Goal: Task Accomplishment & Management: Use online tool/utility

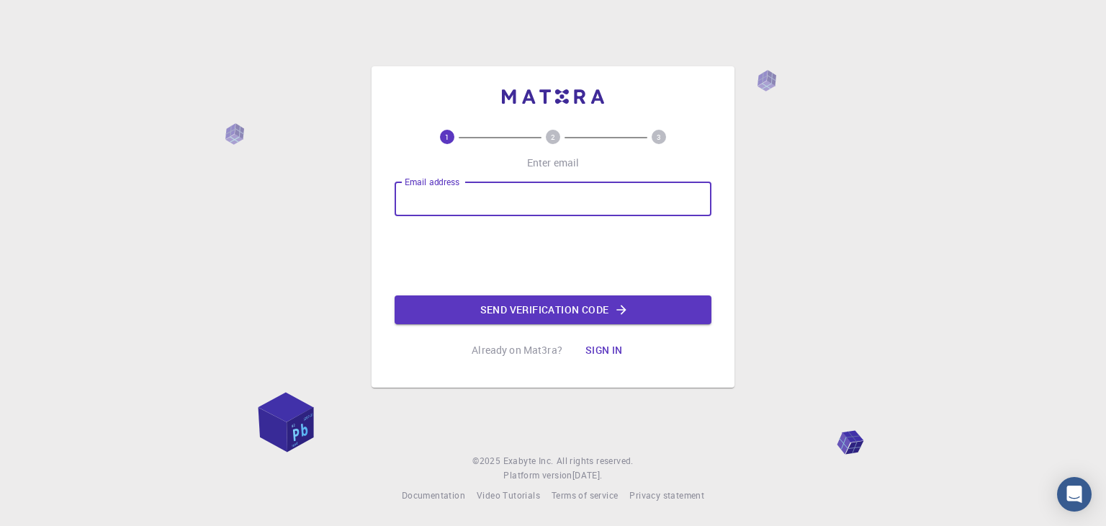
click at [582, 191] on input "Email address" at bounding box center [553, 198] width 317 height 35
type input "ahmadulla.hridoy@gmail.com"
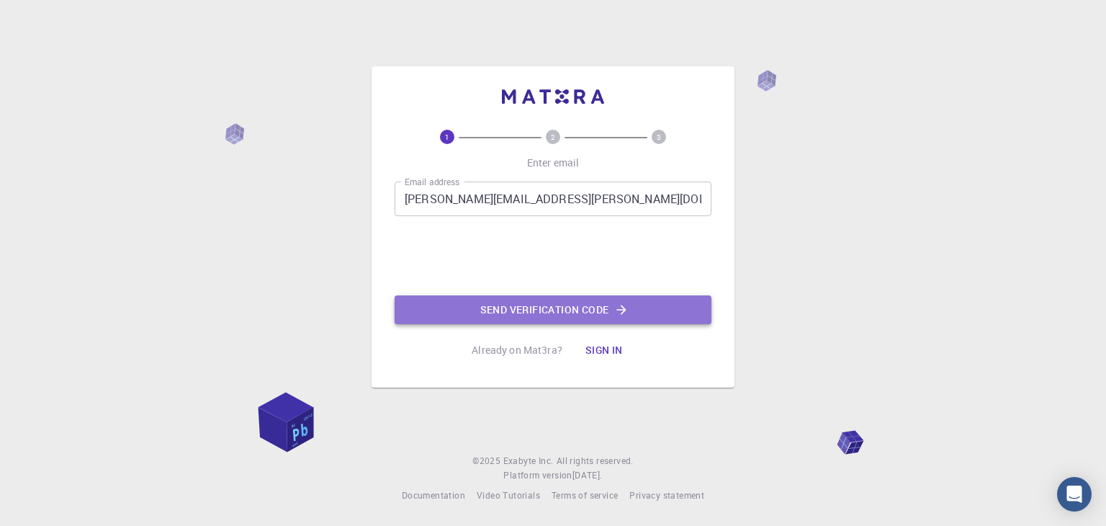
click at [523, 307] on button "Send verification code" at bounding box center [553, 309] width 317 height 29
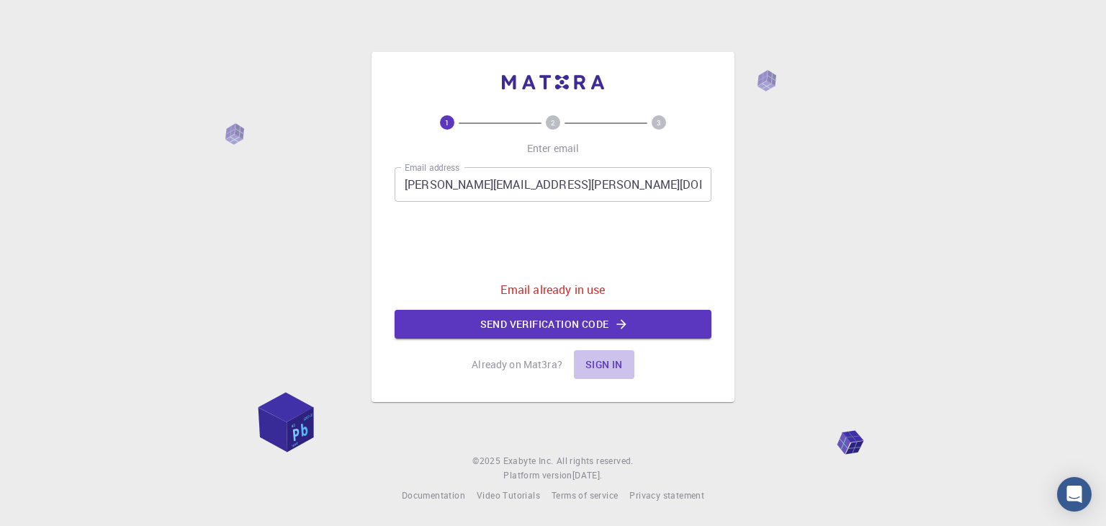
click at [601, 364] on button "Sign in" at bounding box center [604, 364] width 60 height 29
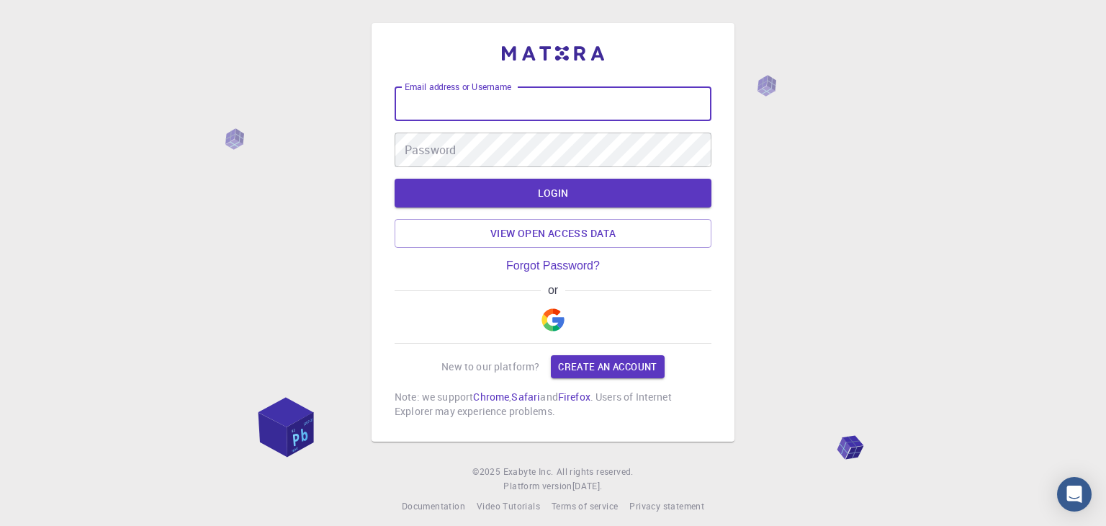
click at [501, 121] on input "Email address or Username" at bounding box center [553, 103] width 317 height 35
type input "ahmadulla.hridoy@gmail.com"
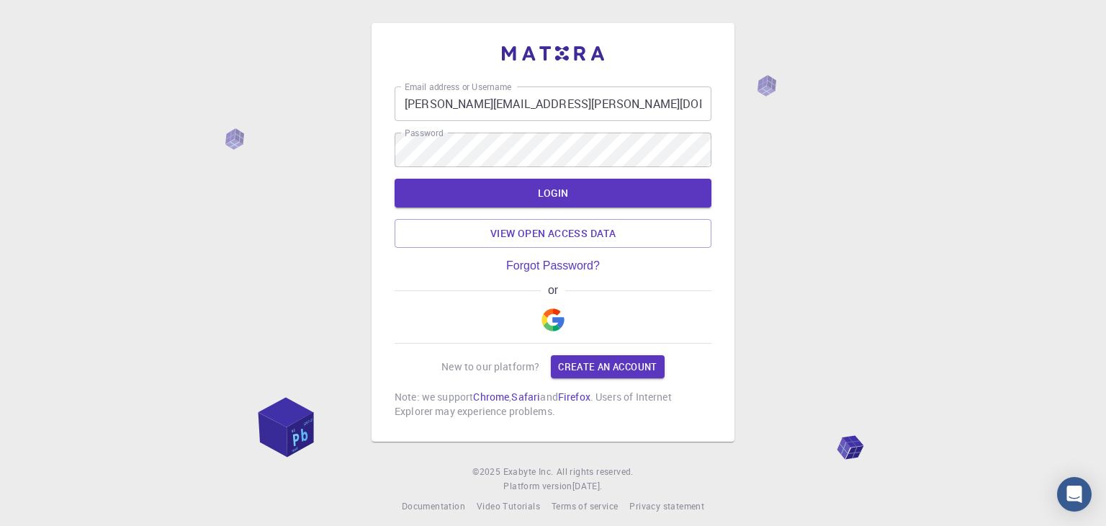
click at [814, 269] on div "Email address or Username ahmadulla.hridoy@gmail.com Email address or Username …" at bounding box center [553, 268] width 1106 height 536
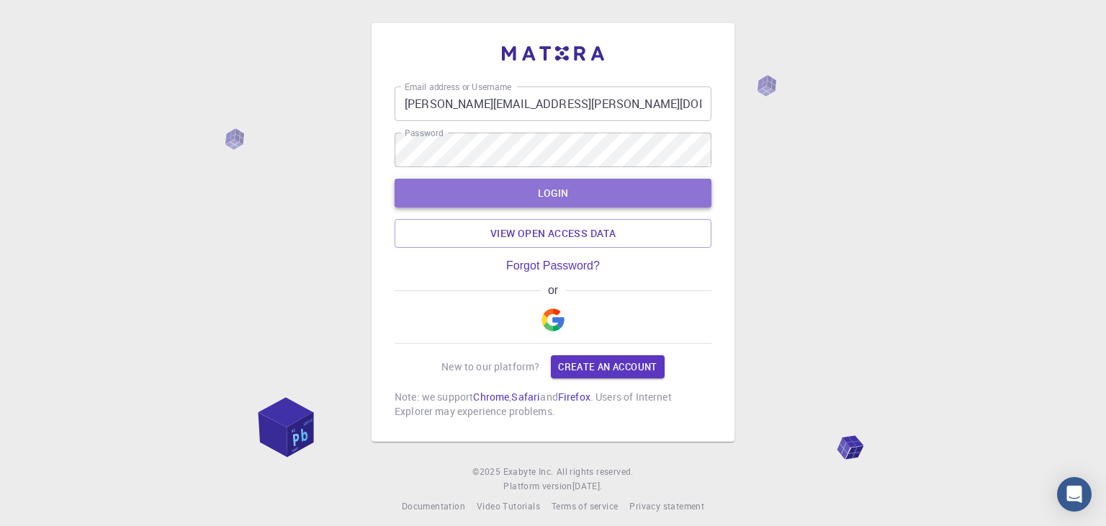
click at [547, 196] on button "LOGIN" at bounding box center [553, 193] width 317 height 29
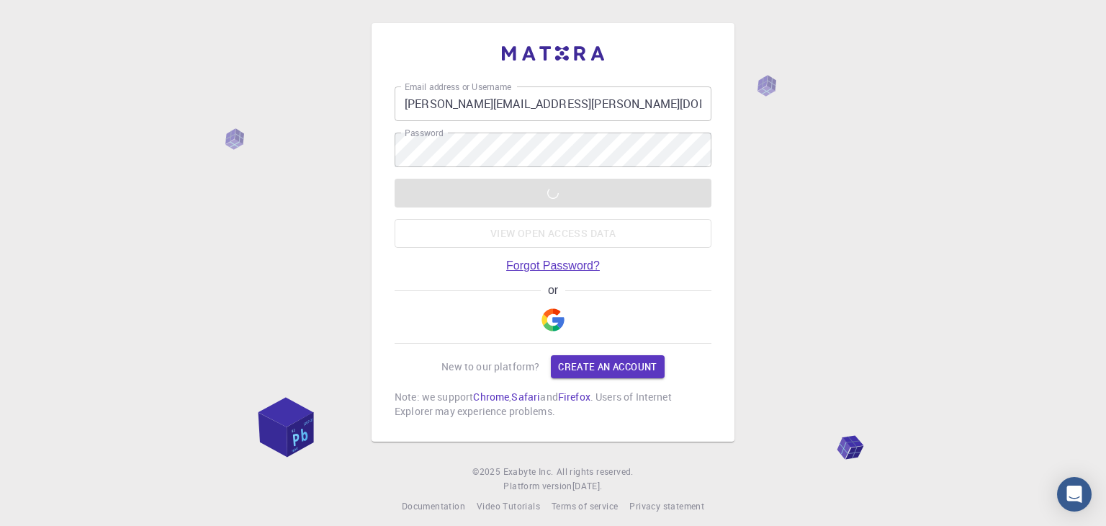
click at [562, 265] on link "Forgot Password?" at bounding box center [553, 265] width 94 height 13
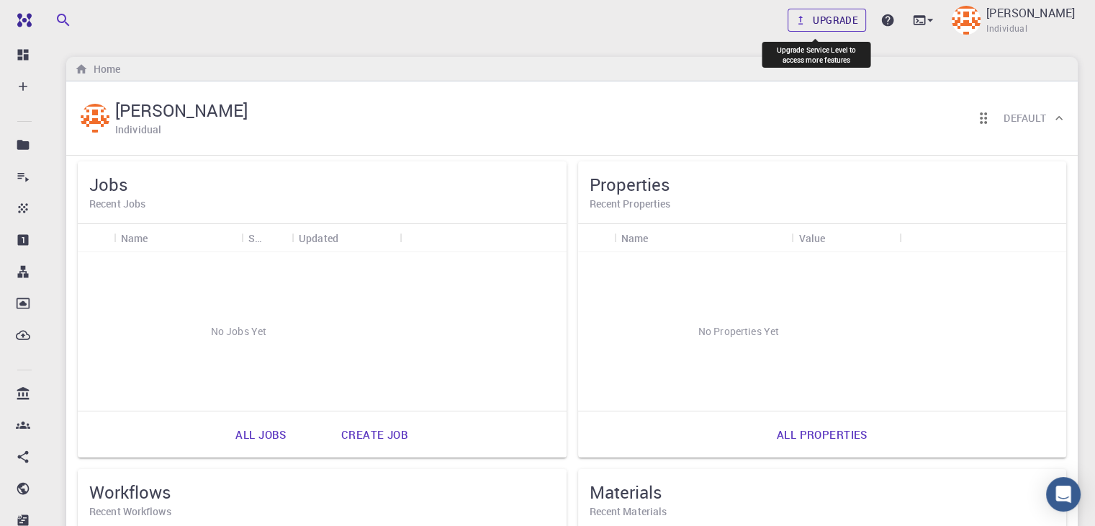
click at [811, 21] on link "Upgrade" at bounding box center [827, 20] width 78 height 23
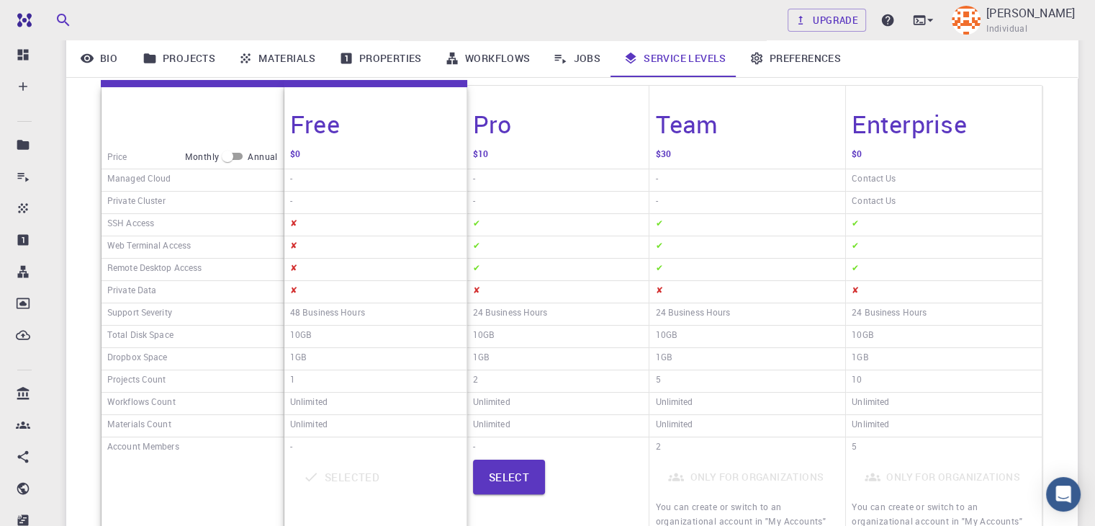
scroll to position [207, 0]
click at [236, 160] on input "checkbox" at bounding box center [228, 156] width 52 height 17
click at [236, 160] on input "checkbox" at bounding box center [239, 156] width 52 height 17
click at [236, 160] on input "checkbox" at bounding box center [228, 156] width 52 height 17
click at [240, 158] on input "checkbox" at bounding box center [239, 156] width 52 height 17
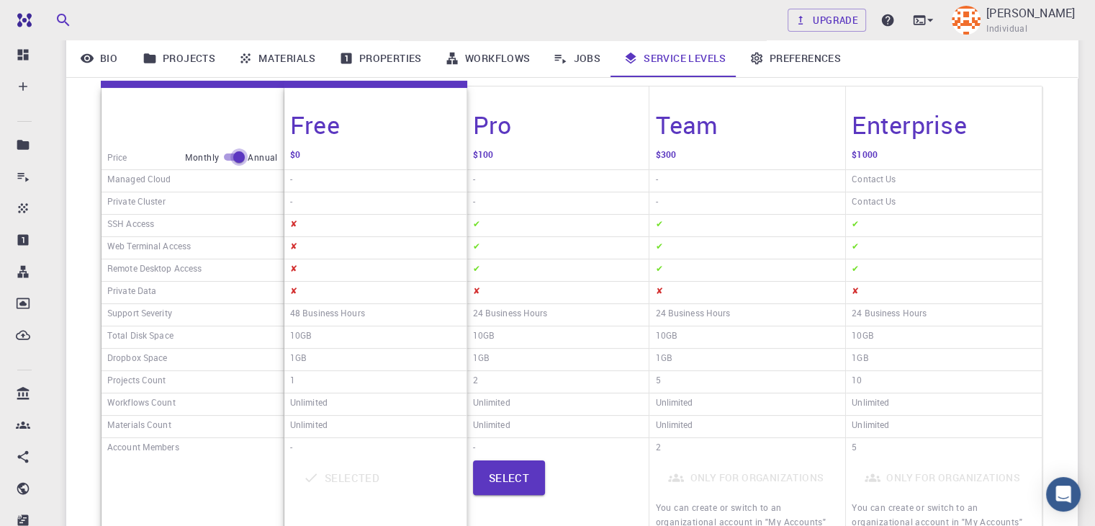
checkbox input "false"
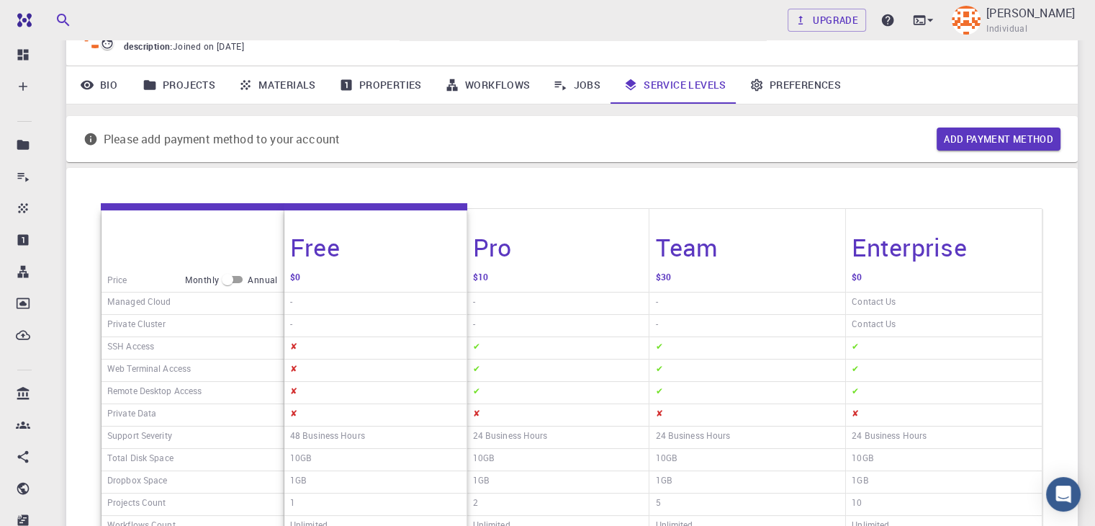
scroll to position [0, 0]
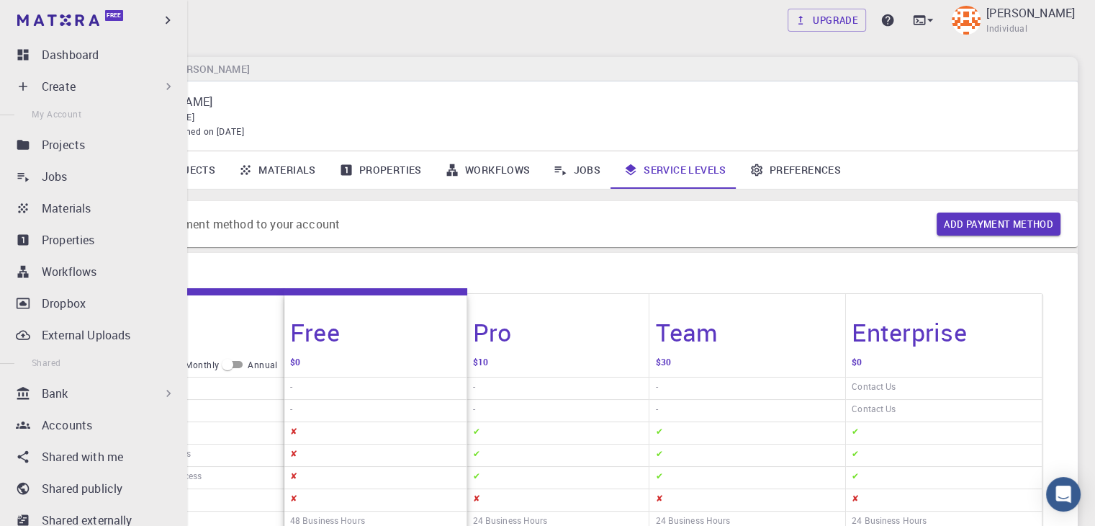
click at [130, 94] on div "Create" at bounding box center [109, 86] width 134 height 17
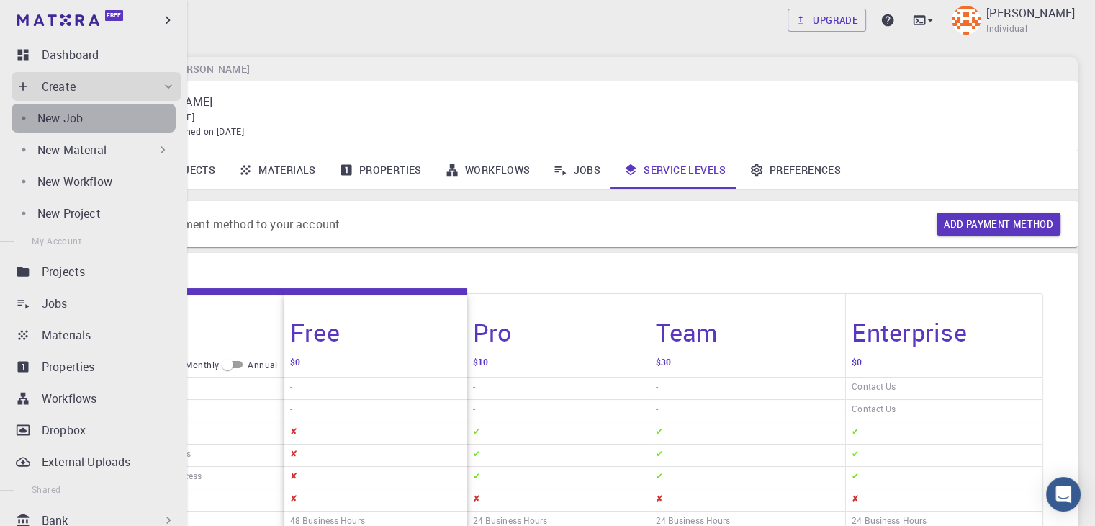
click at [100, 132] on link "New Job" at bounding box center [94, 118] width 164 height 29
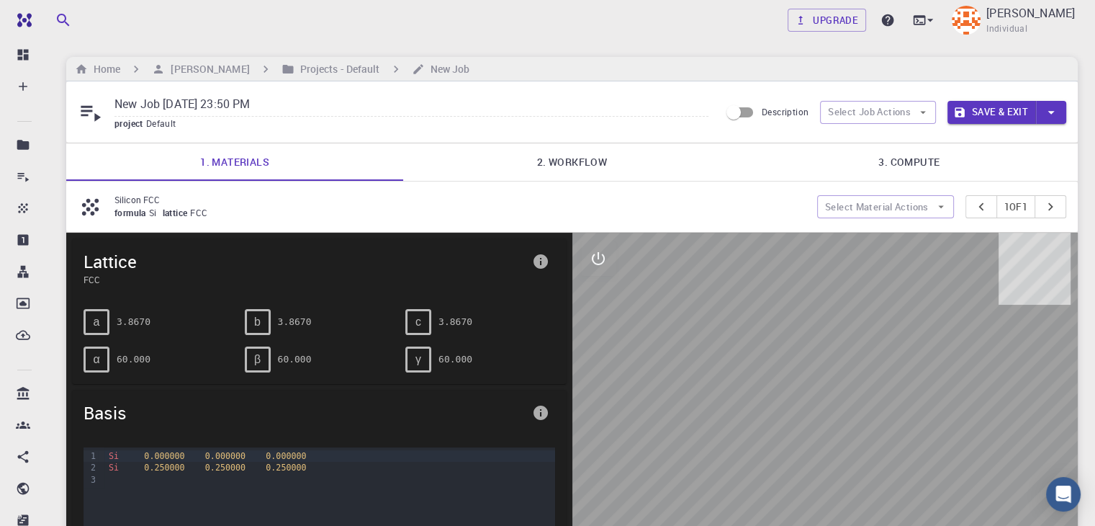
click at [233, 102] on input "New Job Aug 29, 2025, 23:50 PM" at bounding box center [411, 105] width 594 height 24
type input "K"
type input "k-perov"
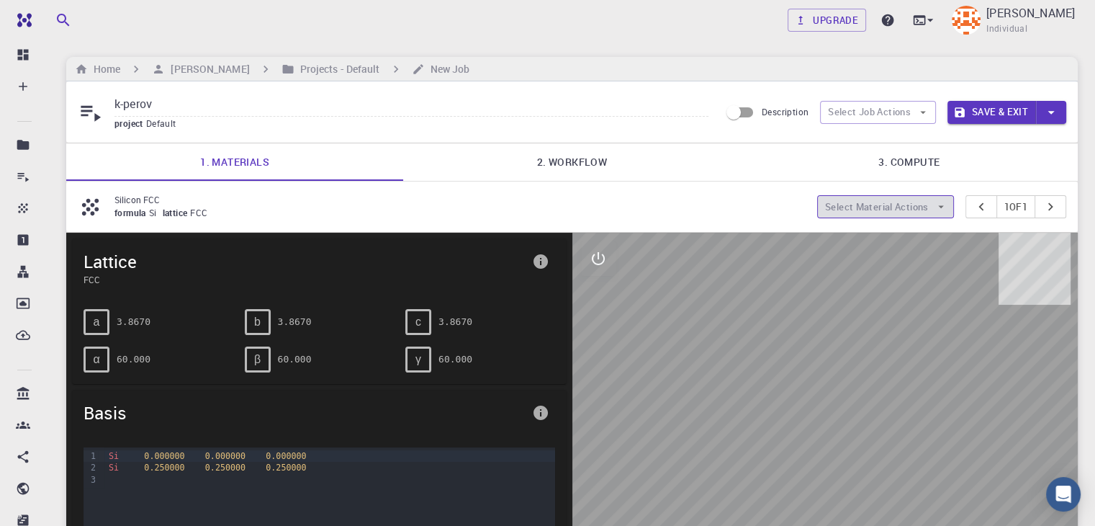
click at [938, 206] on icon "button" at bounding box center [941, 207] width 6 height 3
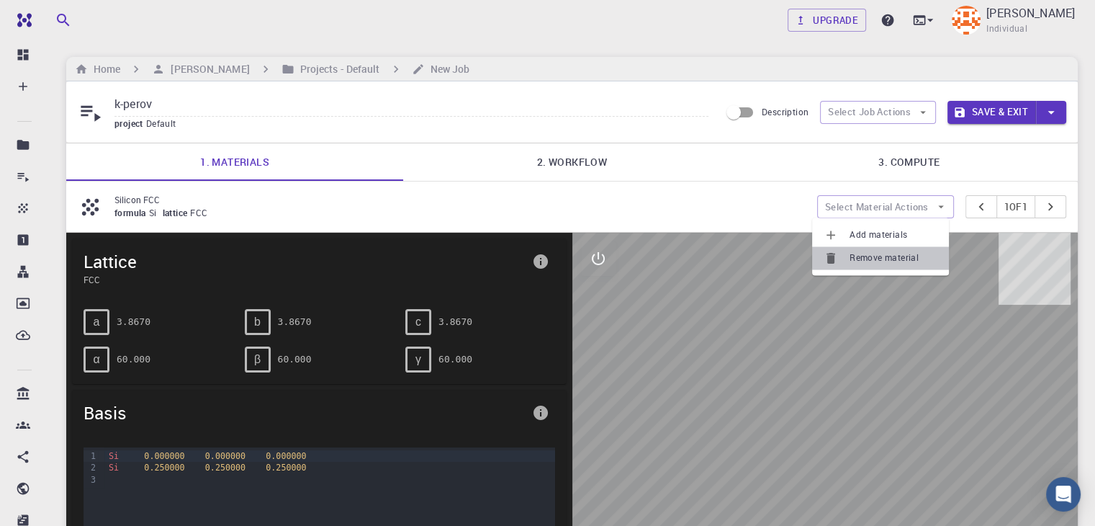
click at [903, 261] on span "Remove material" at bounding box center [894, 258] width 88 height 14
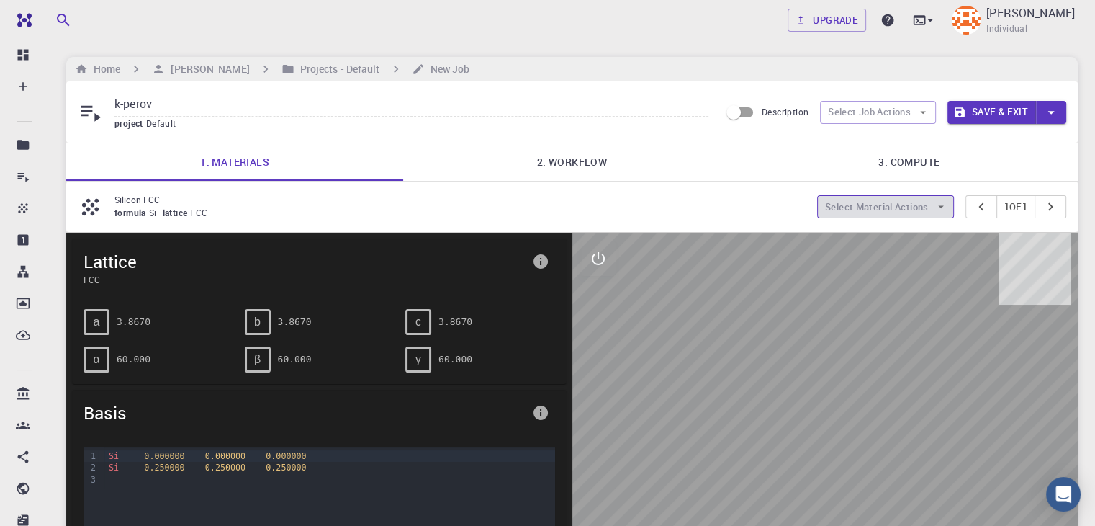
click at [910, 205] on button "Select Material Actions" at bounding box center [885, 206] width 137 height 23
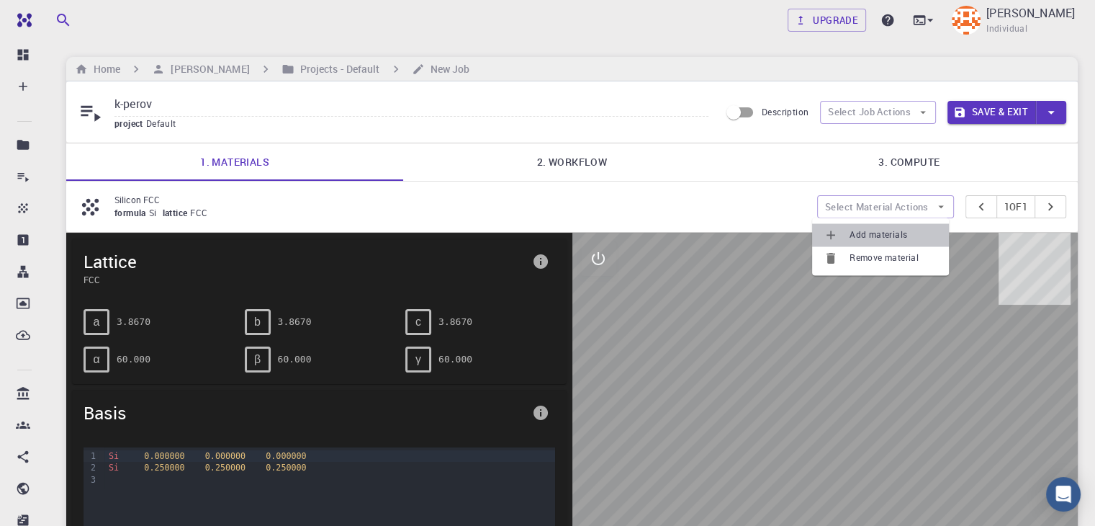
click at [887, 235] on span "Add materials" at bounding box center [894, 235] width 88 height 14
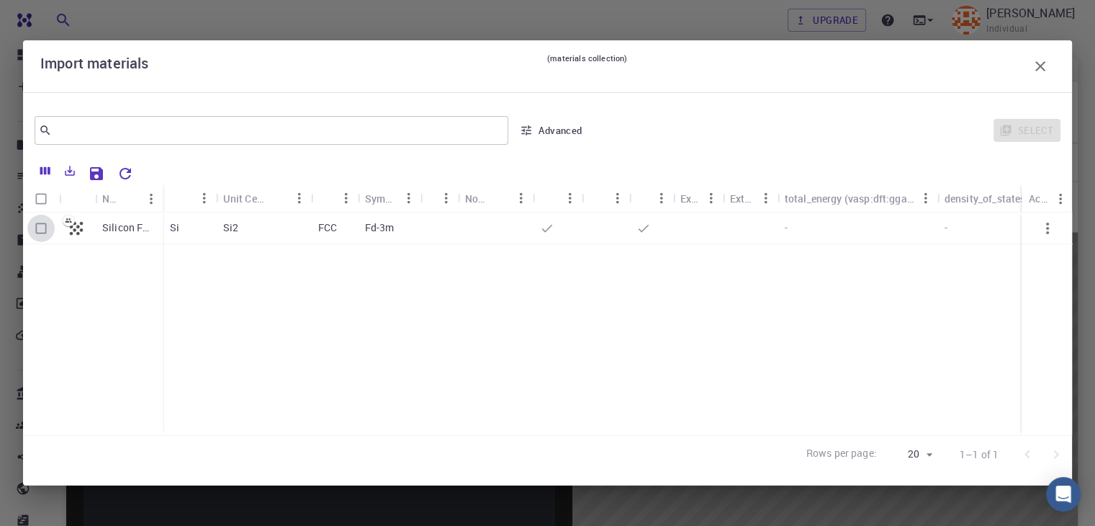
click at [43, 226] on input "Select row" at bounding box center [40, 228] width 27 height 27
checkbox input "true"
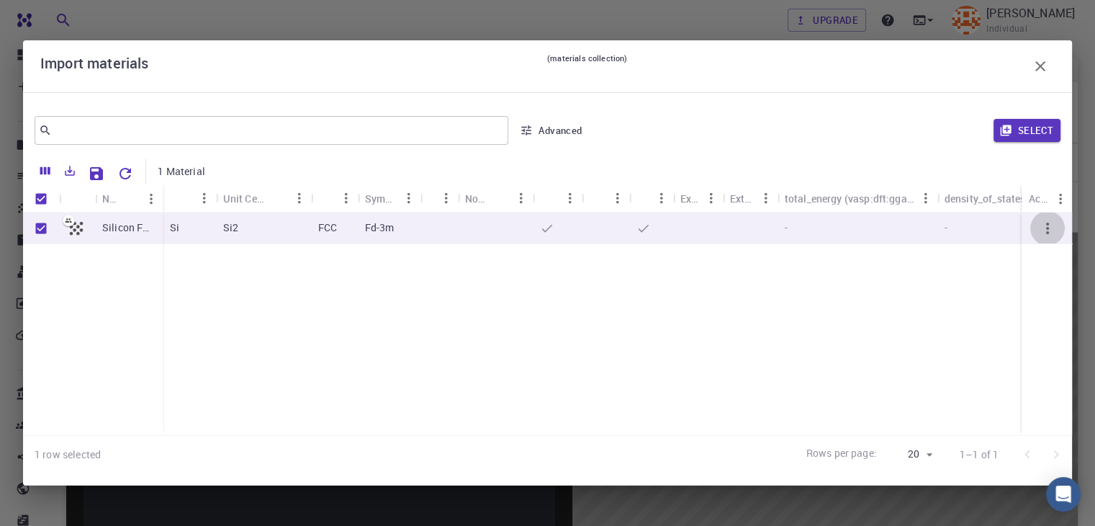
click at [1046, 230] on icon "button" at bounding box center [1047, 228] width 17 height 17
click at [45, 225] on input "Unselect row" at bounding box center [40, 228] width 27 height 27
checkbox input "false"
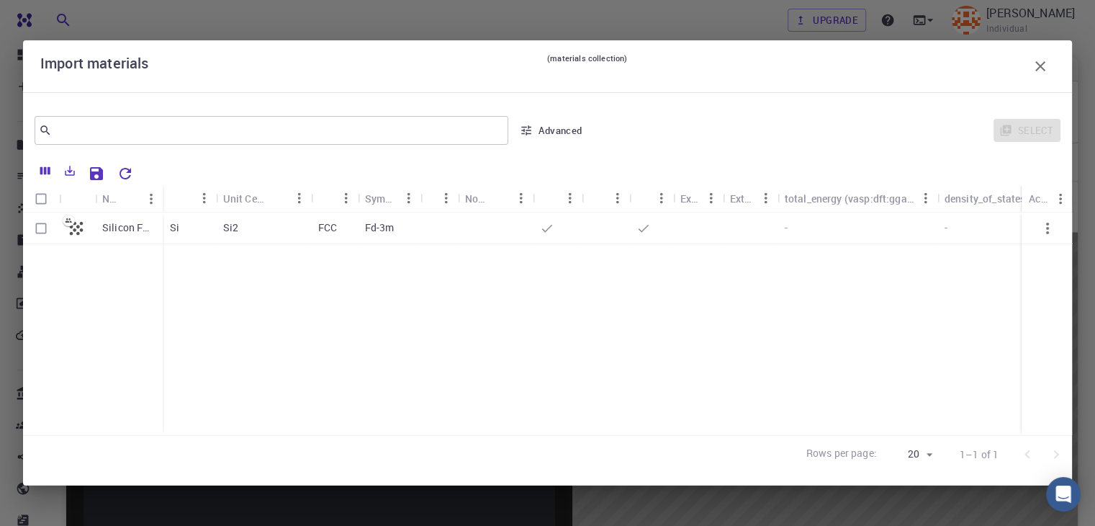
click at [1040, 64] on icon "button" at bounding box center [1040, 66] width 17 height 17
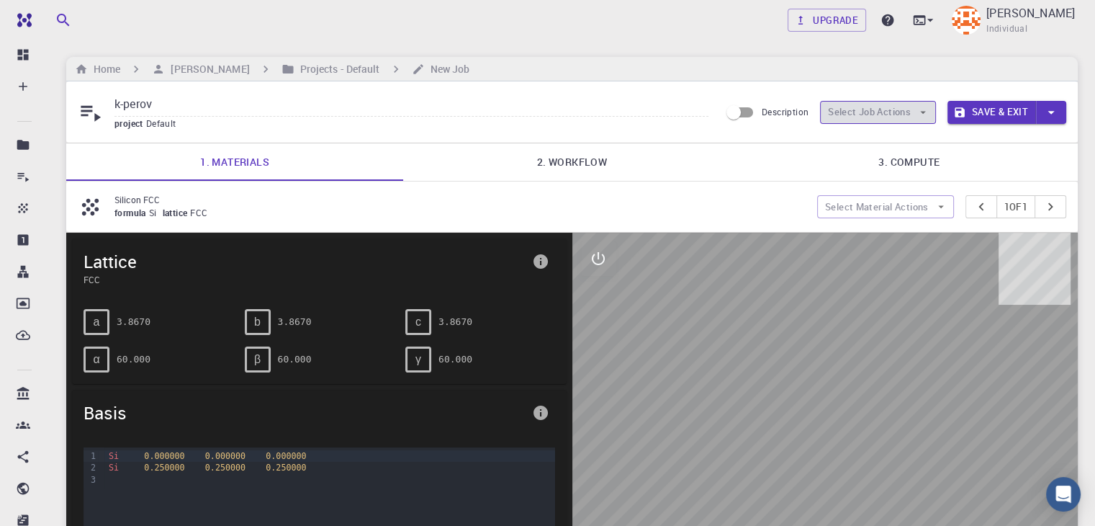
click at [904, 109] on button "Select Job Actions" at bounding box center [878, 112] width 116 height 23
click at [886, 163] on span "Select materials" at bounding box center [891, 163] width 68 height 14
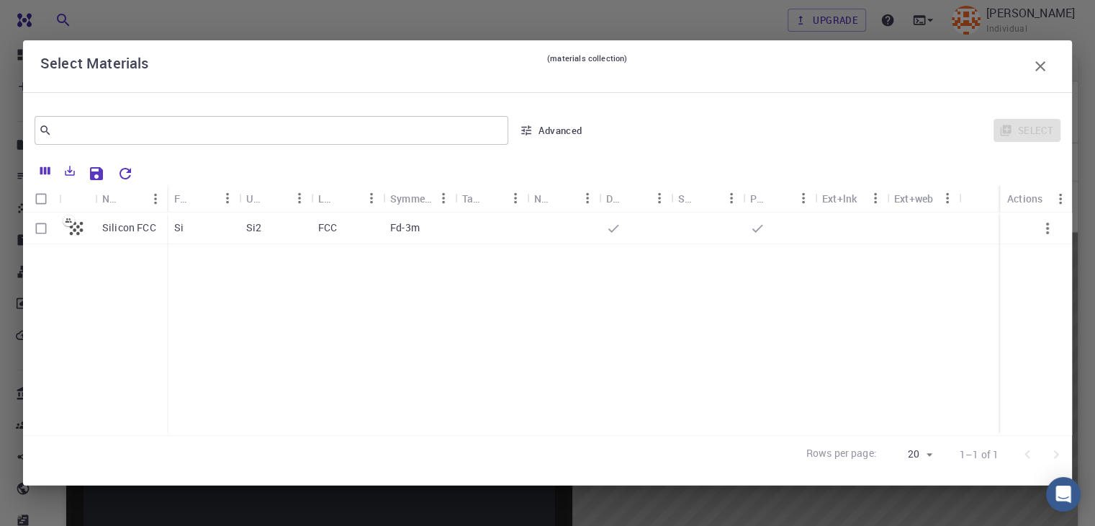
click at [1027, 133] on div "Select" at bounding box center [828, 130] width 466 height 35
click at [534, 131] on button "Advanced" at bounding box center [551, 130] width 75 height 23
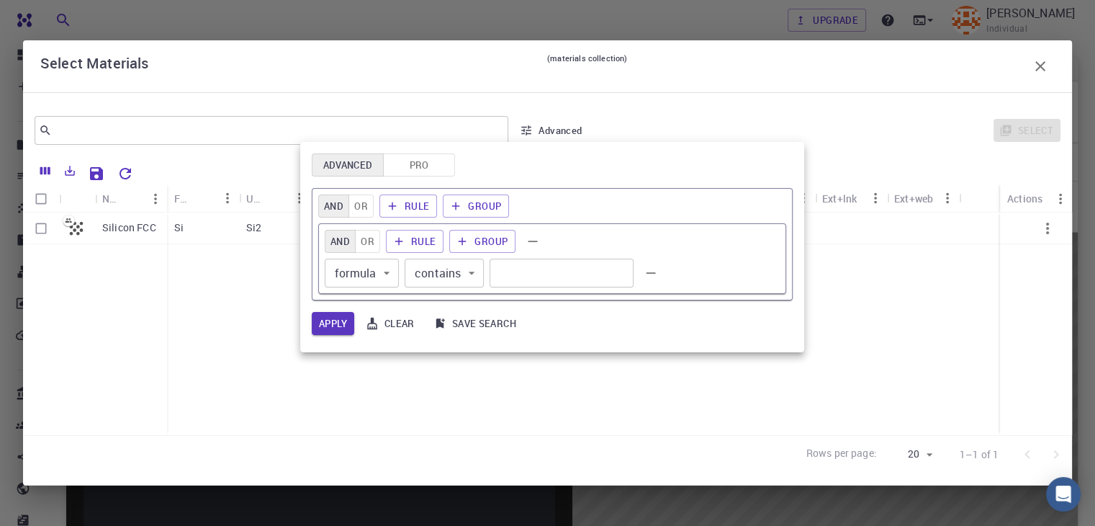
click at [553, 365] on div at bounding box center [547, 263] width 1095 height 526
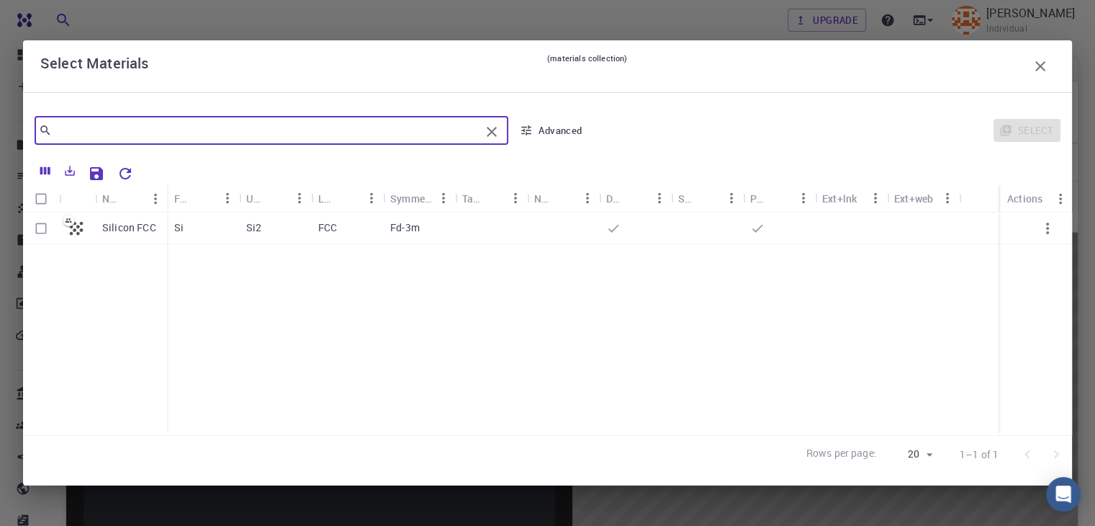
click at [242, 138] on input "text" at bounding box center [266, 130] width 428 height 20
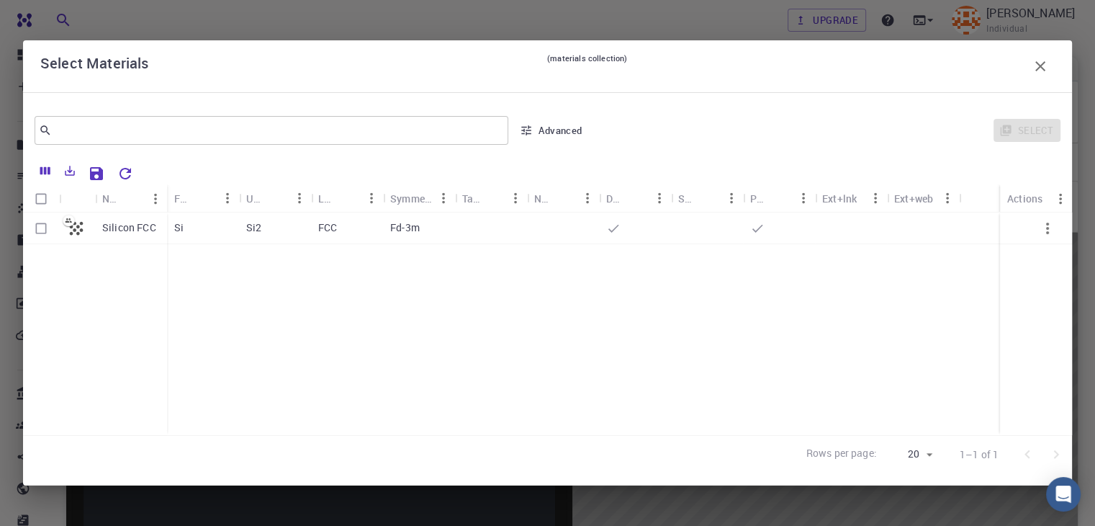
click at [1022, 135] on div "Select" at bounding box center [828, 130] width 466 height 35
click at [1040, 67] on icon "button" at bounding box center [1040, 66] width 17 height 17
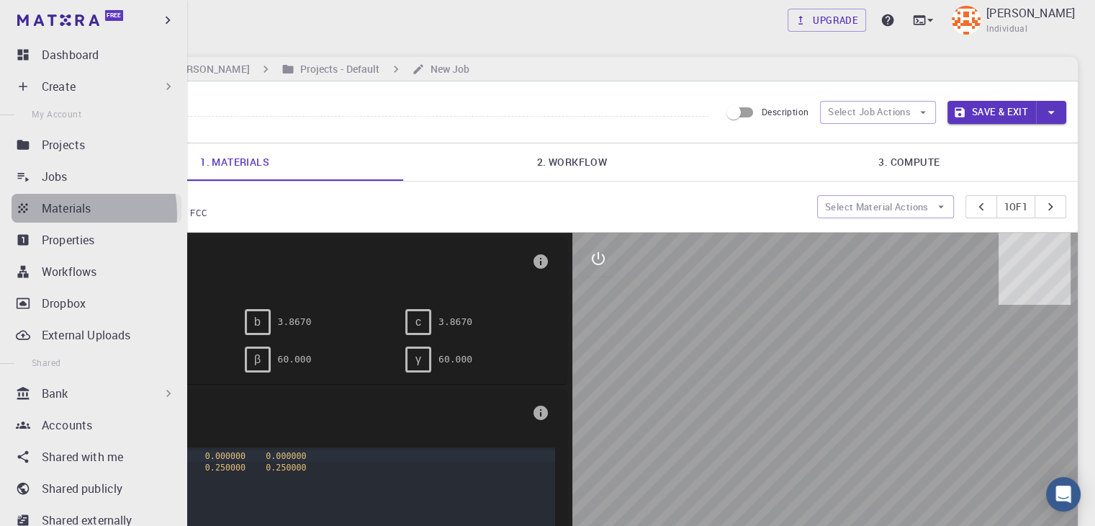
click at [63, 213] on p "Materials" at bounding box center [66, 207] width 49 height 17
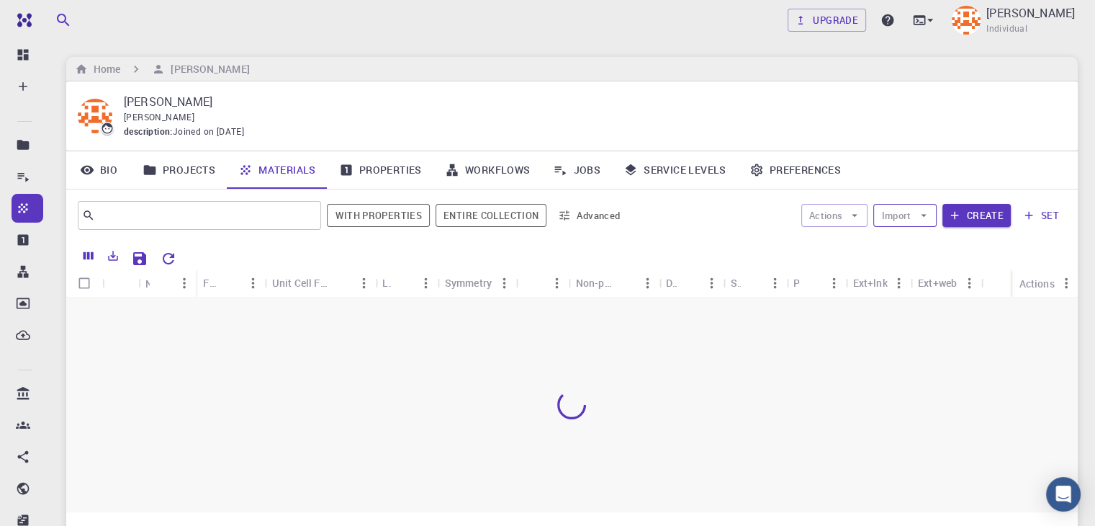
click at [914, 220] on button "Import" at bounding box center [904, 215] width 63 height 23
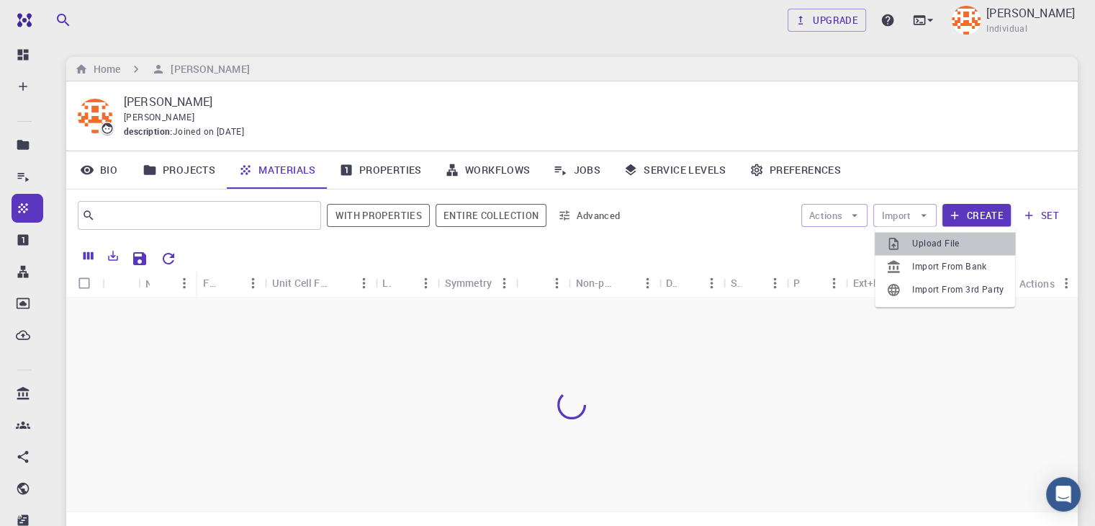
click at [927, 246] on span "Upload File" at bounding box center [957, 243] width 91 height 14
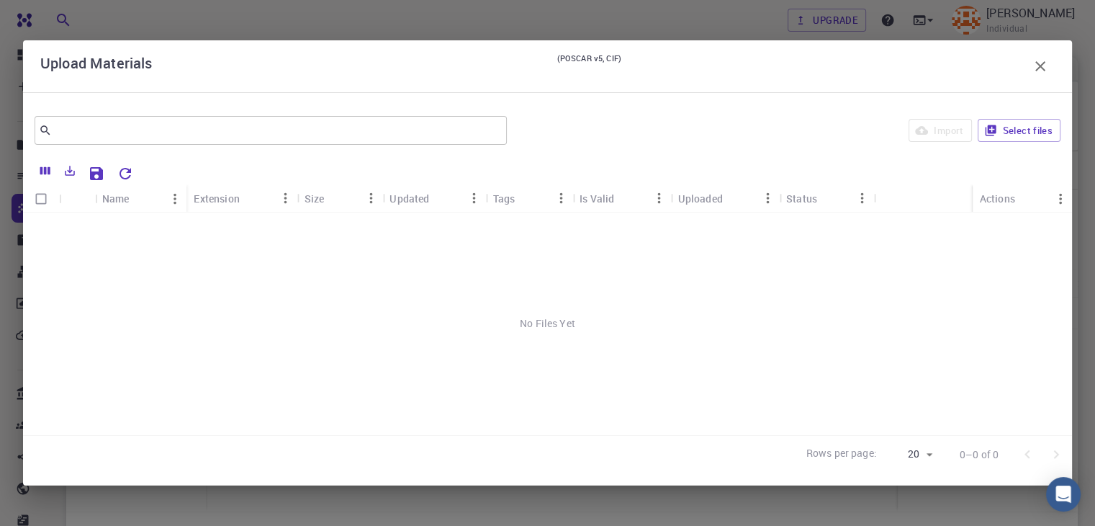
click at [938, 122] on div "Import Select files" at bounding box center [787, 130] width 548 height 35
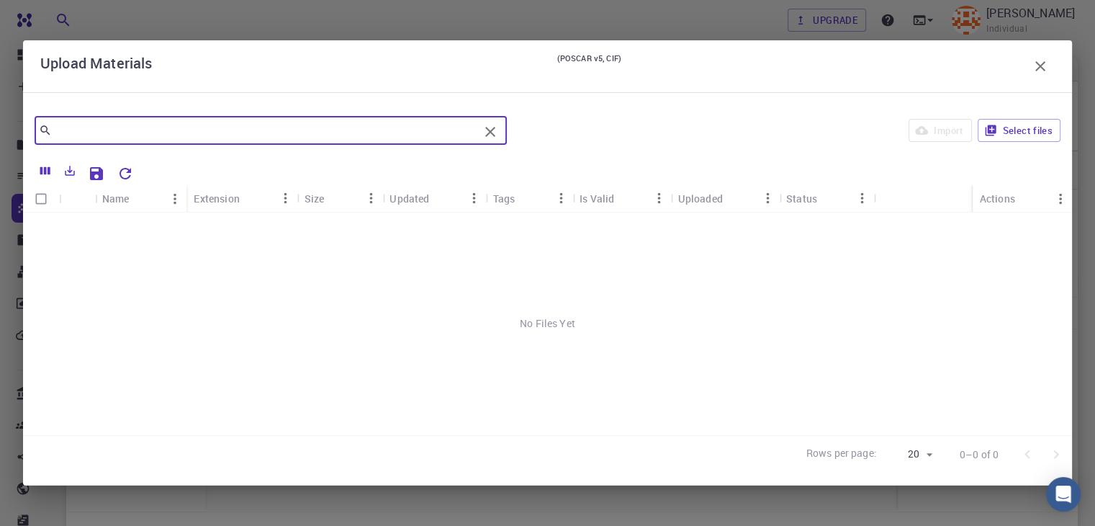
click at [311, 136] on input "text" at bounding box center [265, 130] width 427 height 20
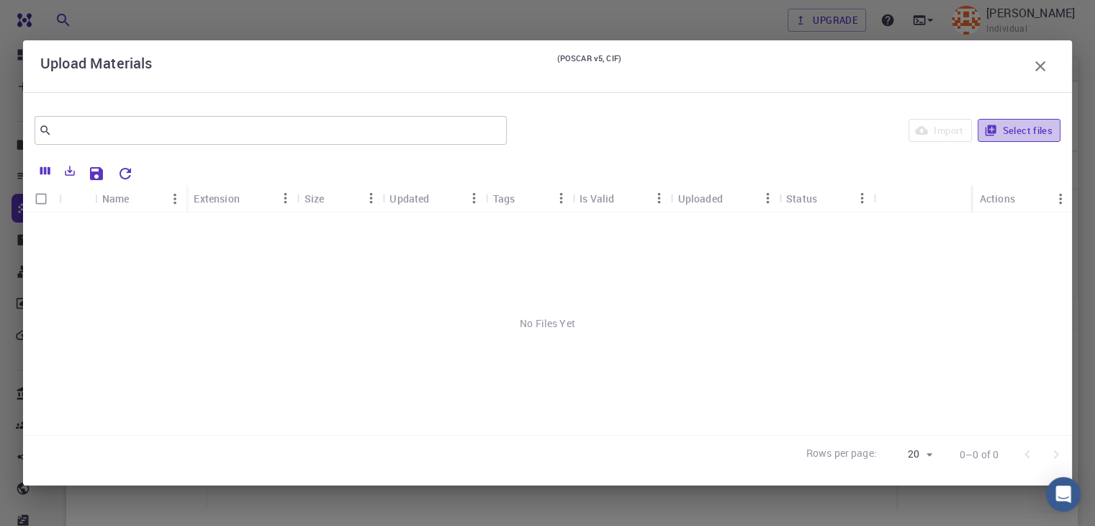
click at [1045, 129] on button "Select files" at bounding box center [1019, 130] width 83 height 23
click at [998, 135] on button "Select files" at bounding box center [1019, 130] width 83 height 23
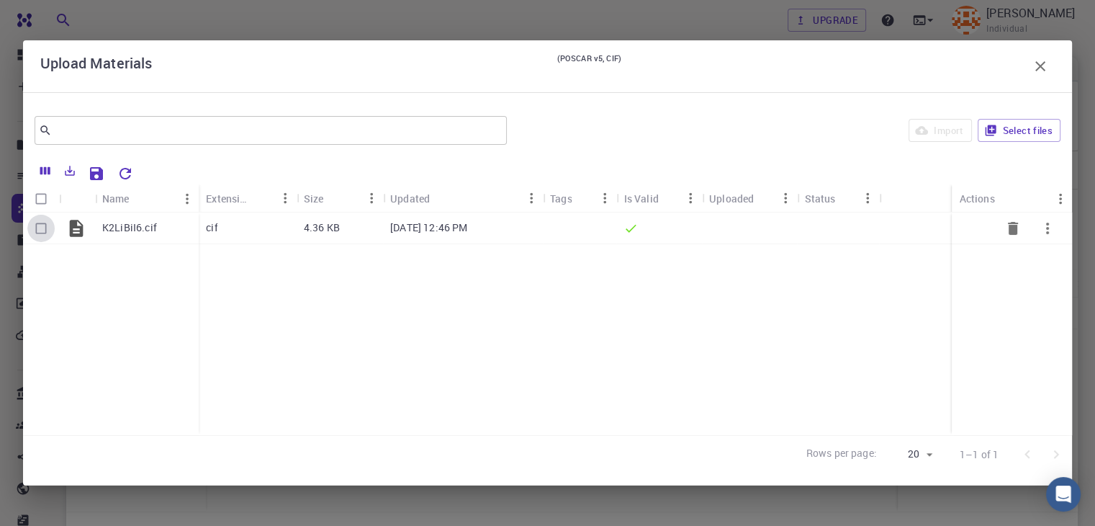
click at [45, 226] on input "Select row" at bounding box center [40, 228] width 27 height 27
checkbox input "true"
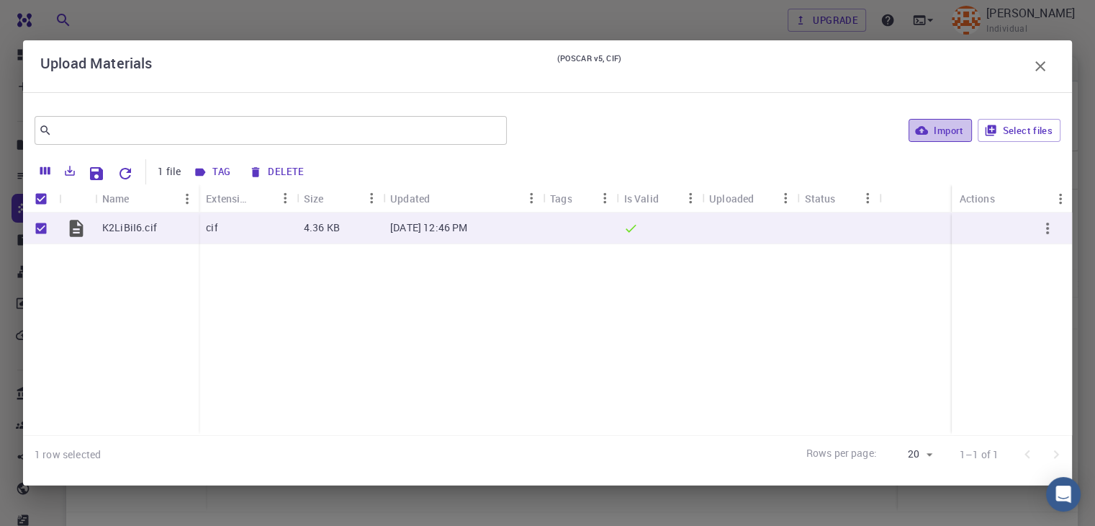
click at [957, 127] on button "Import" at bounding box center [940, 130] width 63 height 23
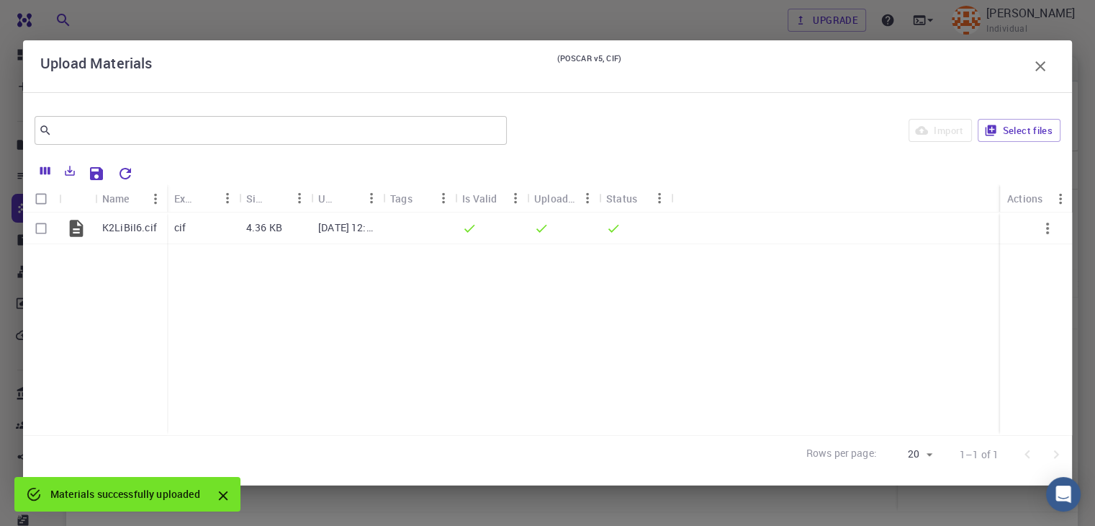
checkbox input "false"
click at [1043, 63] on icon "button" at bounding box center [1040, 66] width 17 height 17
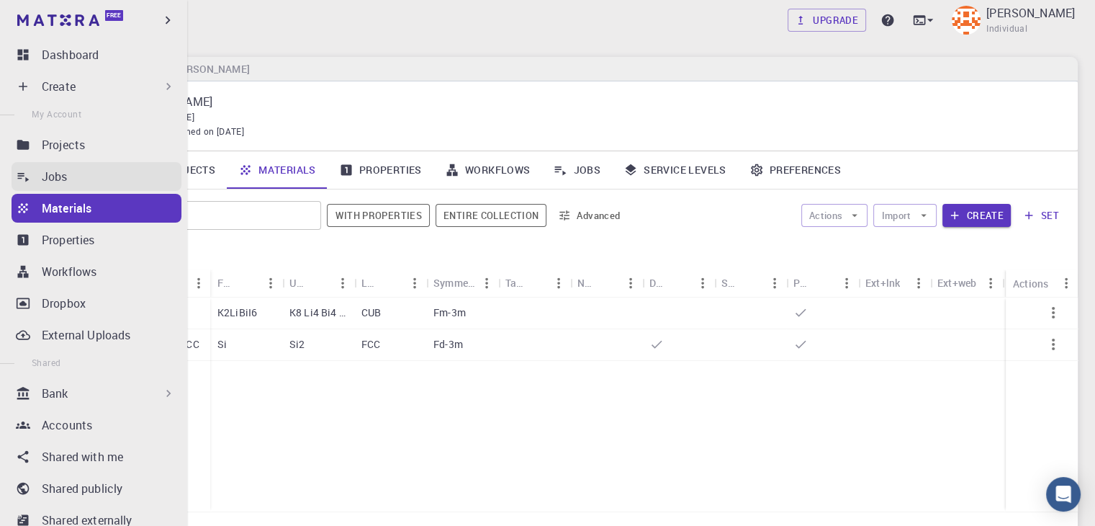
click at [70, 184] on div "Jobs" at bounding box center [112, 176] width 140 height 17
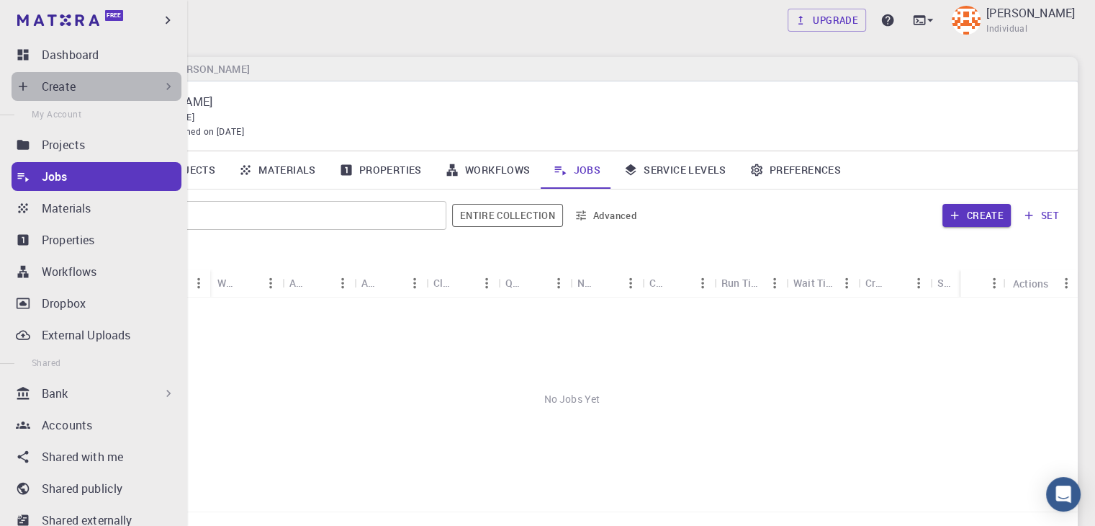
click at [143, 86] on div "Create" at bounding box center [109, 86] width 134 height 17
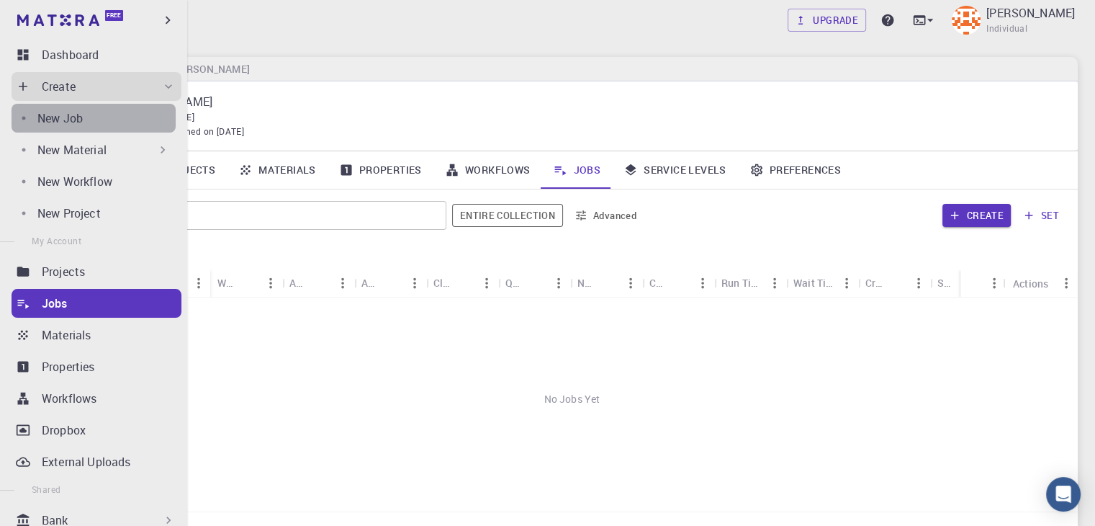
click at [109, 121] on div "New Job" at bounding box center [106, 117] width 138 height 17
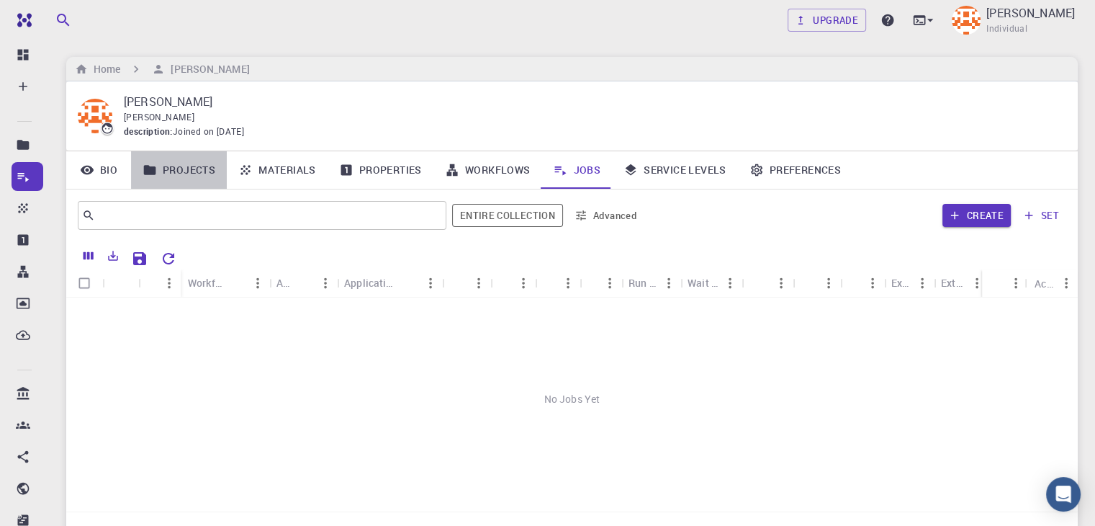
click at [197, 171] on link "Projects" at bounding box center [179, 169] width 96 height 37
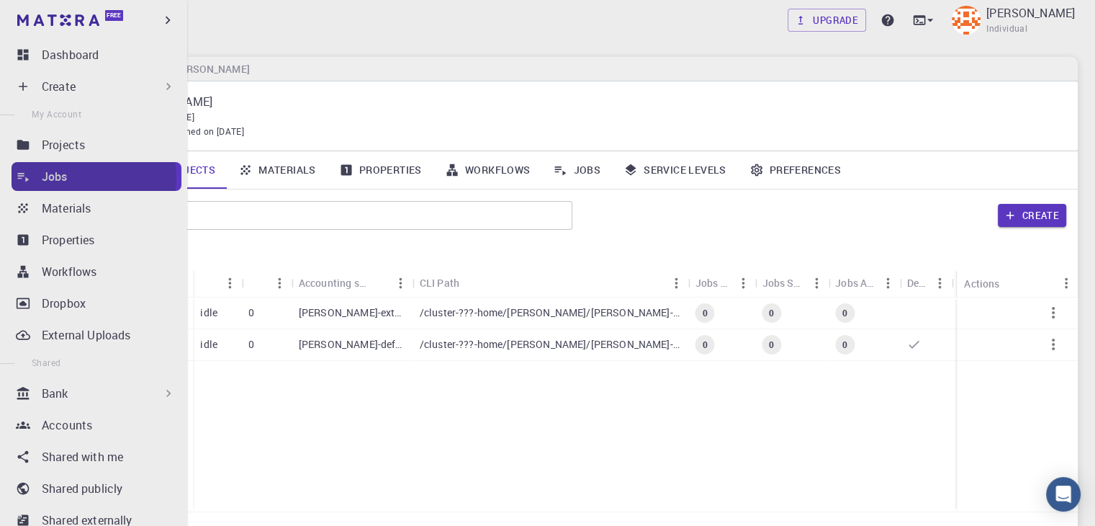
click at [92, 177] on div "Jobs" at bounding box center [112, 176] width 140 height 17
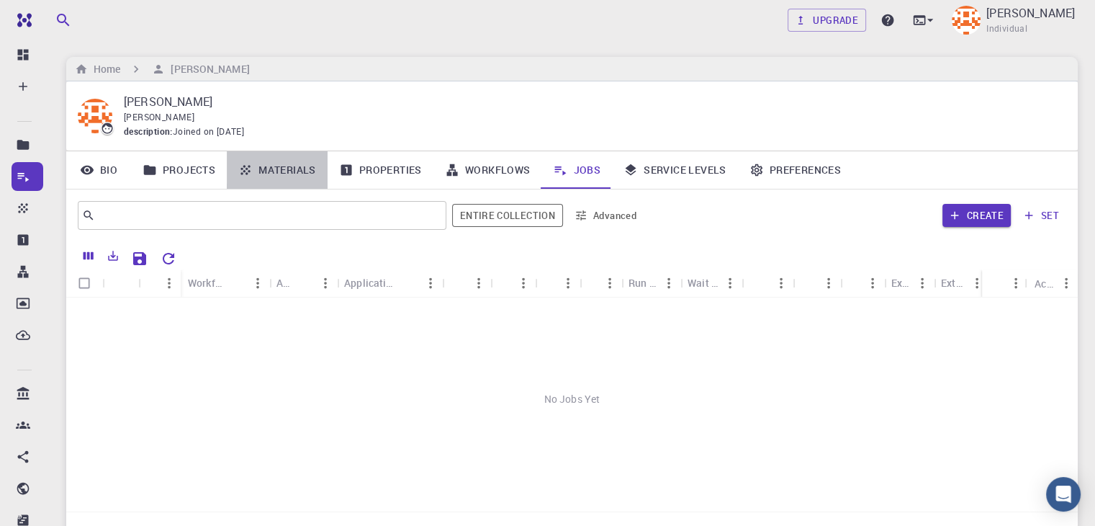
click at [295, 174] on link "Materials" at bounding box center [277, 169] width 101 height 37
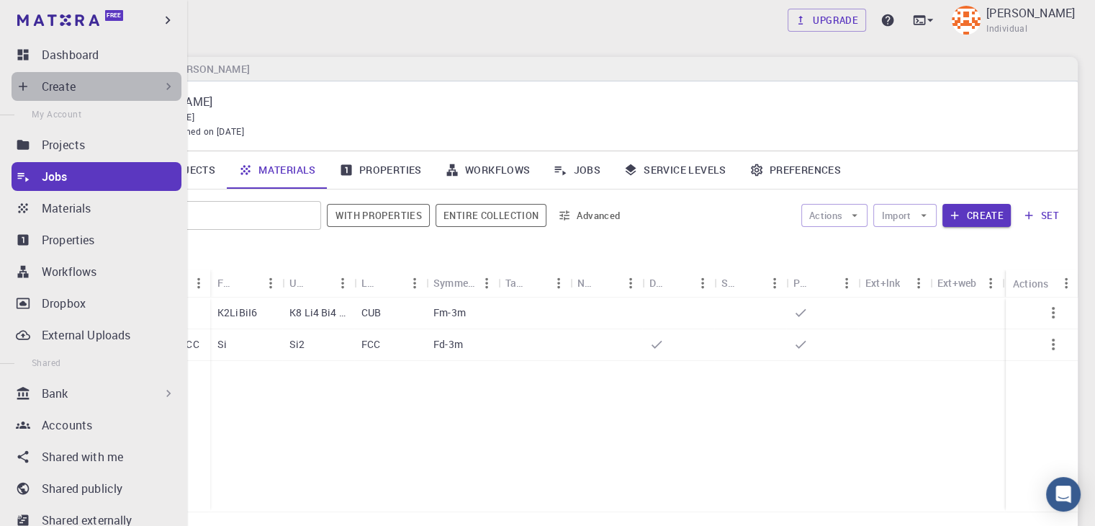
click at [100, 85] on div "Create" at bounding box center [109, 86] width 134 height 17
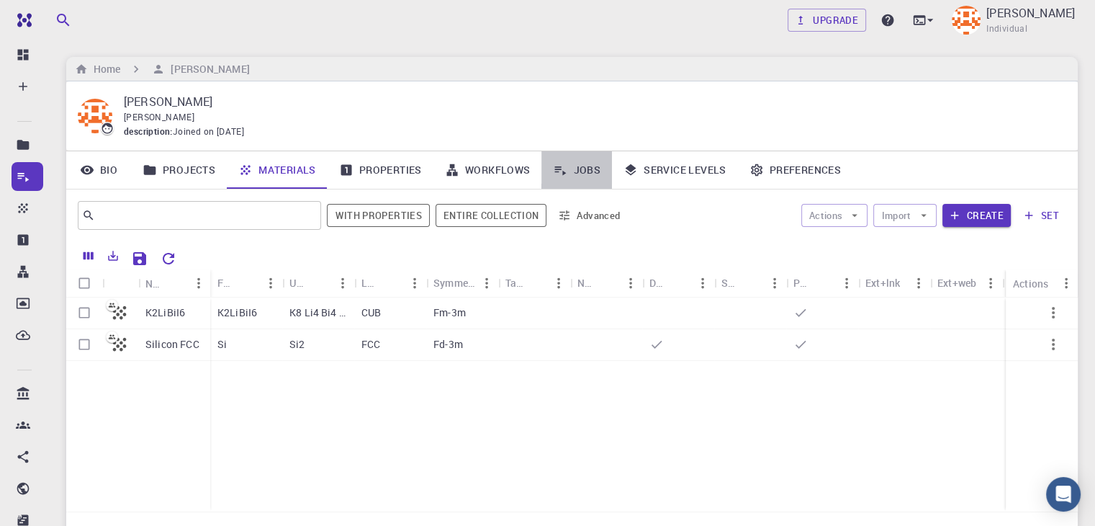
click at [590, 165] on link "Jobs" at bounding box center [576, 169] width 71 height 37
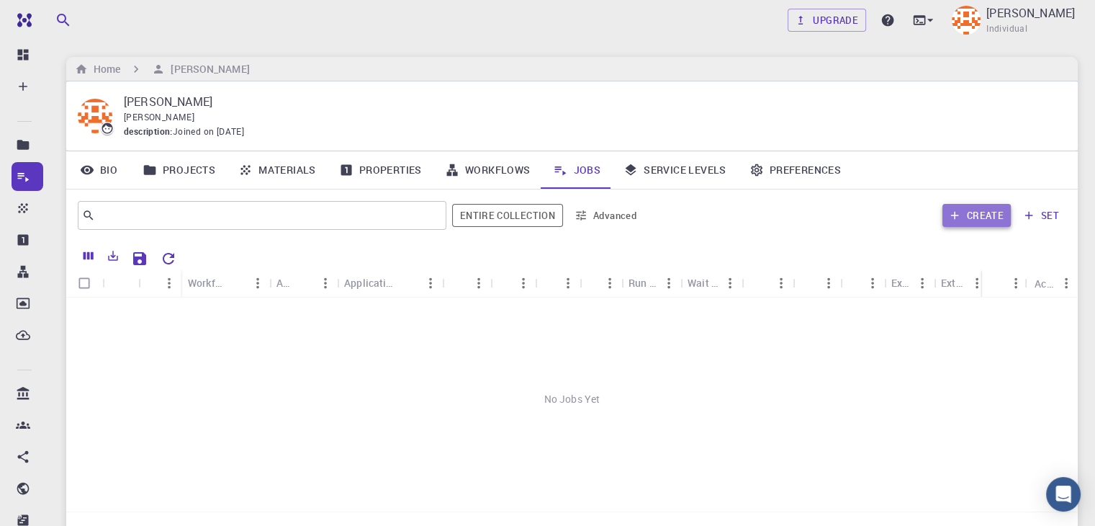
click at [986, 223] on button "Create" at bounding box center [977, 215] width 68 height 23
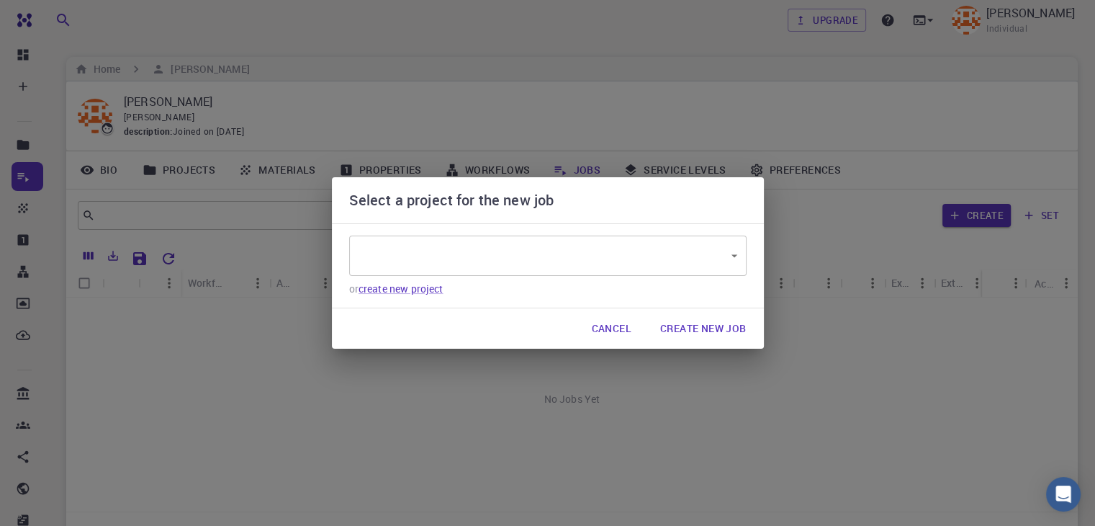
type input "X7jWnp5DTpnRyQk3K"
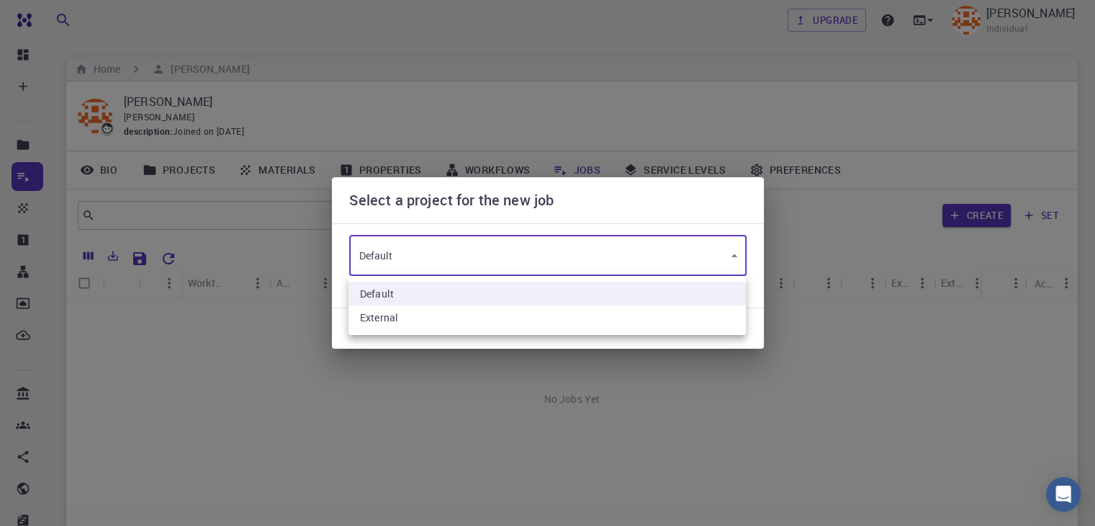
click at [624, 257] on body "Free Dashboard Create New Job New Material Create Material Upload File Import f…" at bounding box center [547, 331] width 1095 height 662
click at [624, 257] on div at bounding box center [547, 263] width 1095 height 526
click at [624, 257] on body "Free Dashboard Create New Job New Material Create Material Upload File Import f…" at bounding box center [547, 331] width 1095 height 662
click at [624, 257] on div at bounding box center [547, 263] width 1095 height 526
click at [543, 264] on body "Free Dashboard Create New Job New Material Create Material Upload File Import f…" at bounding box center [547, 331] width 1095 height 662
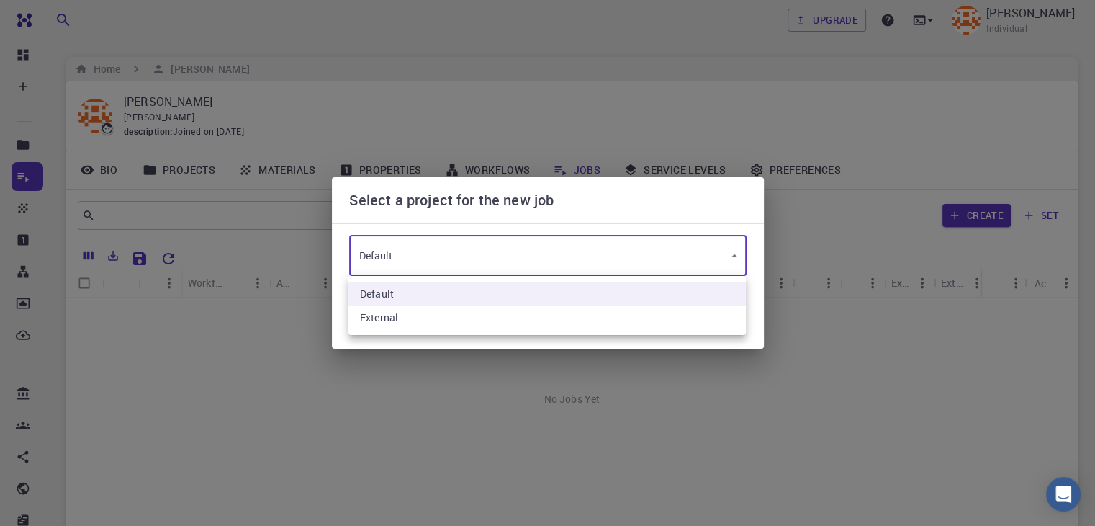
click at [543, 264] on div at bounding box center [547, 263] width 1095 height 526
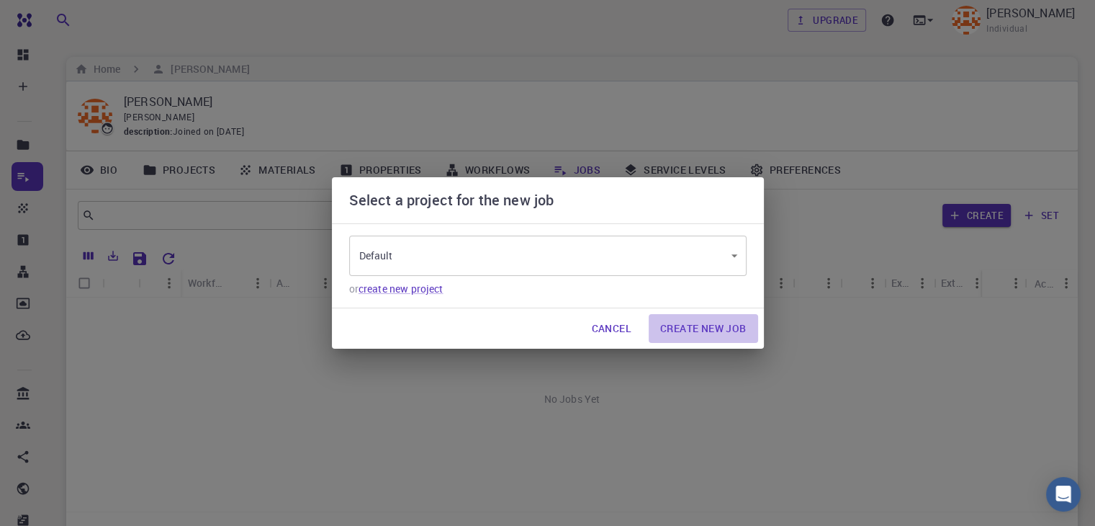
click at [704, 333] on button "Create New Job" at bounding box center [703, 328] width 109 height 29
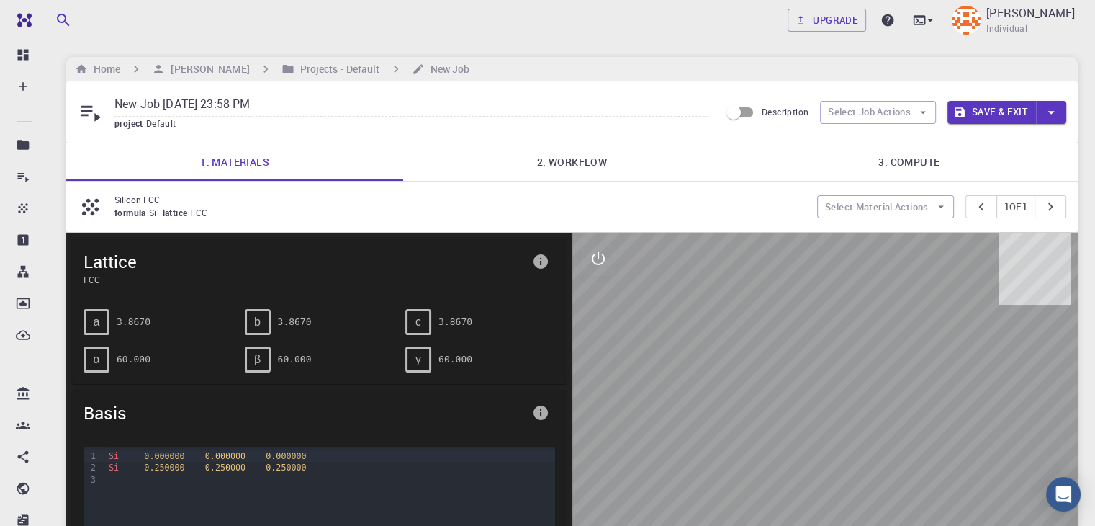
click at [235, 109] on input "New Job Aug 29, 2025, 23:58 PM" at bounding box center [411, 105] width 594 height 24
drag, startPoint x: 294, startPoint y: 106, endPoint x: 78, endPoint y: 95, distance: 215.6
click at [78, 95] on div "New Job Aug 29, 2025, 23:58 PM project Default" at bounding box center [399, 112] width 642 height 38
type input "K2libil6"
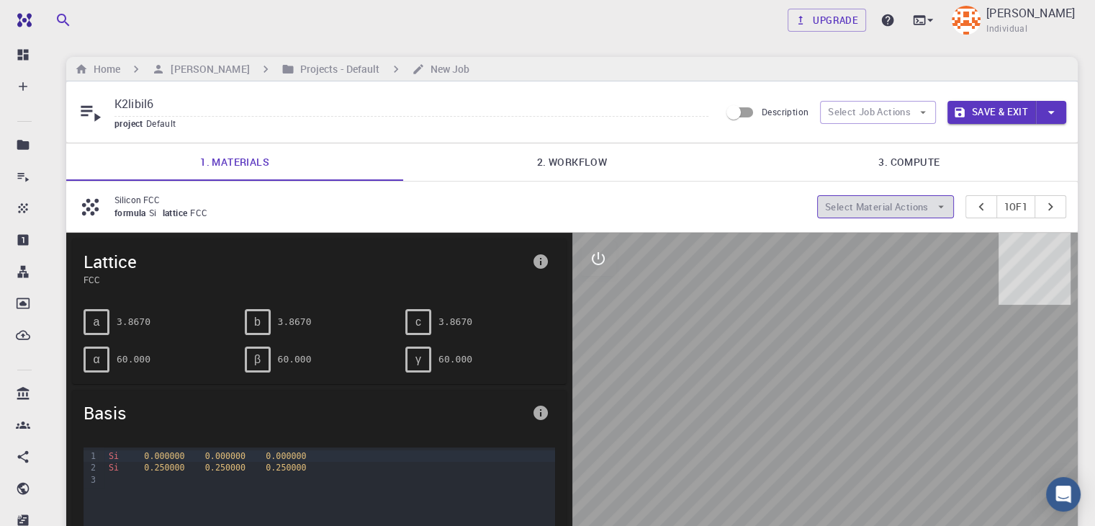
click at [899, 212] on button "Select Material Actions" at bounding box center [885, 206] width 137 height 23
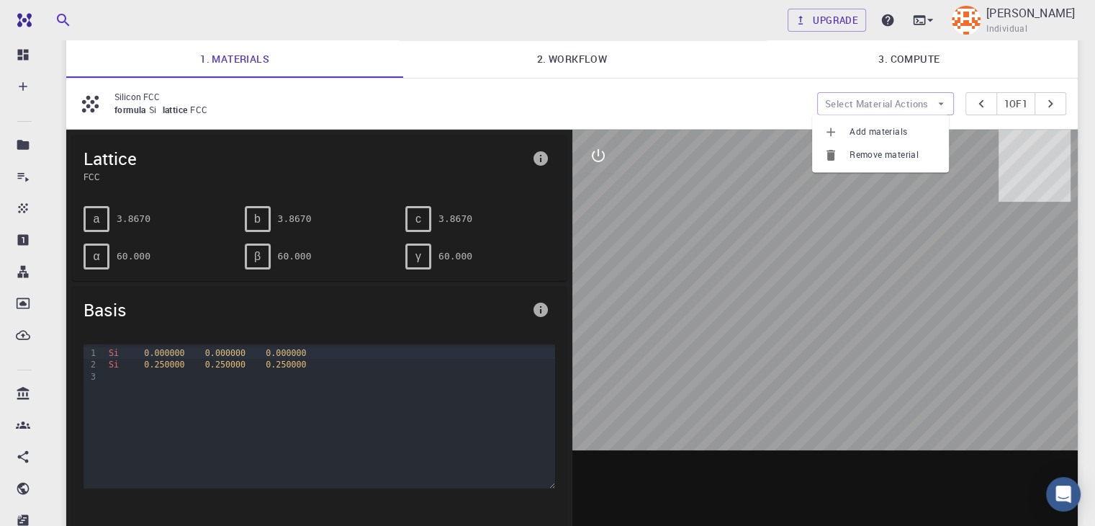
scroll to position [102, 0]
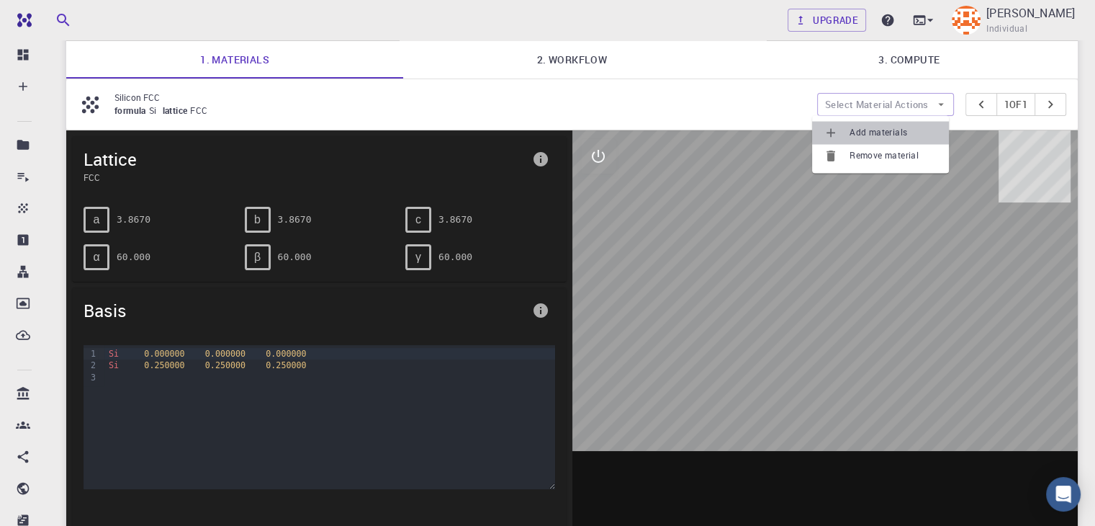
click at [860, 138] on span "Add materials" at bounding box center [894, 132] width 88 height 14
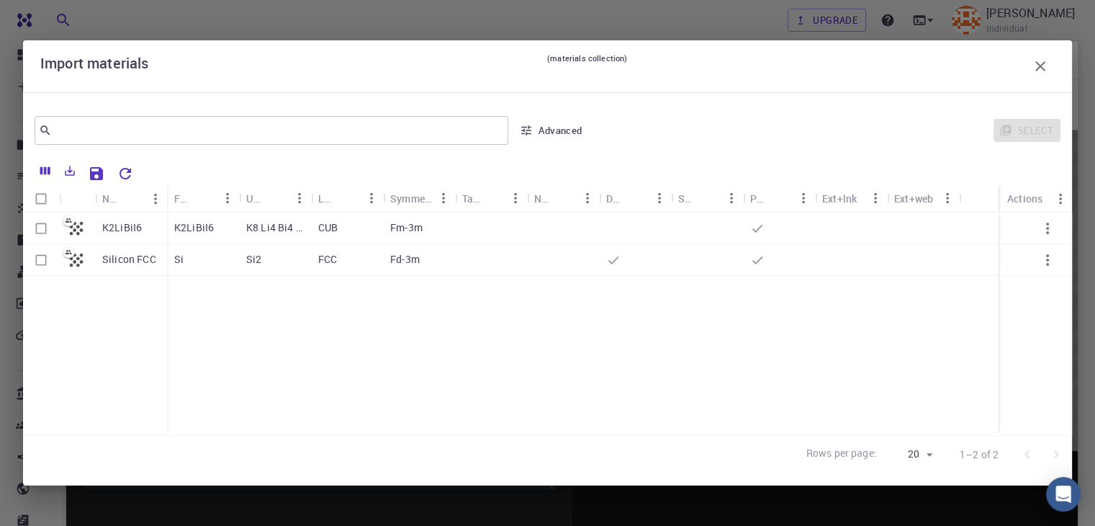
click at [174, 230] on p "K2LiBiI6" at bounding box center [194, 227] width 40 height 14
checkbox input "true"
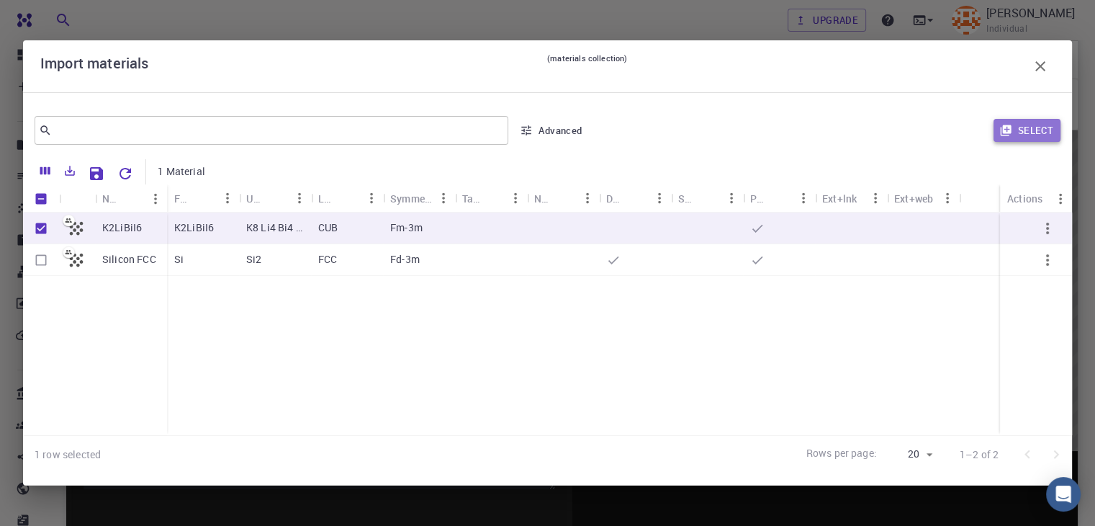
click at [1043, 131] on button "Select" at bounding box center [1027, 130] width 67 height 23
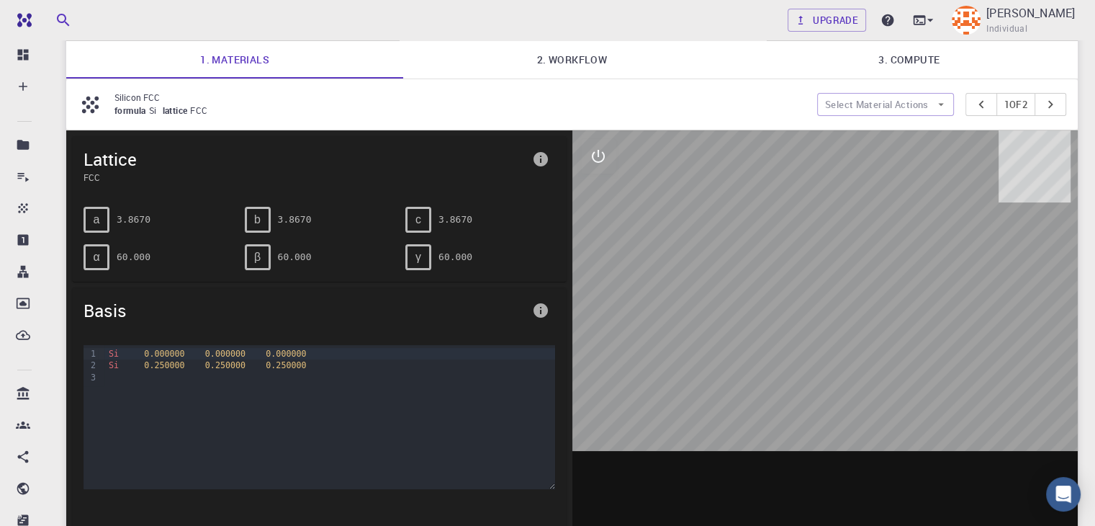
scroll to position [0, 0]
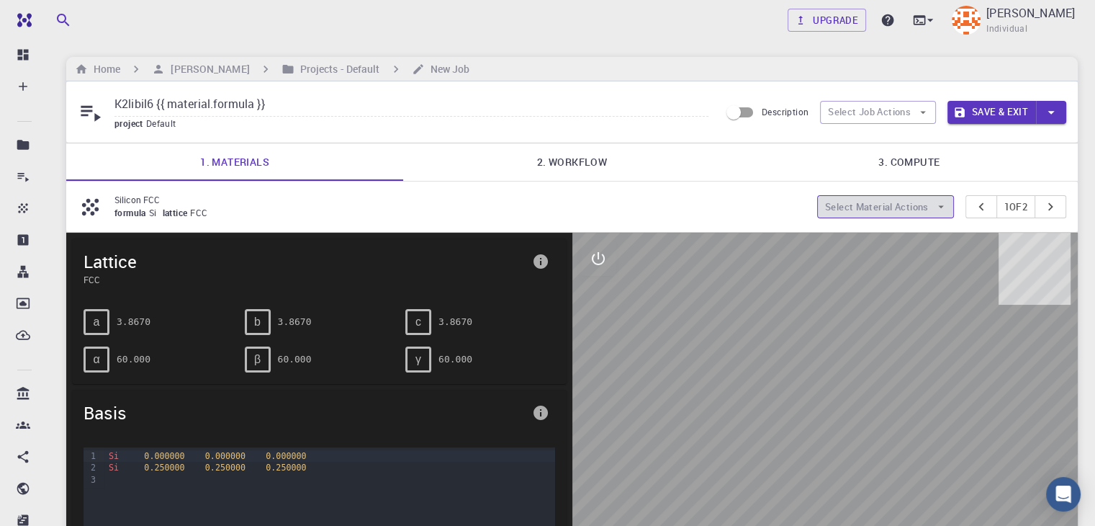
click at [938, 208] on icon "button" at bounding box center [941, 206] width 13 height 13
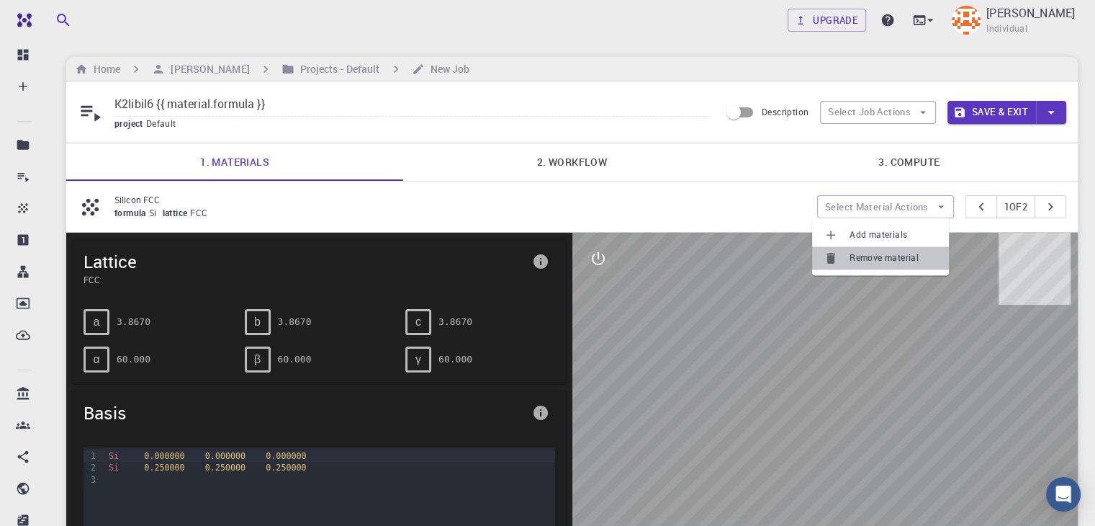
click at [867, 258] on span "Remove material" at bounding box center [894, 258] width 88 height 14
type input "K2libil6"
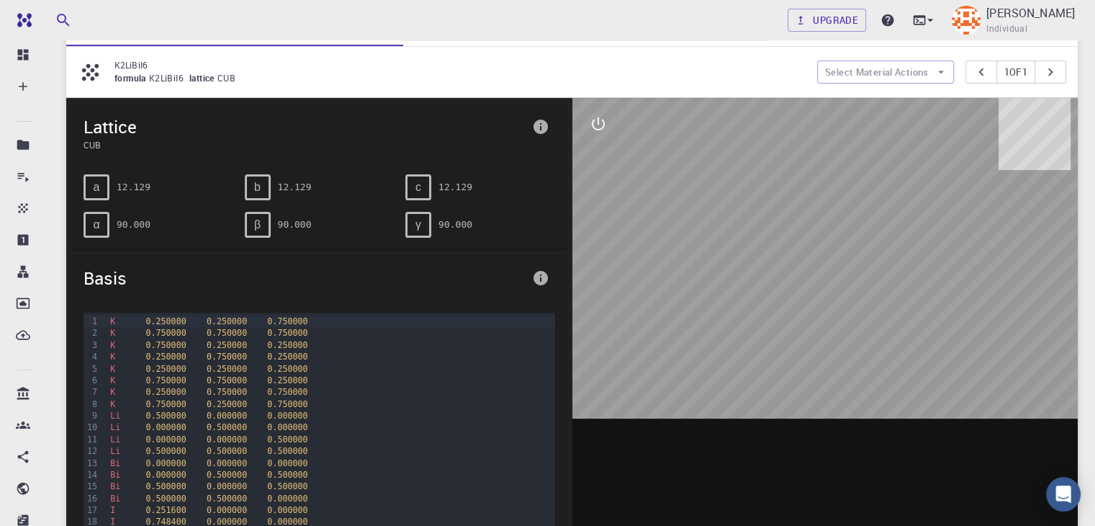
scroll to position [132, 0]
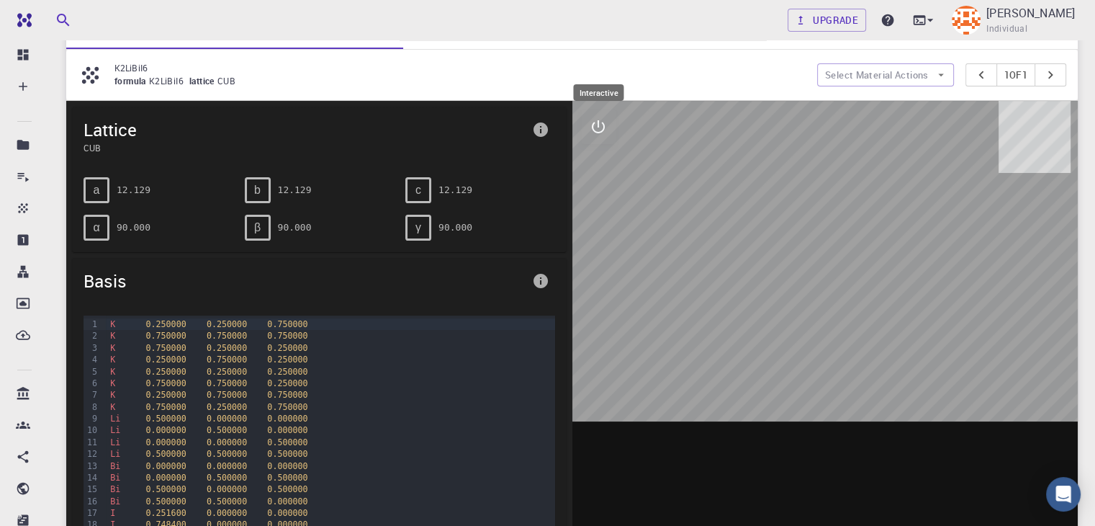
click at [598, 132] on icon "interactive" at bounding box center [598, 126] width 17 height 17
click at [599, 162] on icon "view" at bounding box center [598, 161] width 17 height 17
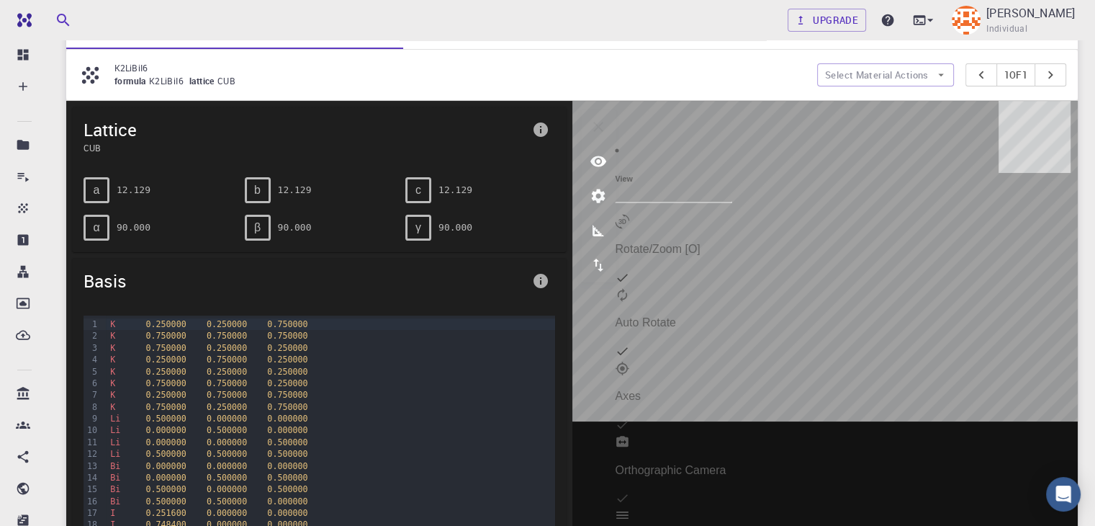
click at [731, 287] on li "Auto Rotate" at bounding box center [673, 323] width 117 height 73
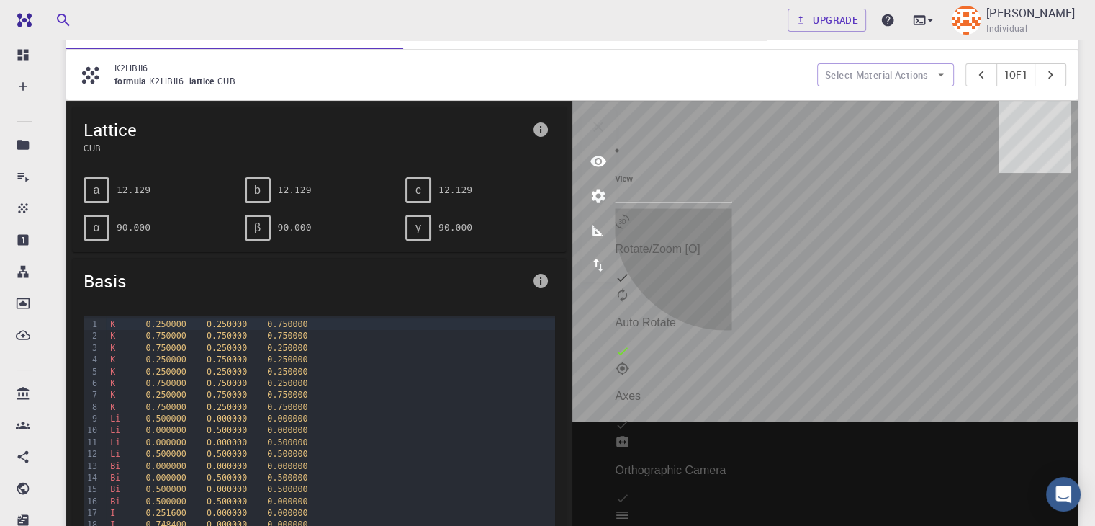
click at [731, 287] on li "Auto Rotate" at bounding box center [673, 323] width 117 height 73
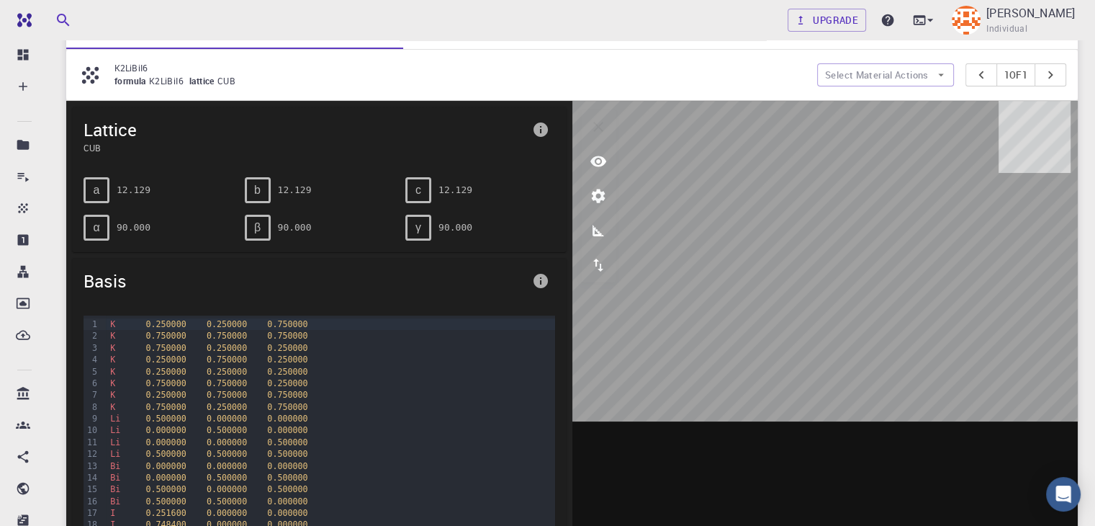
scroll to position [0, 0]
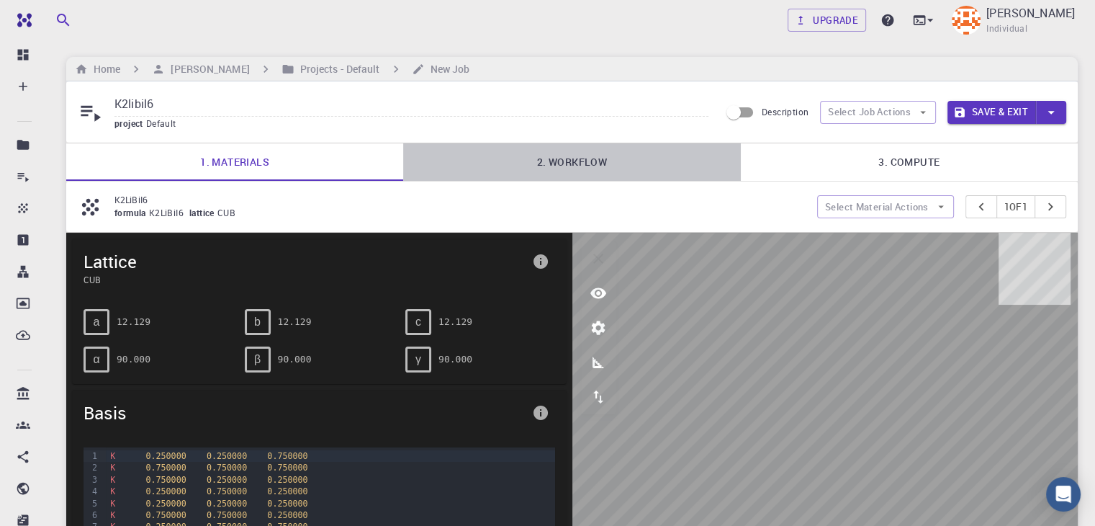
click at [575, 160] on link "2. Workflow" at bounding box center [571, 161] width 337 height 37
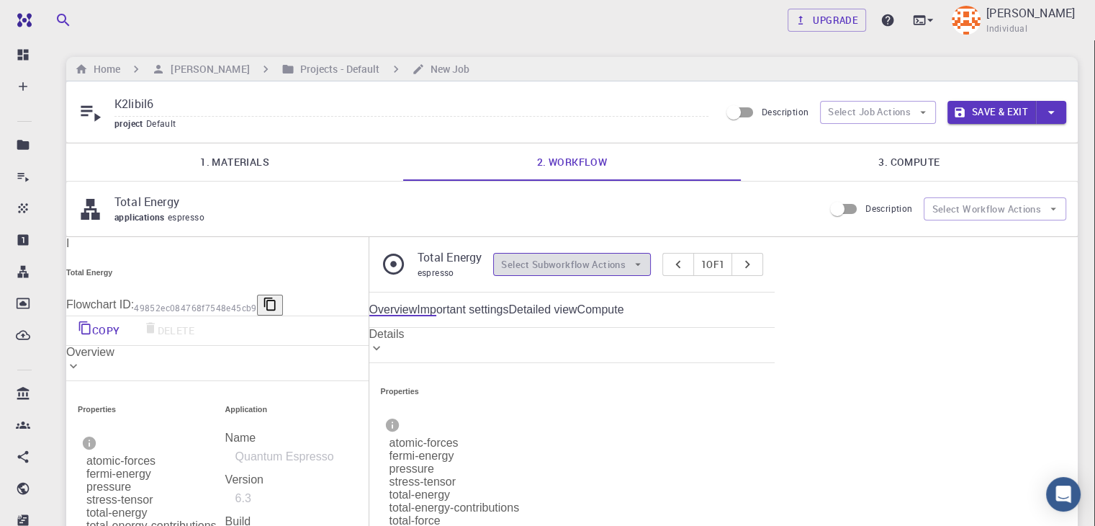
click at [651, 255] on button "Select Subworkflow Actions" at bounding box center [572, 264] width 158 height 23
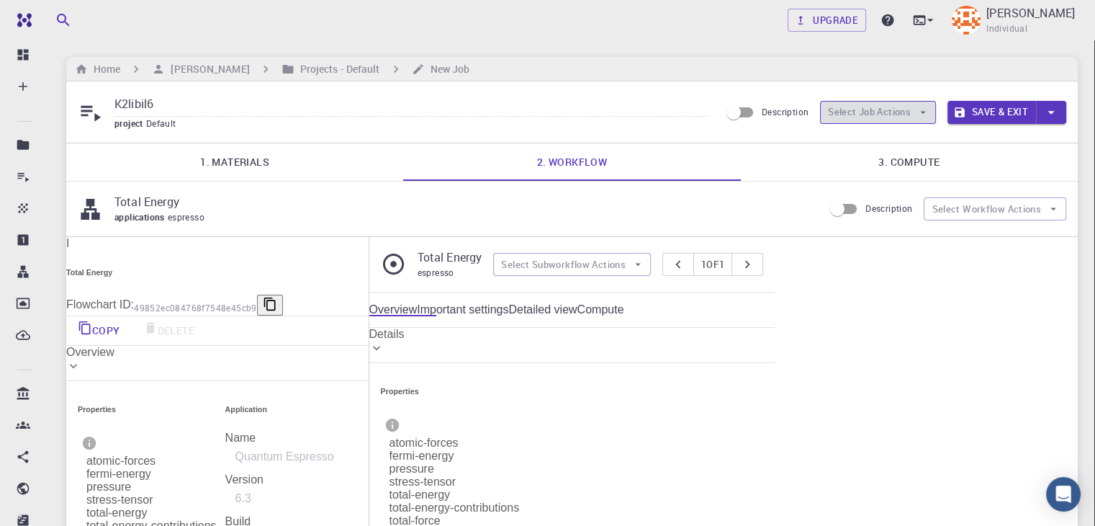
click at [899, 108] on button "Select Job Actions" at bounding box center [878, 112] width 116 height 23
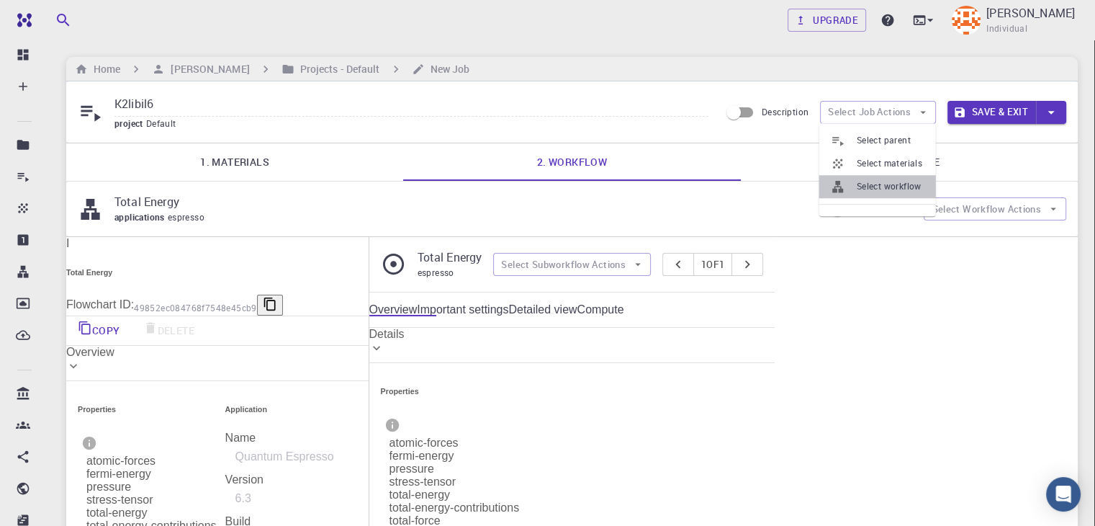
click at [899, 185] on span "Select workflow" at bounding box center [891, 186] width 68 height 14
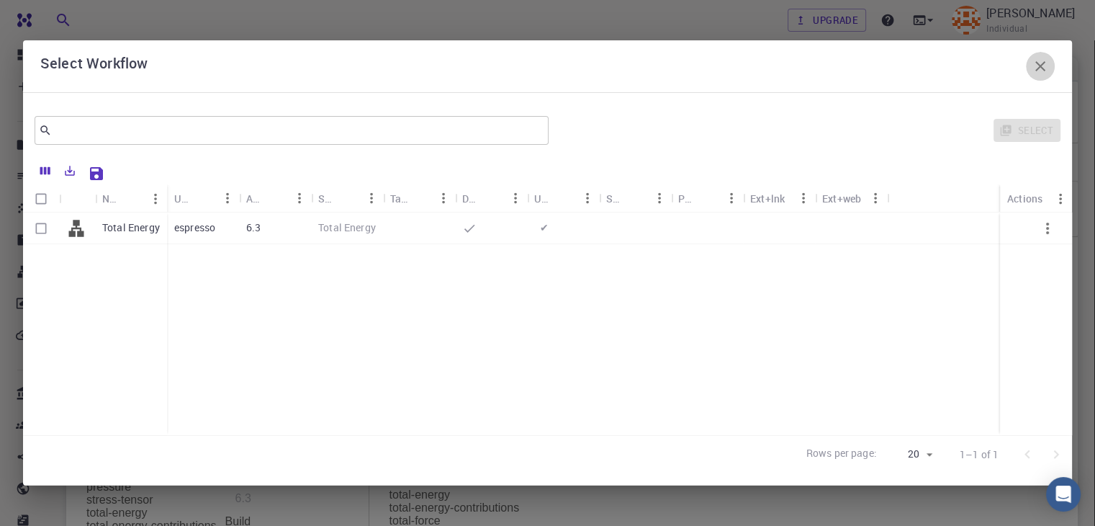
click at [1035, 71] on icon "button" at bounding box center [1040, 66] width 17 height 17
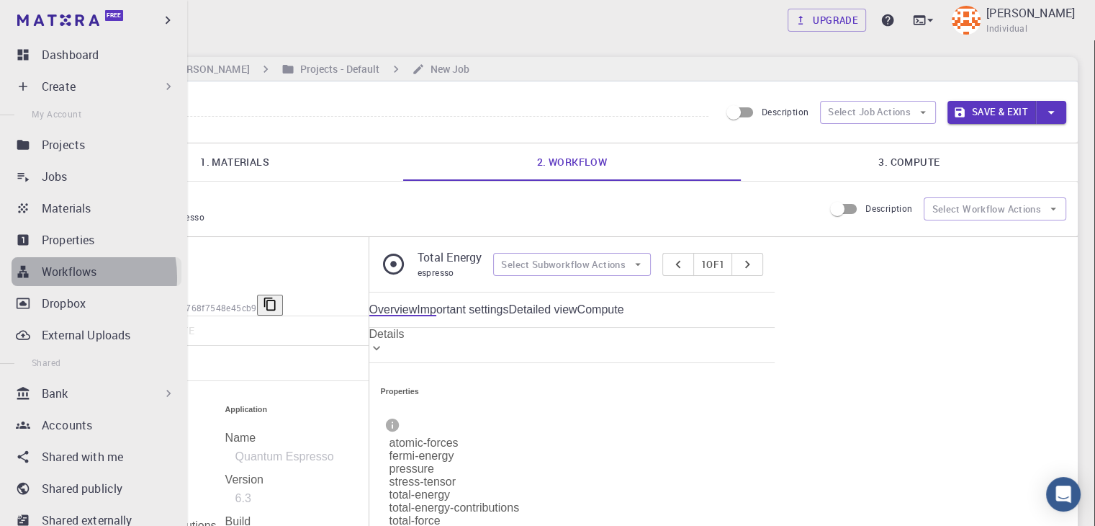
click at [60, 277] on p "Workflows" at bounding box center [69, 271] width 55 height 17
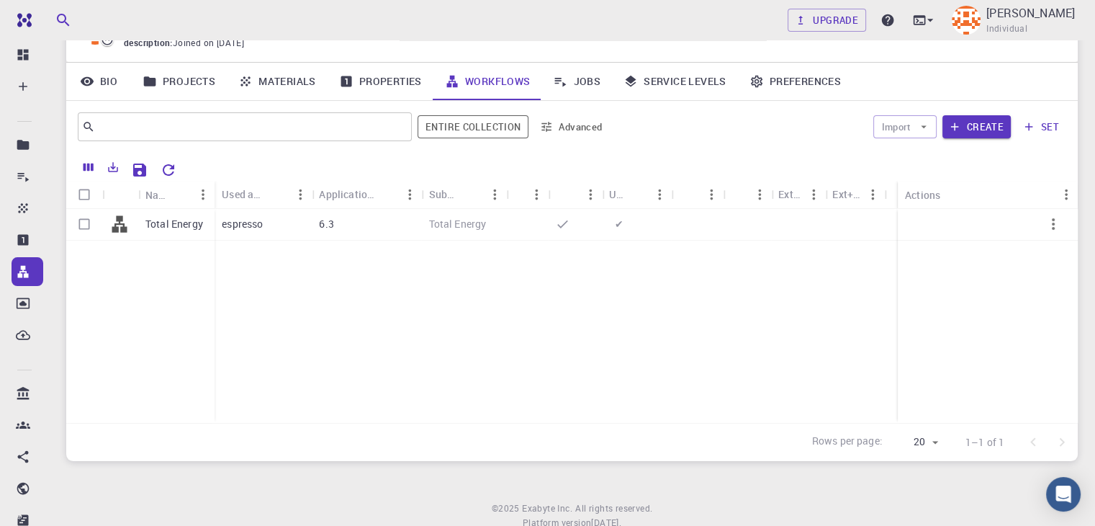
scroll to position [89, 0]
click at [971, 121] on button "Create" at bounding box center [977, 125] width 68 height 23
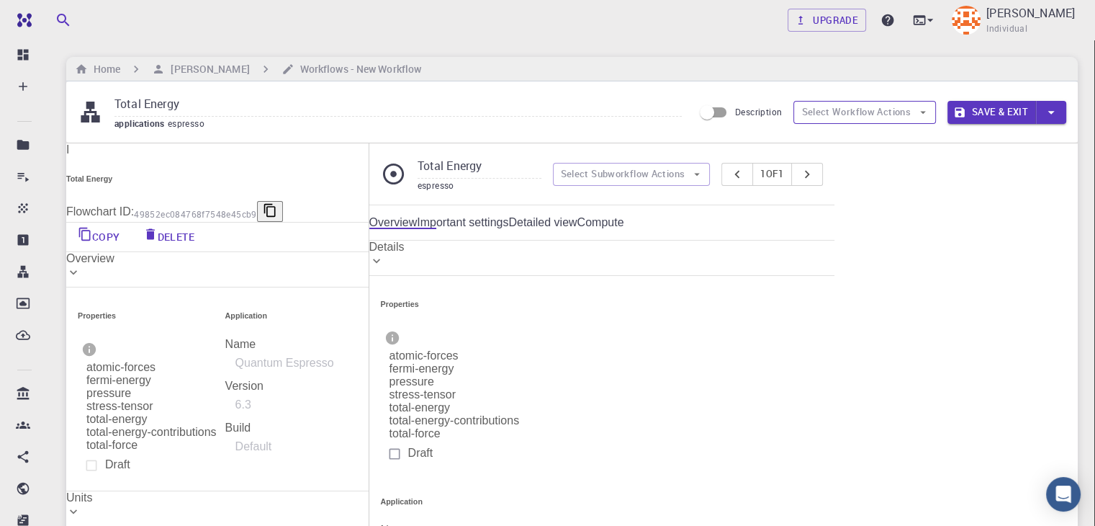
click at [903, 116] on button "Select Workflow Actions" at bounding box center [865, 112] width 143 height 23
click at [811, 253] on div "Details" at bounding box center [601, 247] width 465 height 13
click at [805, 253] on div "Details" at bounding box center [601, 247] width 465 height 13
click at [780, 328] on div "Start 01 I pw_scf Flowchart ID: 980ba0a6-734b-4b18-a52a-0e367ced5137 Edit Delet…" at bounding box center [601, 328] width 465 height 0
click at [770, 327] on div "UNITS Auto fit Select Unit Actions" at bounding box center [601, 301] width 465 height 52
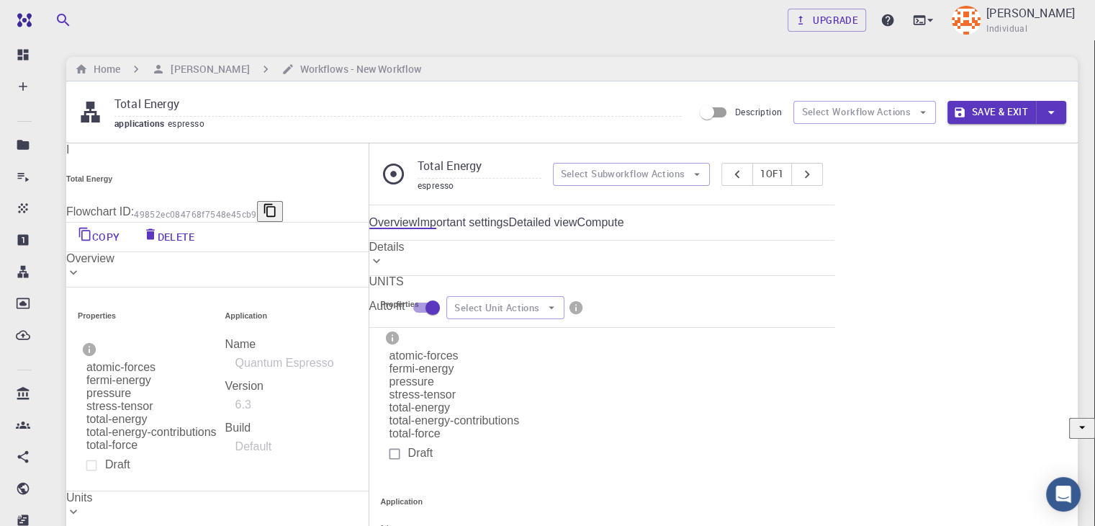
click at [695, 253] on div "Details" at bounding box center [601, 247] width 465 height 13
click at [508, 228] on link "Important settings" at bounding box center [462, 222] width 91 height 13
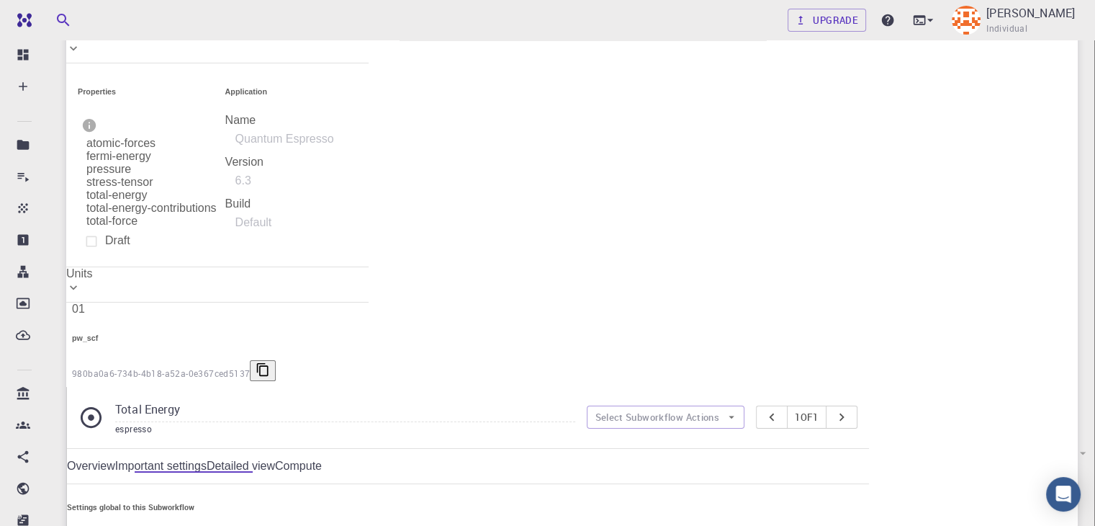
scroll to position [365, 0]
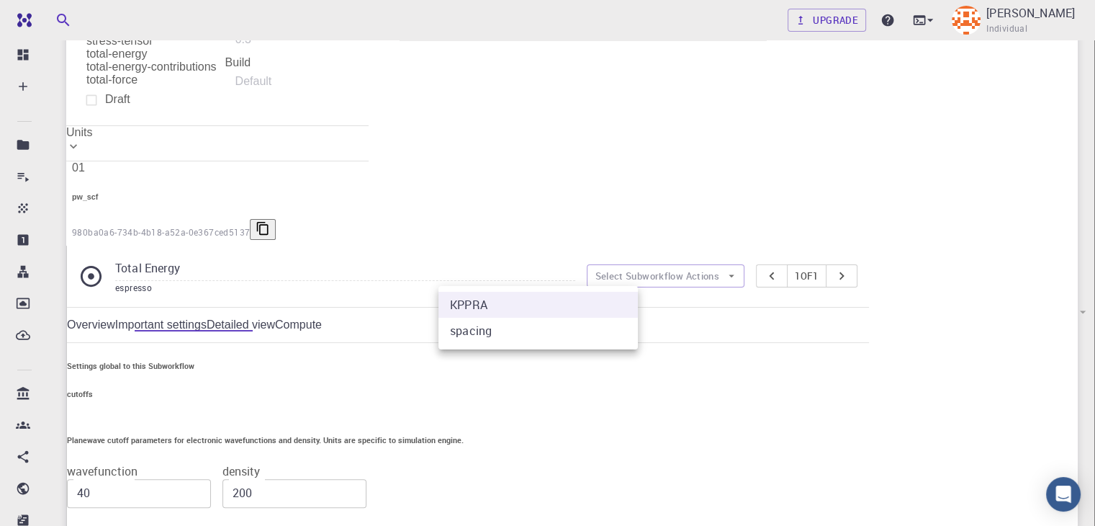
click at [616, 277] on body "Free Dashboard Create New Job New Material Create Material Upload File Import f…" at bounding box center [547, 312] width 1095 height 1354
click at [616, 277] on div at bounding box center [547, 263] width 1095 height 526
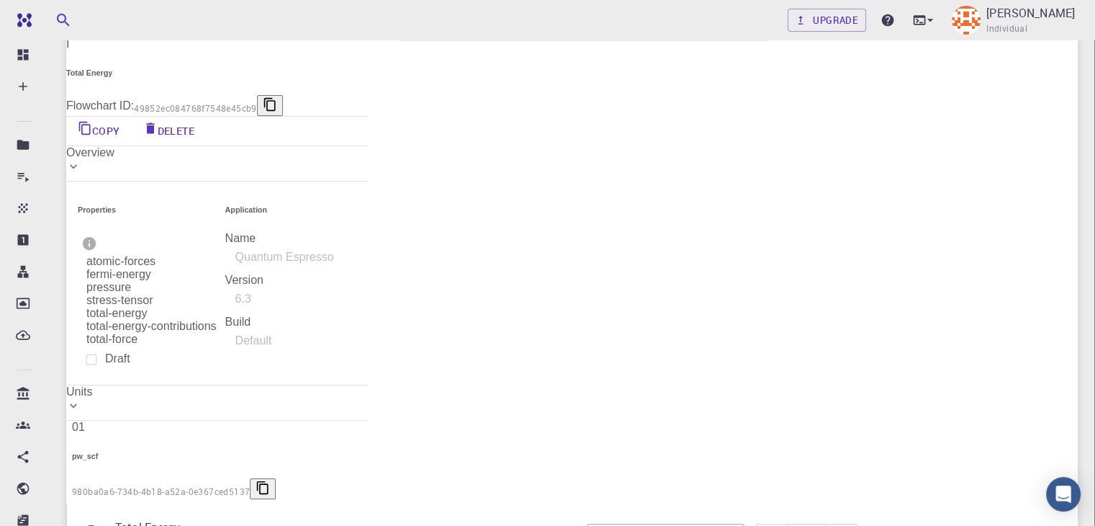
scroll to position [0, 0]
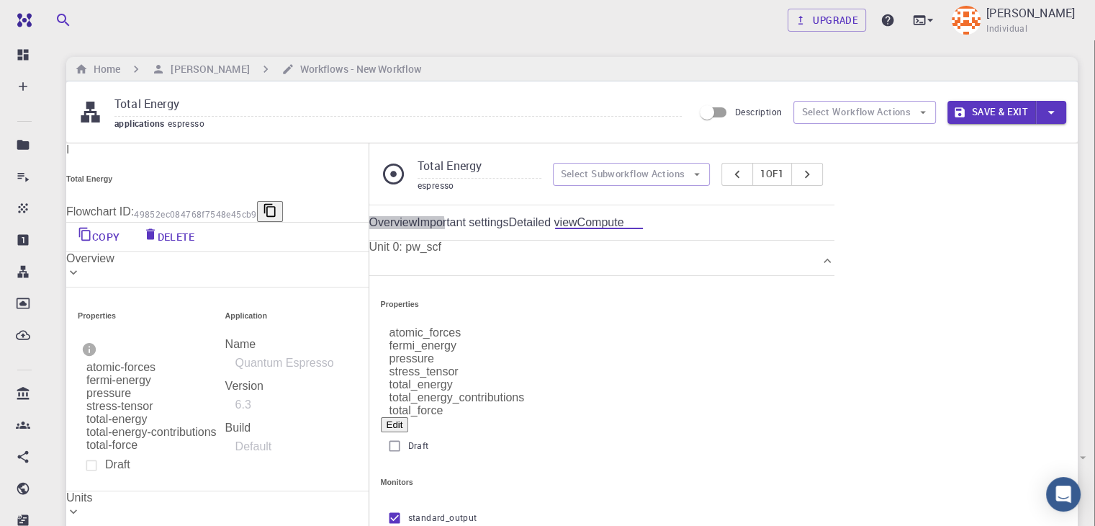
click at [624, 216] on link "Compute" at bounding box center [600, 222] width 47 height 13
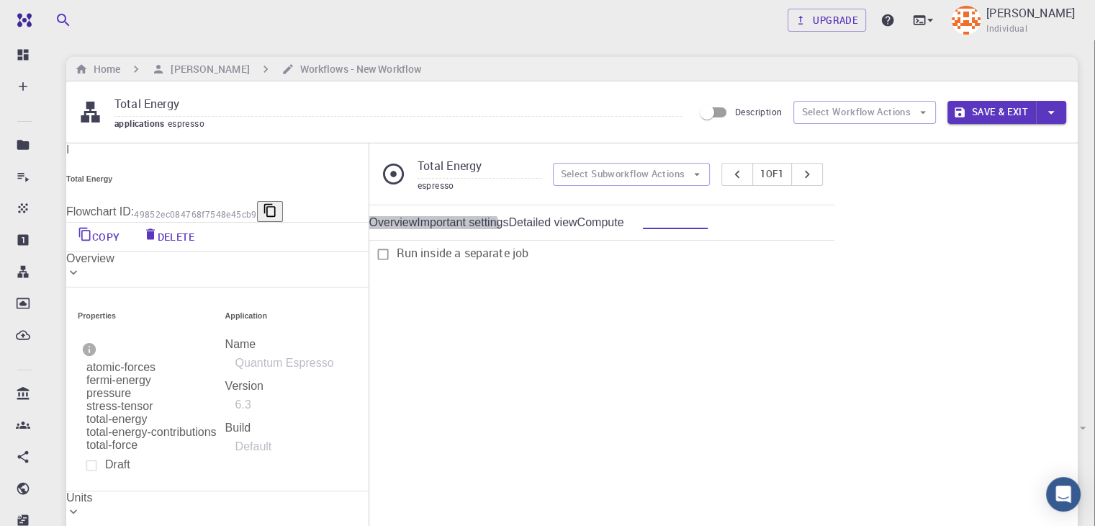
click at [508, 228] on link "Important settings" at bounding box center [462, 222] width 91 height 13
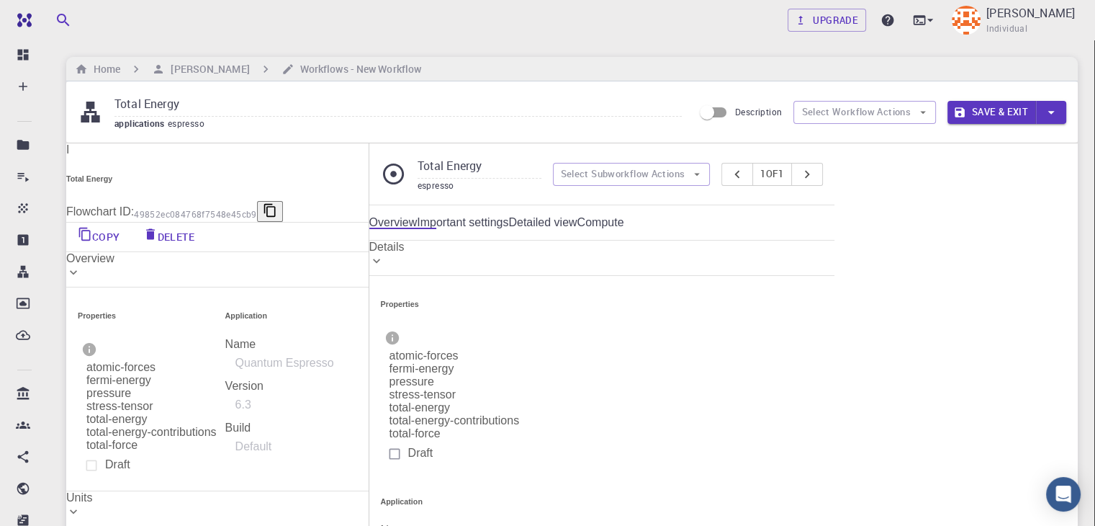
click at [835, 253] on div "Details" at bounding box center [601, 247] width 465 height 13
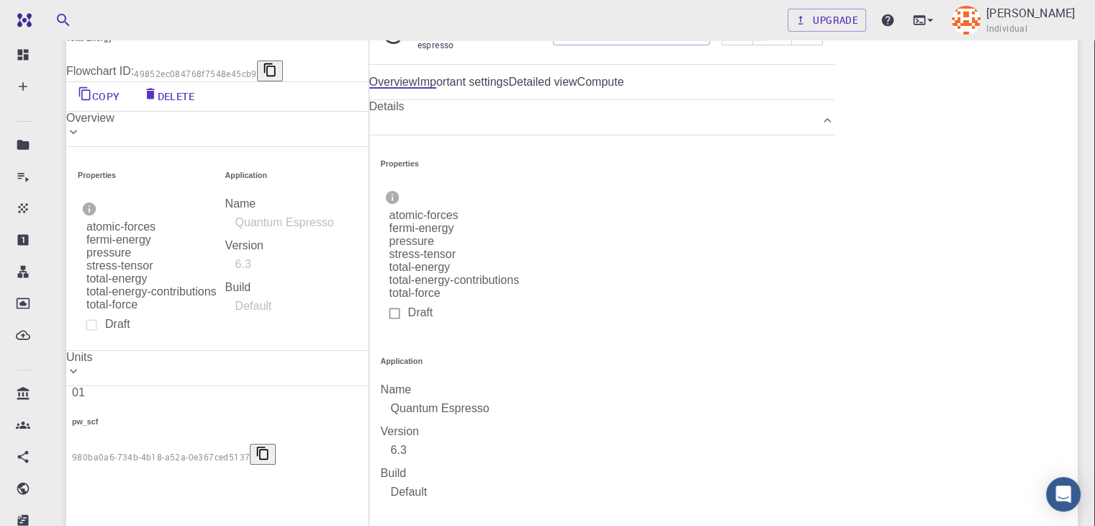
scroll to position [140, 0]
click at [915, 260] on div at bounding box center [547, 263] width 1095 height 526
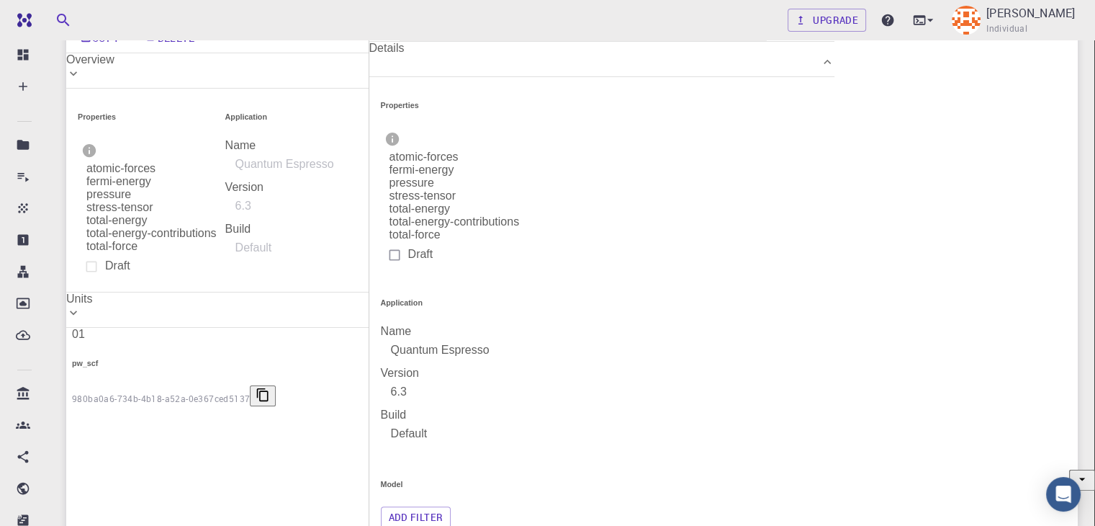
scroll to position [200, 0]
click at [881, 246] on body "Free Dashboard Create New Job New Material Create Material Upload File Import f…" at bounding box center [547, 478] width 1095 height 1357
click at [919, 192] on div at bounding box center [547, 263] width 1095 height 526
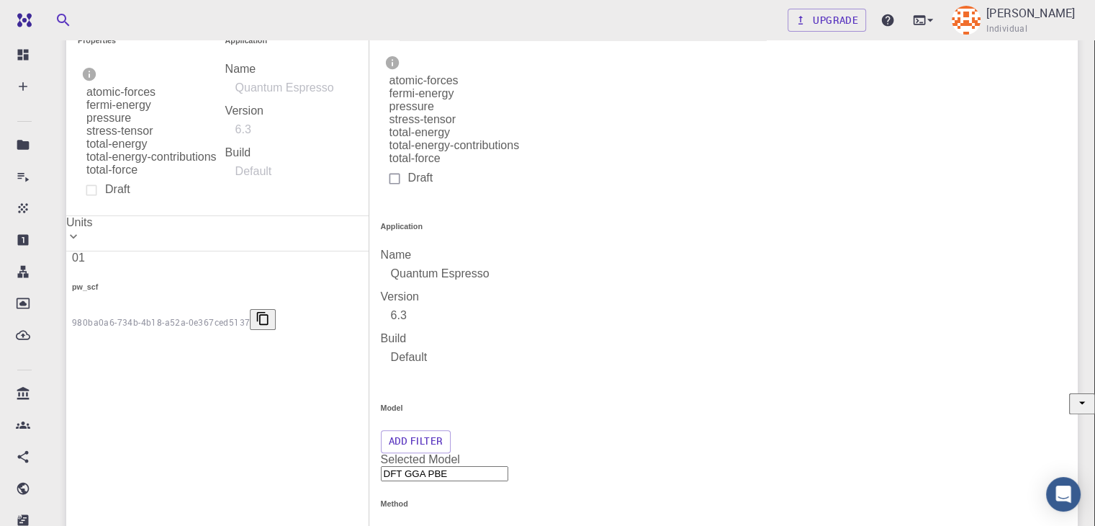
scroll to position [325, 0]
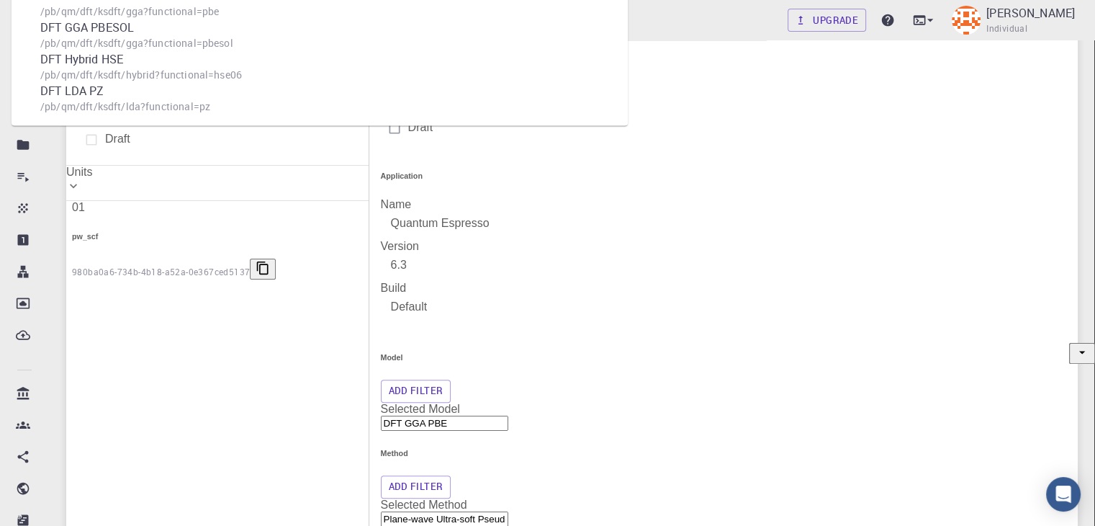
click at [508, 415] on input "DFT GGA PBE" at bounding box center [444, 422] width 127 height 15
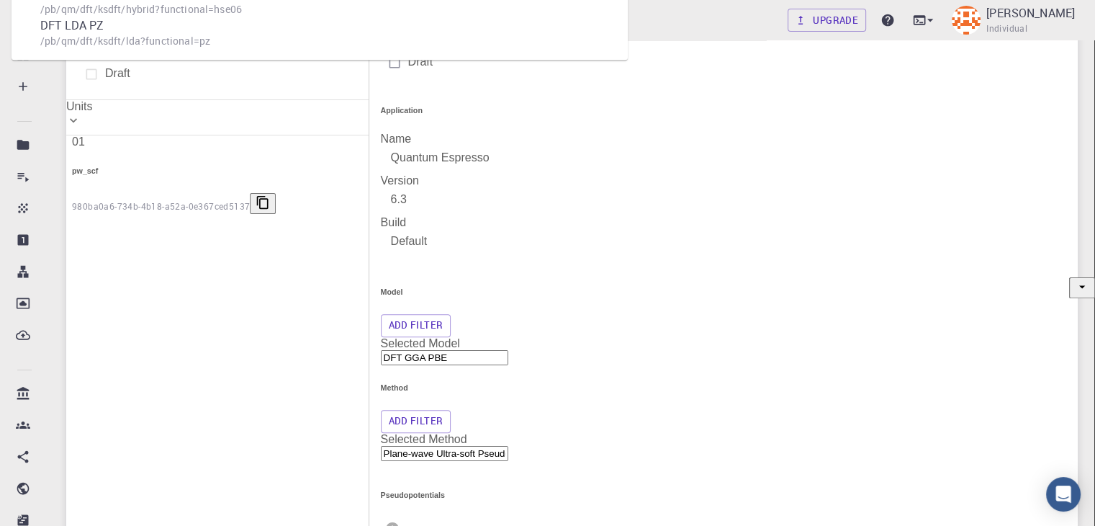
scroll to position [392, 0]
click at [628, 16] on div "DFT Hybrid HSE /pb/qm/dft/ksdft/hybrid?functional=hse06" at bounding box center [334, 0] width 588 height 32
type input "DFT Hybrid HSE"
type input "Plane-wave Projector-augmented Wave Pseudopotential (Davidson Diagonalization, …"
type input "/export/share/pseudo/si/gga/pbe/dojo-jth/1.1/paw/si_pbe_dojo-jth_1.1.upf"
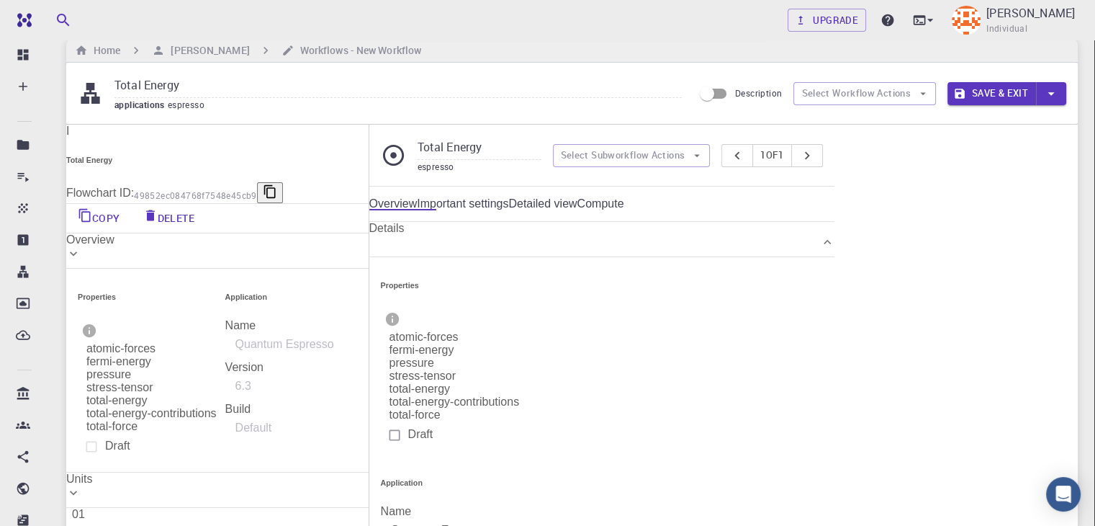
scroll to position [0, 0]
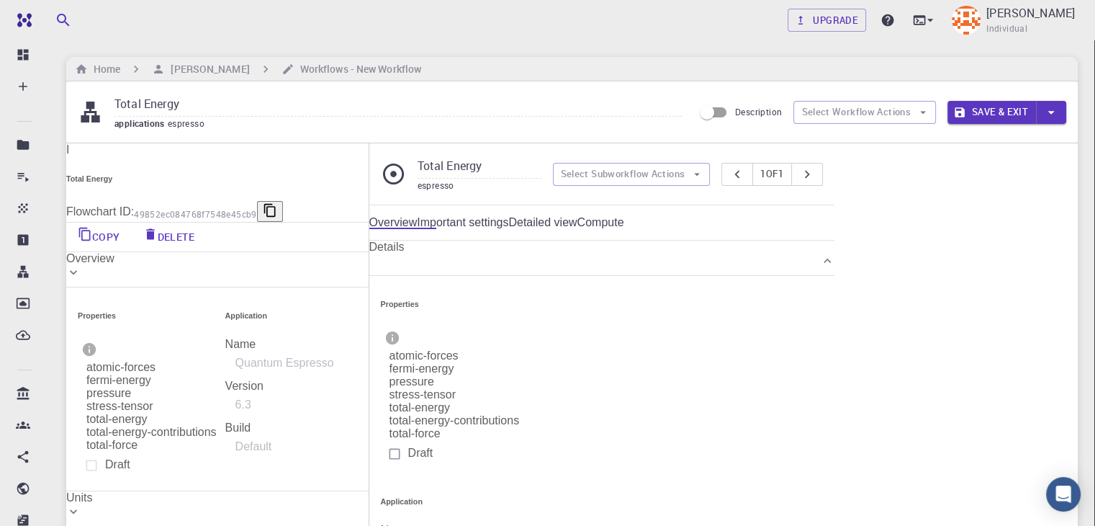
click at [835, 253] on div "Details" at bounding box center [601, 247] width 465 height 13
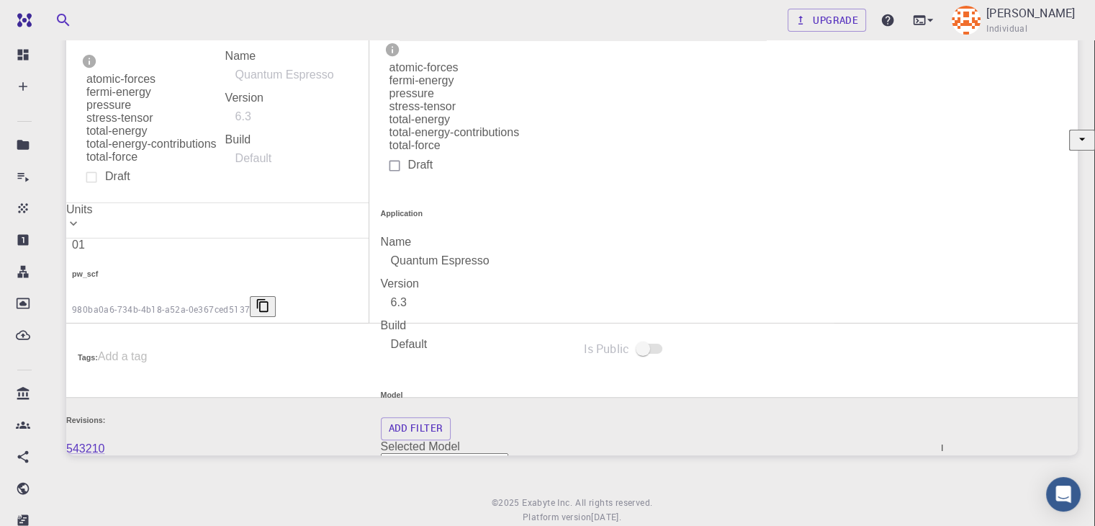
scroll to position [287, 0]
click at [616, 323] on button "Edit" at bounding box center [577, 312] width 77 height 37
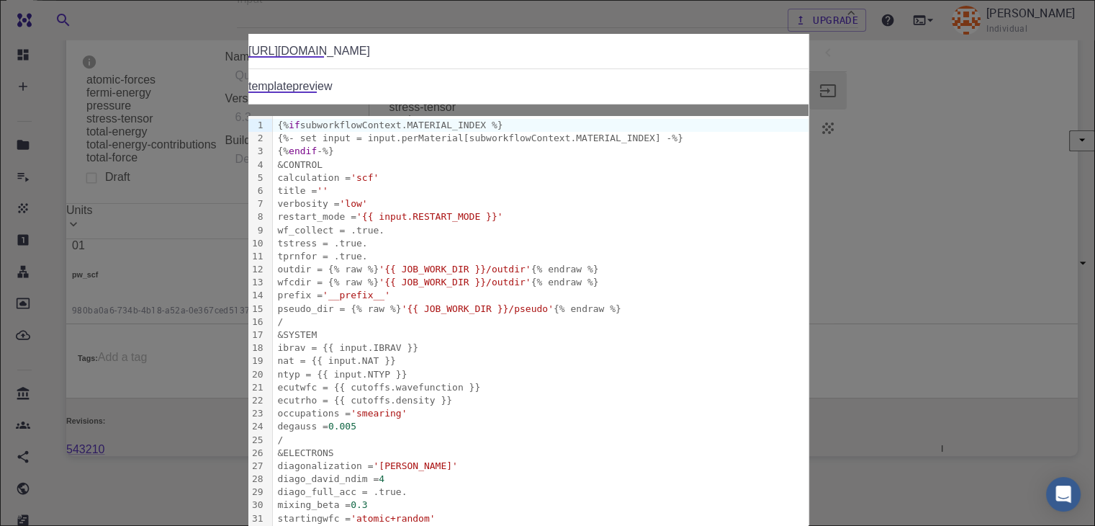
scroll to position [0, 0]
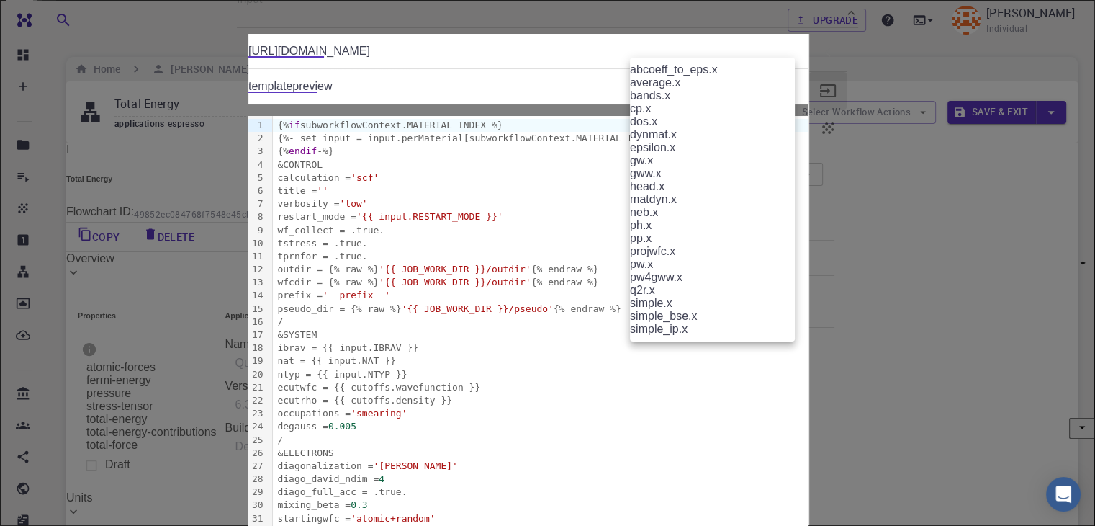
click at [724, 283] on body "Free Dashboard Create New Job New Material Create Material Upload File Import f…" at bounding box center [547, 427] width 1095 height 855
click at [879, 264] on div at bounding box center [547, 263] width 1095 height 526
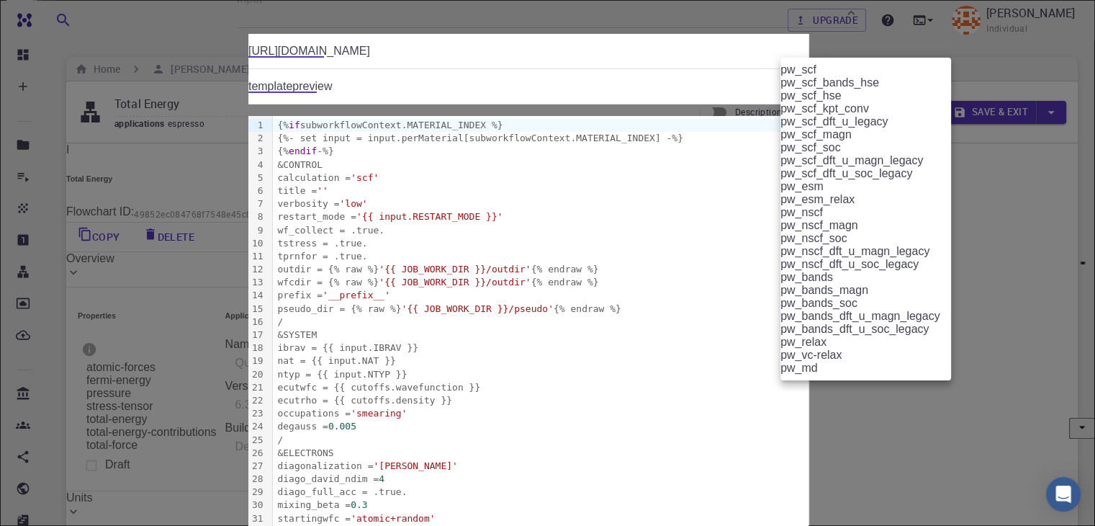
click at [850, 290] on body "Free Dashboard Create New Job New Material Create Material Upload File Import f…" at bounding box center [547, 427] width 1095 height 855
click at [737, 303] on div at bounding box center [547, 263] width 1095 height 526
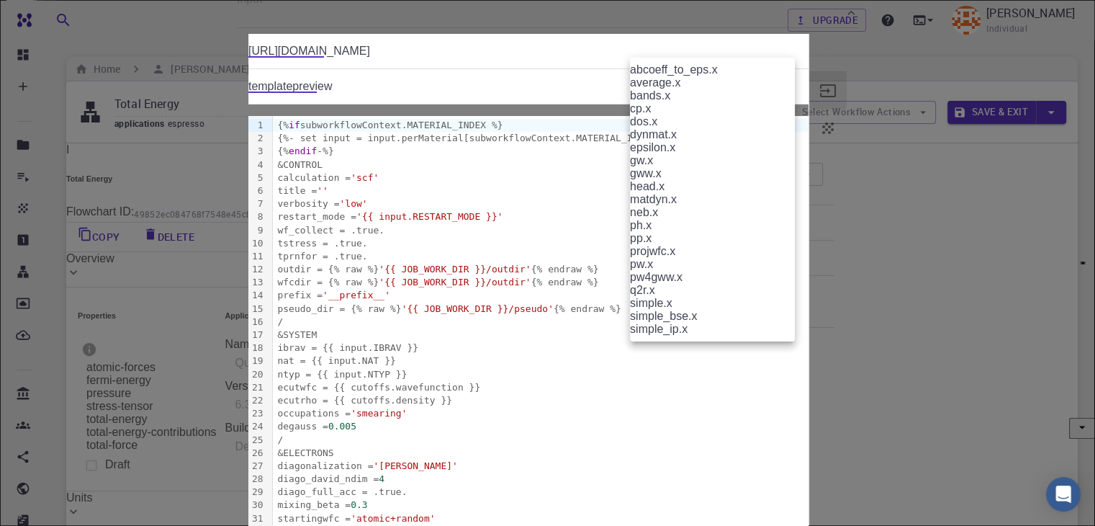
click at [729, 289] on body "Free Dashboard Create New Job New Material Create Material Upload File Import f…" at bounding box center [547, 427] width 1095 height 855
click at [837, 379] on div at bounding box center [547, 263] width 1095 height 526
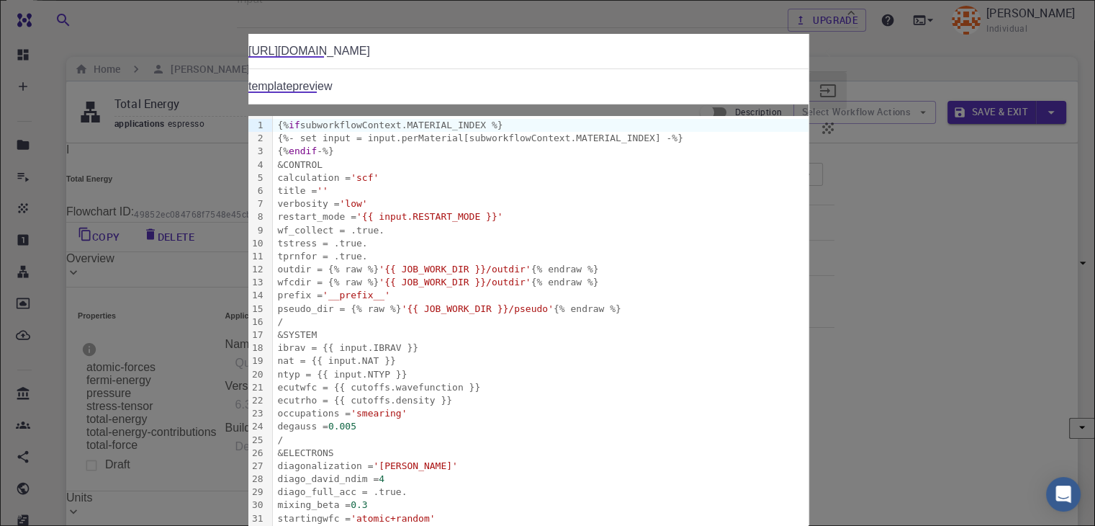
scroll to position [527, 0]
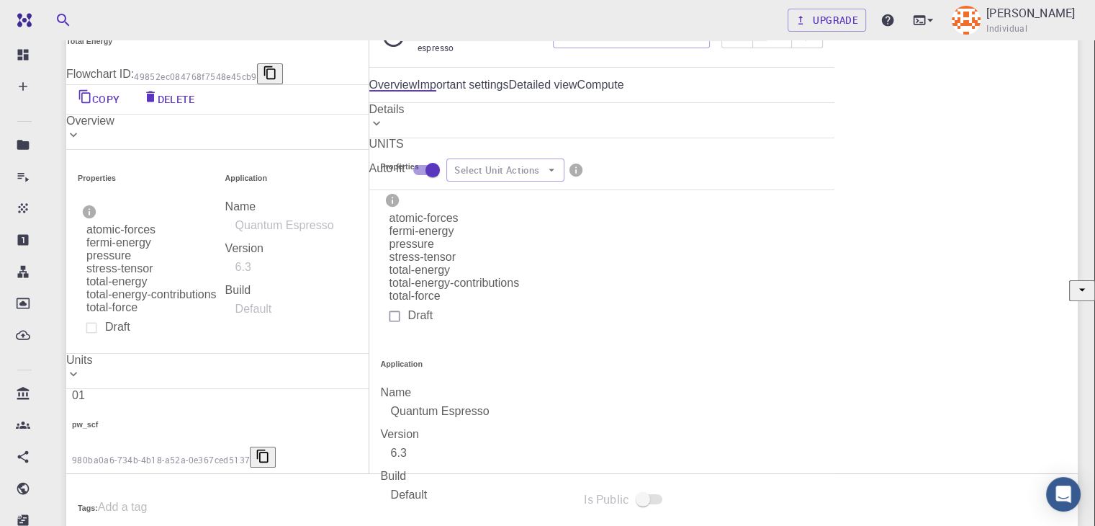
scroll to position [137, 0]
click at [565, 182] on button "Select Unit Actions" at bounding box center [505, 170] width 118 height 23
click at [975, 230] on li "Add Unit" at bounding box center [973, 223] width 109 height 23
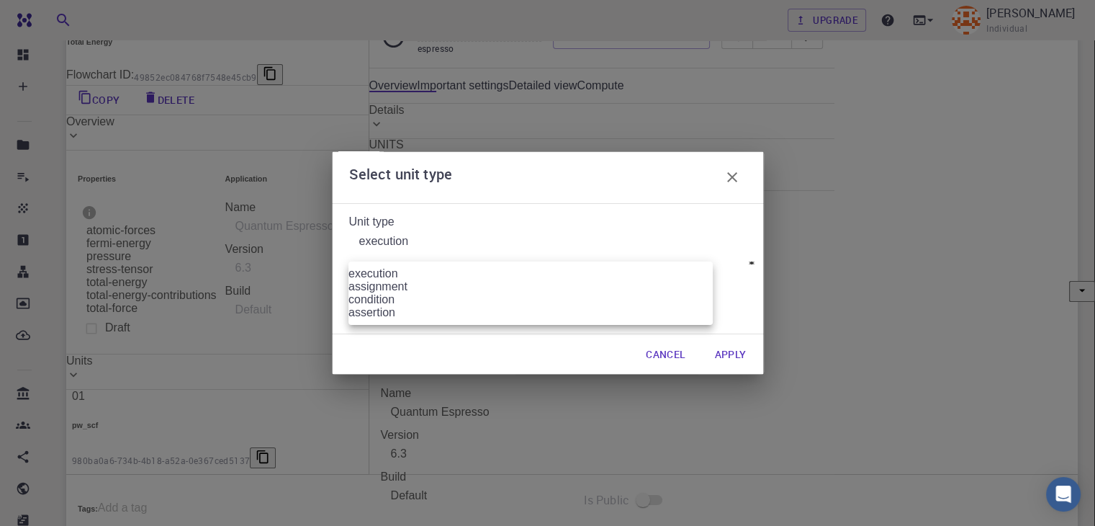
click at [674, 243] on body "Free Dashboard Create New Job New Material Create Material Upload File Import f…" at bounding box center [547, 290] width 1095 height 855
click at [674, 243] on div at bounding box center [547, 263] width 1095 height 526
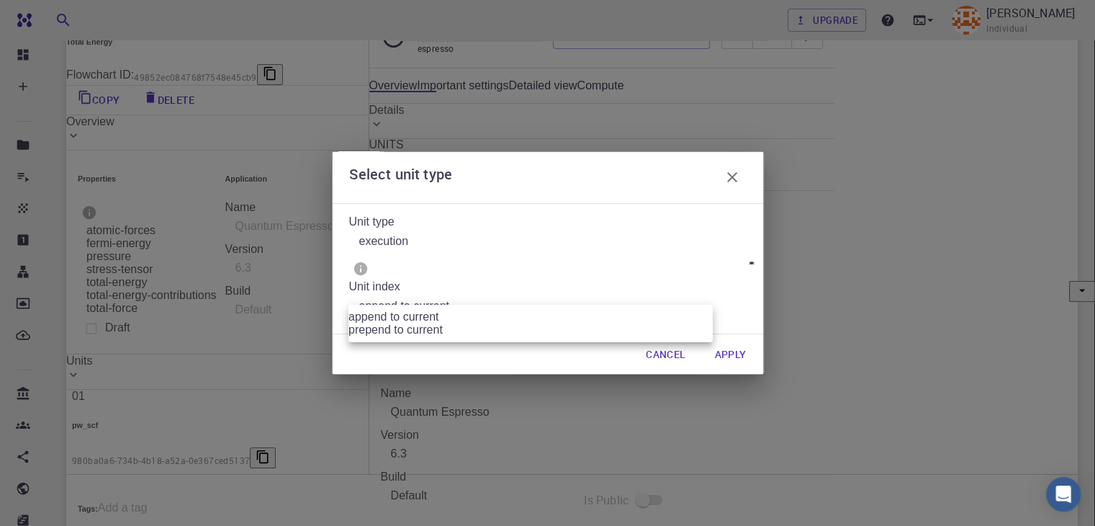
click at [621, 279] on body "Free Dashboard Create New Job New Material Create Material Upload File Import f…" at bounding box center [547, 290] width 1095 height 855
click at [742, 295] on div at bounding box center [547, 263] width 1095 height 526
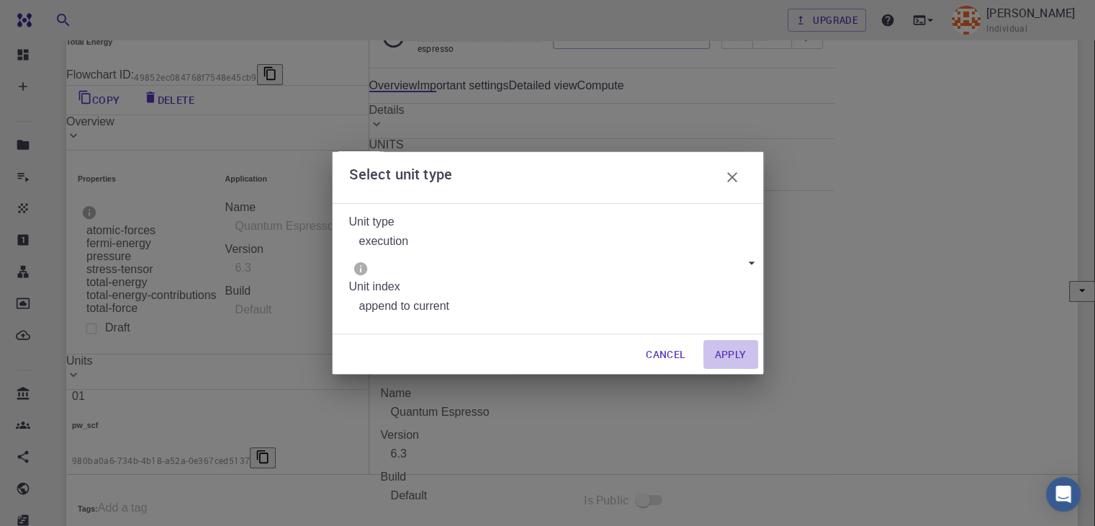
click at [730, 342] on button "Apply" at bounding box center [731, 354] width 55 height 29
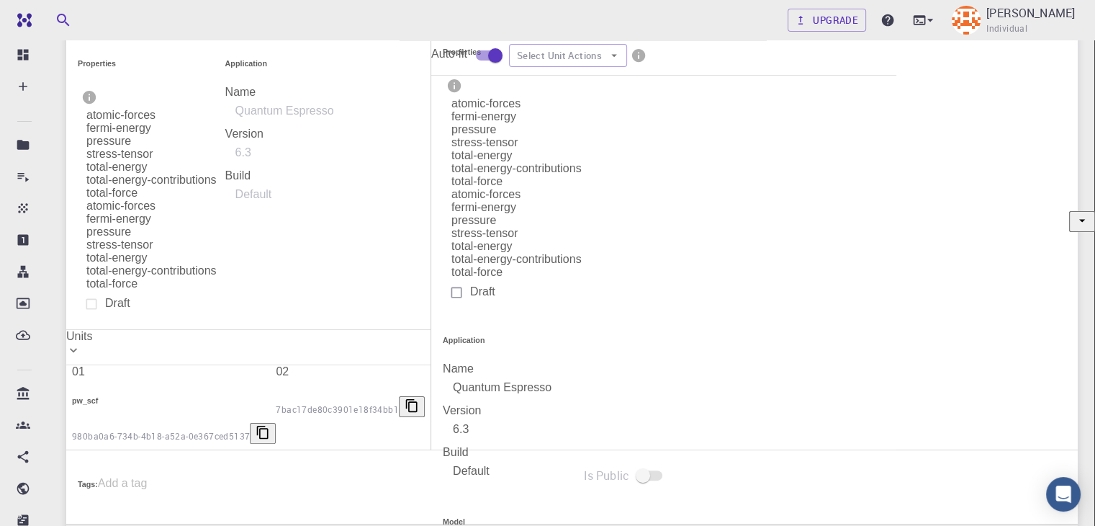
scroll to position [251, 0]
click at [683, 379] on button "Edit" at bounding box center [674, 367] width 54 height 26
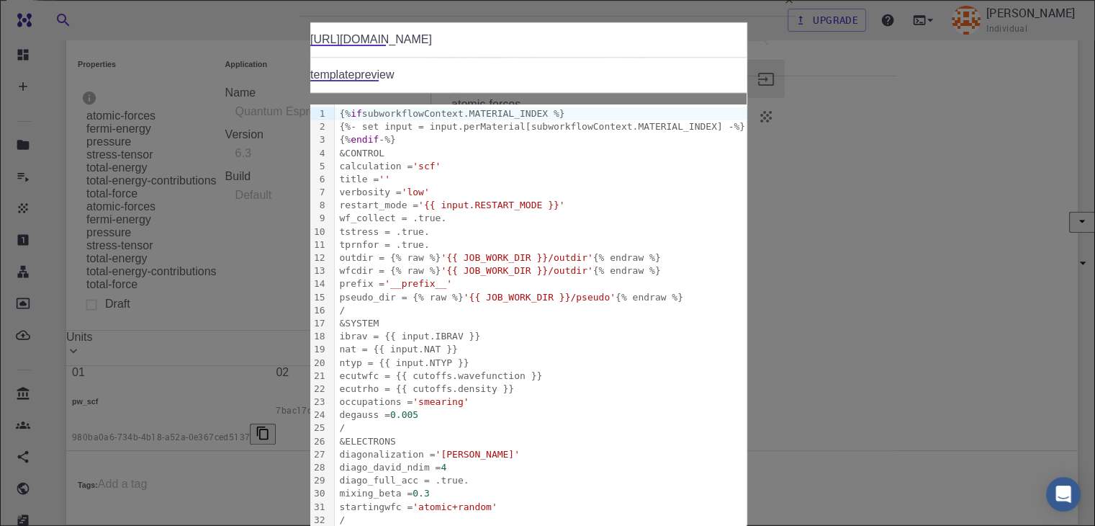
scroll to position [0, 0]
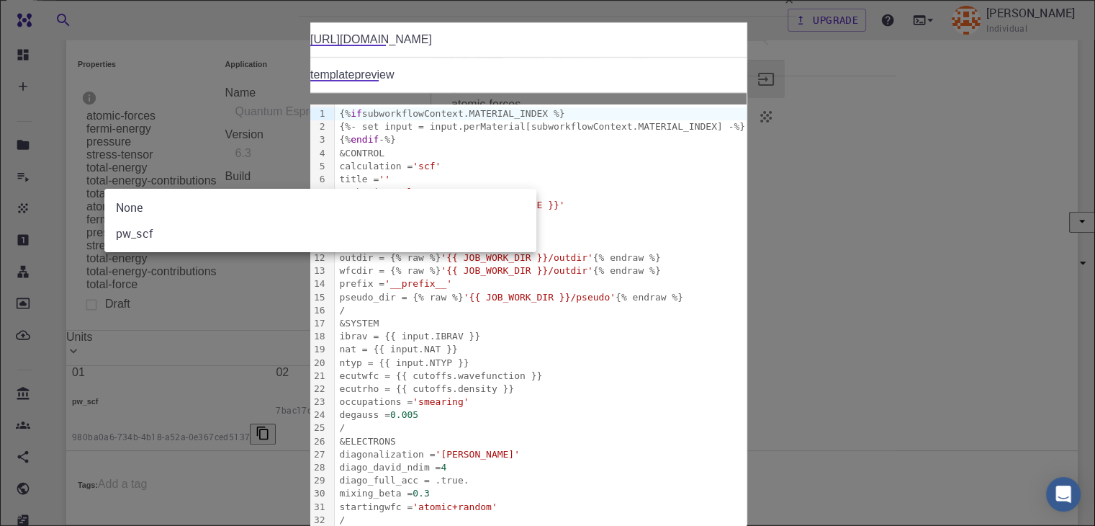
click at [405, 182] on body "Free Dashboard Create New Job New Material Create Material Upload File Import f…" at bounding box center [547, 221] width 1095 height 945
click at [383, 228] on li "pw_scf" at bounding box center [320, 233] width 432 height 26
type input "980ba0a6-734b-4b18-a52a-0e367ced5137"
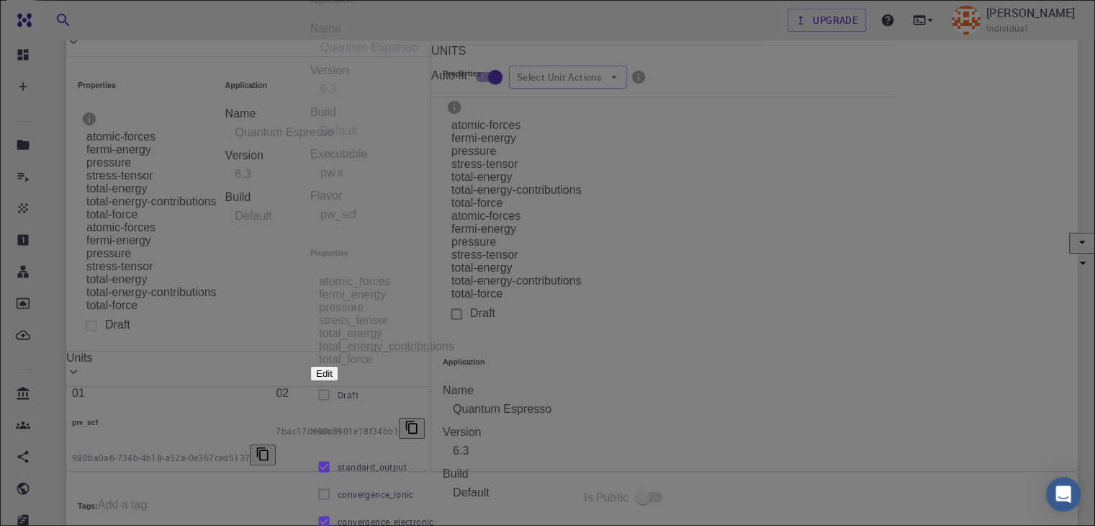
click at [501, 175] on body "Free Dashboard Create New Job New Material Create Material Upload File Import f…" at bounding box center [547, 242] width 1095 height 945
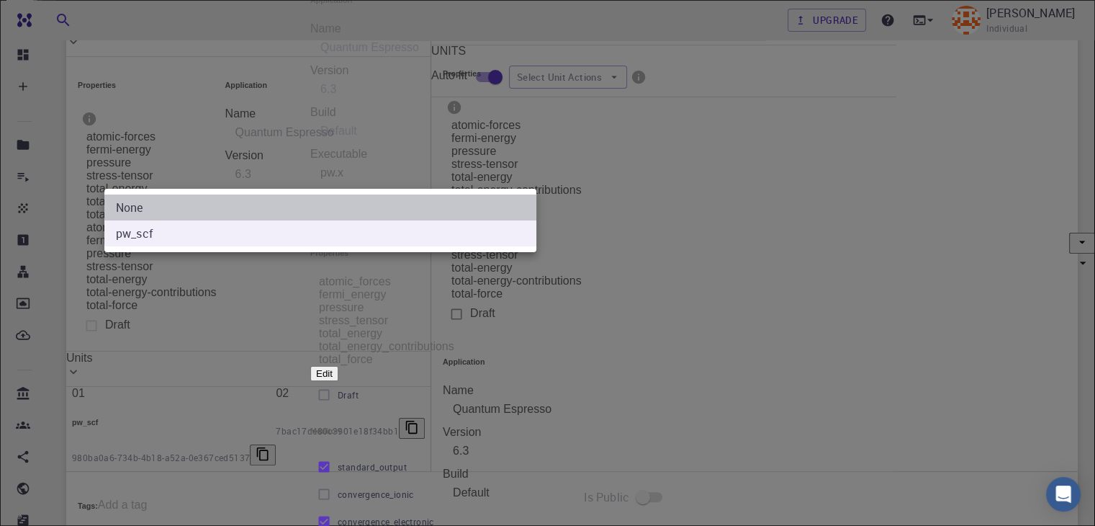
click at [439, 202] on li "None" at bounding box center [320, 207] width 432 height 26
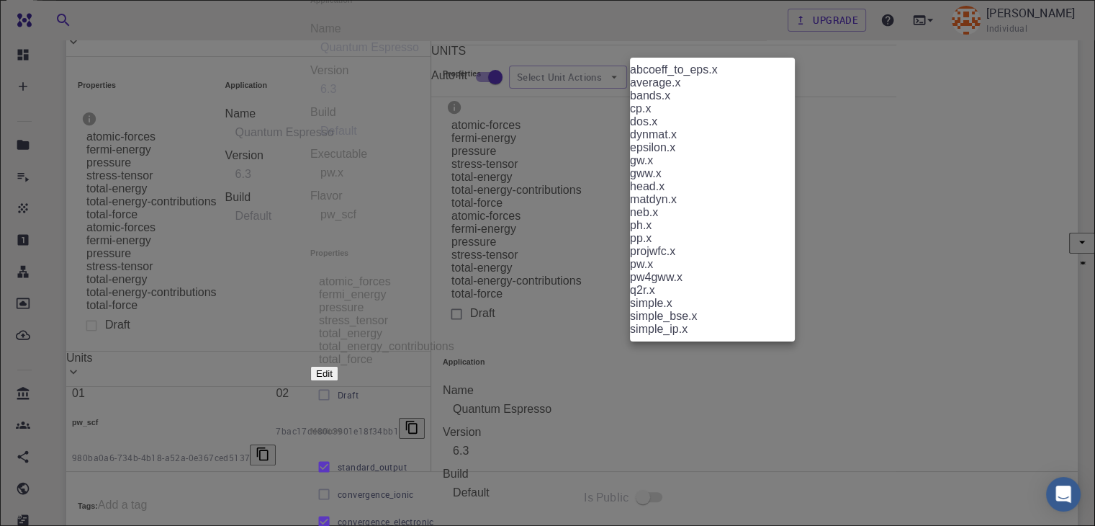
click at [766, 280] on body "Free Dashboard Create New Job New Material Create Material Upload File Import f…" at bounding box center [547, 242] width 1095 height 945
click at [854, 288] on div at bounding box center [547, 263] width 1095 height 526
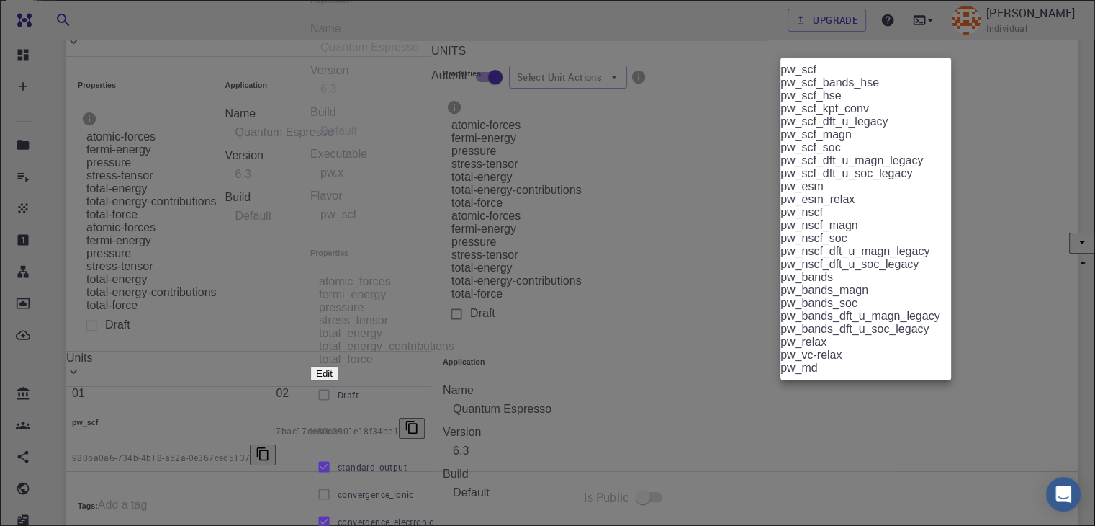
click at [854, 288] on body "Free Dashboard Create New Job New Material Create Material Upload File Import f…" at bounding box center [547, 242] width 1095 height 945
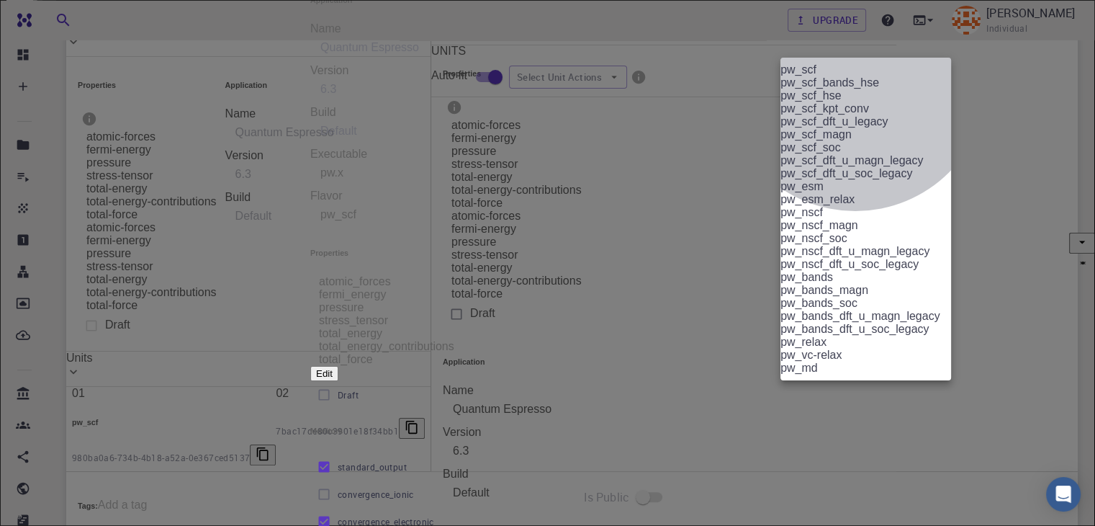
click at [855, 284] on li "pw_bands" at bounding box center [871, 277] width 181 height 13
type input "pw_bands"
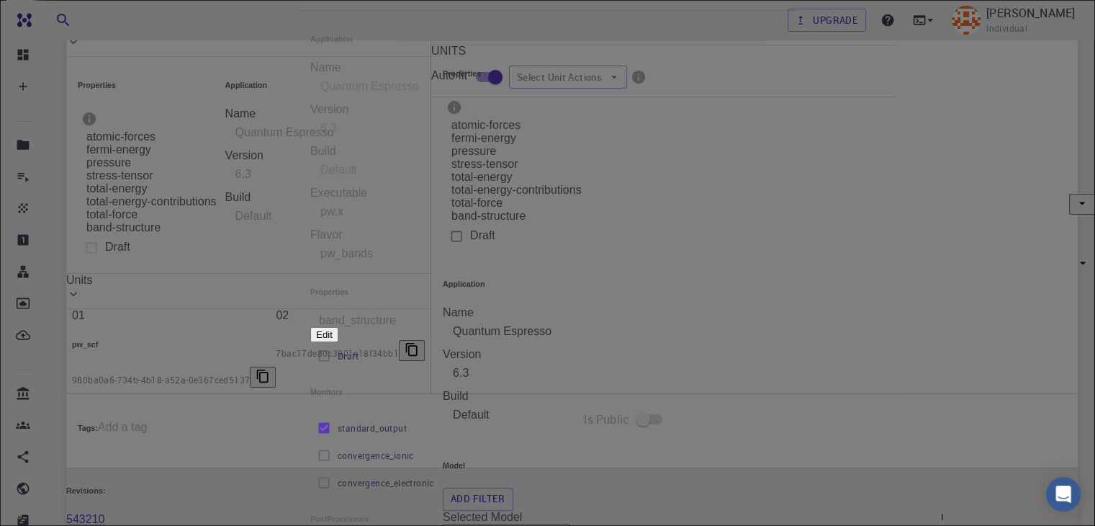
scroll to position [104, 0]
click at [338, 469] on input "convergence_electronic" at bounding box center [323, 482] width 27 height 27
checkbox input "true"
click at [404, 145] on div "6.3" at bounding box center [564, 130] width 508 height 29
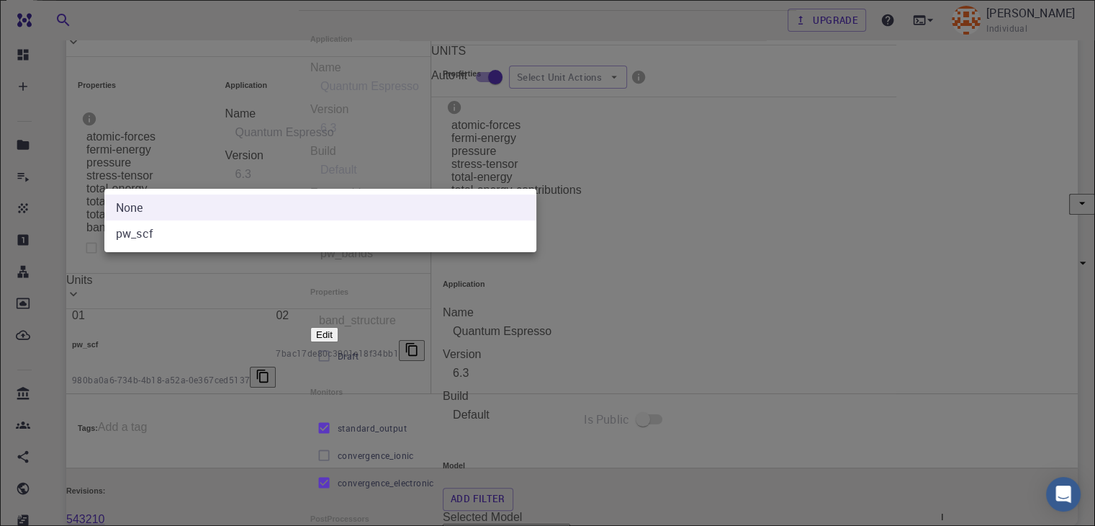
click at [432, 171] on body "Free Dashboard Create New Job New Material Create Material Upload File Import f…" at bounding box center [547, 204] width 1095 height 868
click at [432, 171] on div at bounding box center [547, 263] width 1095 height 526
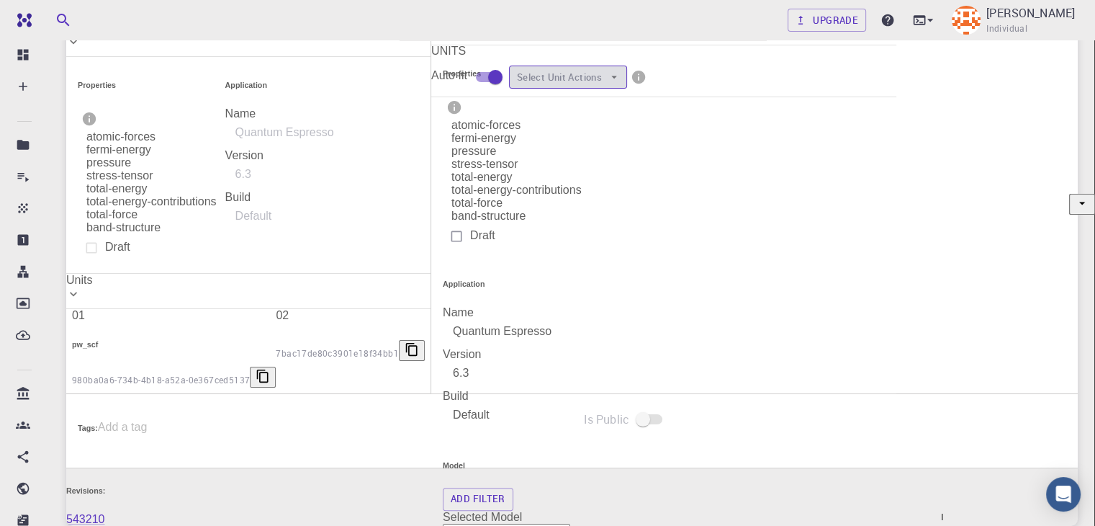
click at [627, 89] on button "Select Unit Actions" at bounding box center [568, 77] width 118 height 23
click at [966, 130] on span "Add Unit" at bounding box center [986, 129] width 60 height 14
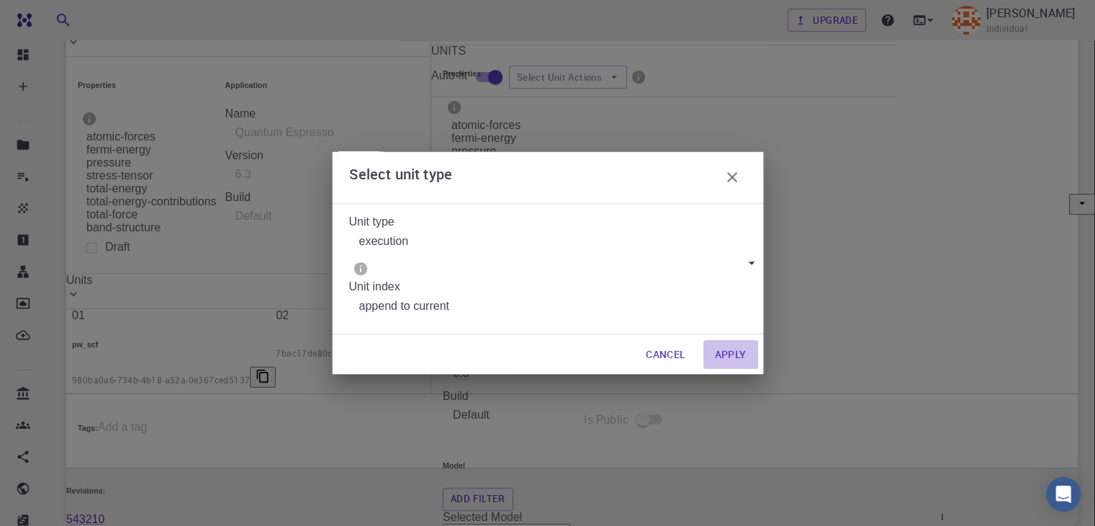
click at [732, 340] on button "Apply" at bounding box center [731, 354] width 55 height 29
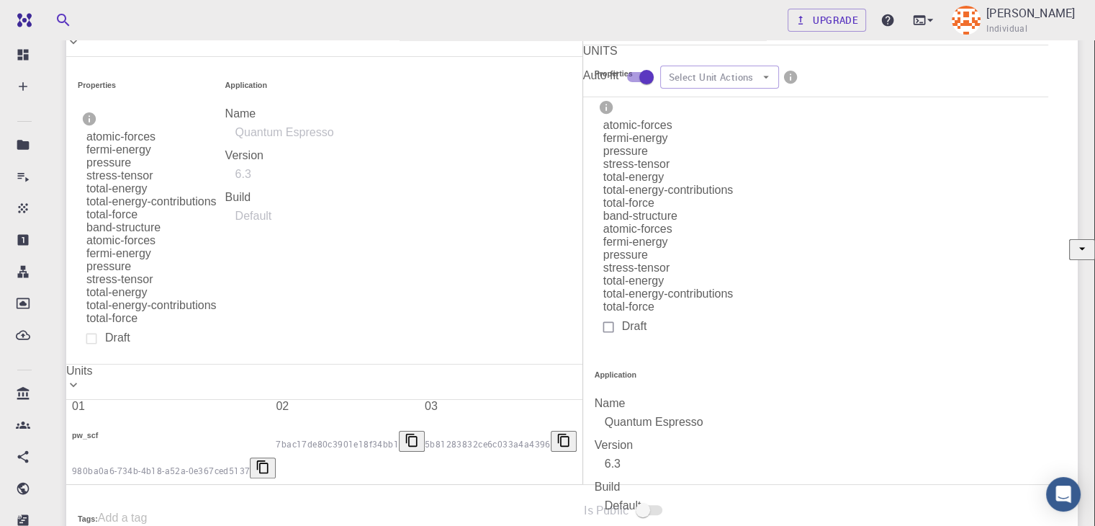
click at [822, 426] on button "Edit" at bounding box center [843, 415] width 42 height 20
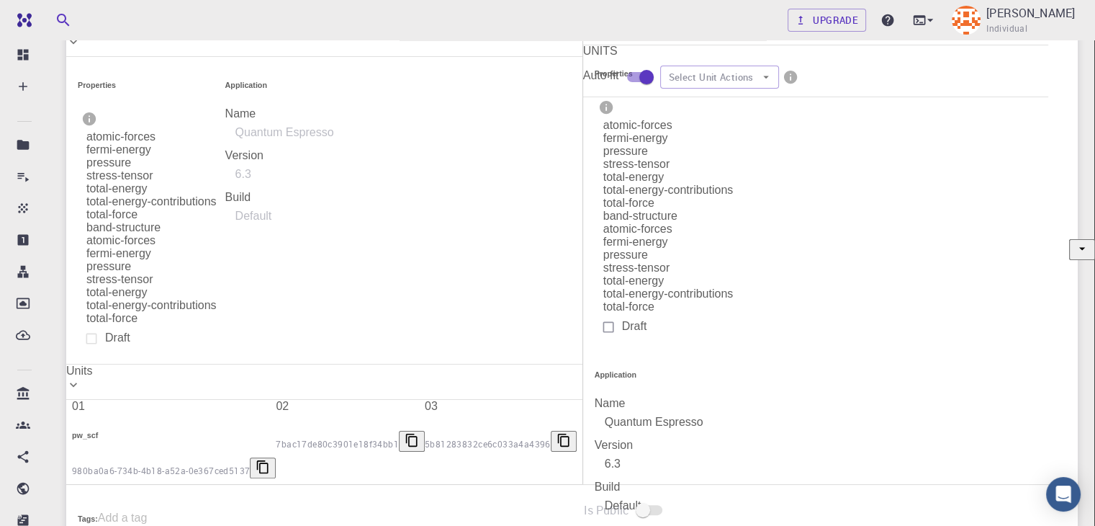
click at [822, 426] on button "Edit" at bounding box center [843, 415] width 42 height 20
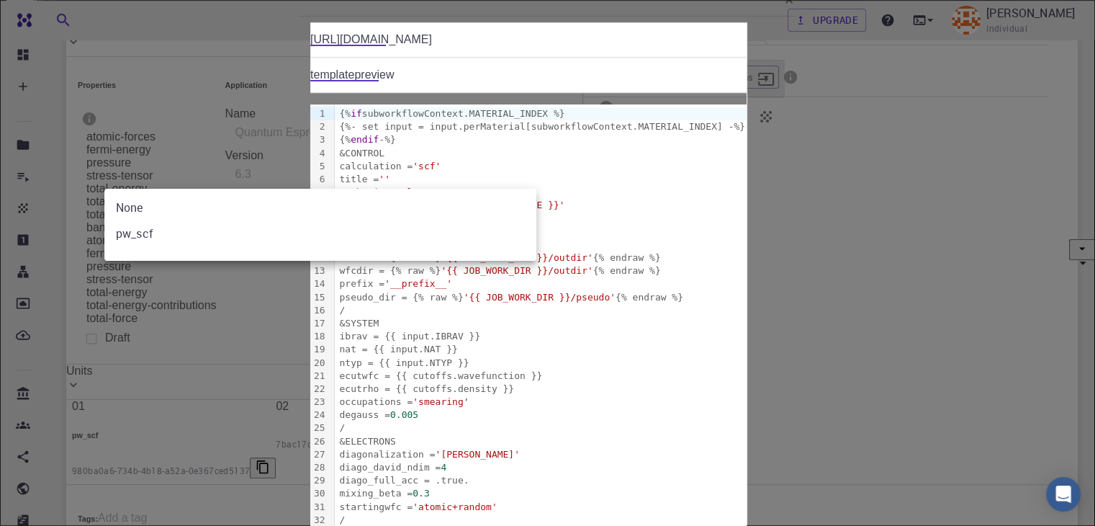
click at [467, 176] on body "Free Dashboard Create New Job New Material Create Material Upload File Import f…" at bounding box center [547, 249] width 1095 height 958
click at [467, 176] on div at bounding box center [547, 263] width 1095 height 526
click at [395, 168] on body "Free Dashboard Create New Job New Material Create Material Upload File Import f…" at bounding box center [547, 249] width 1095 height 958
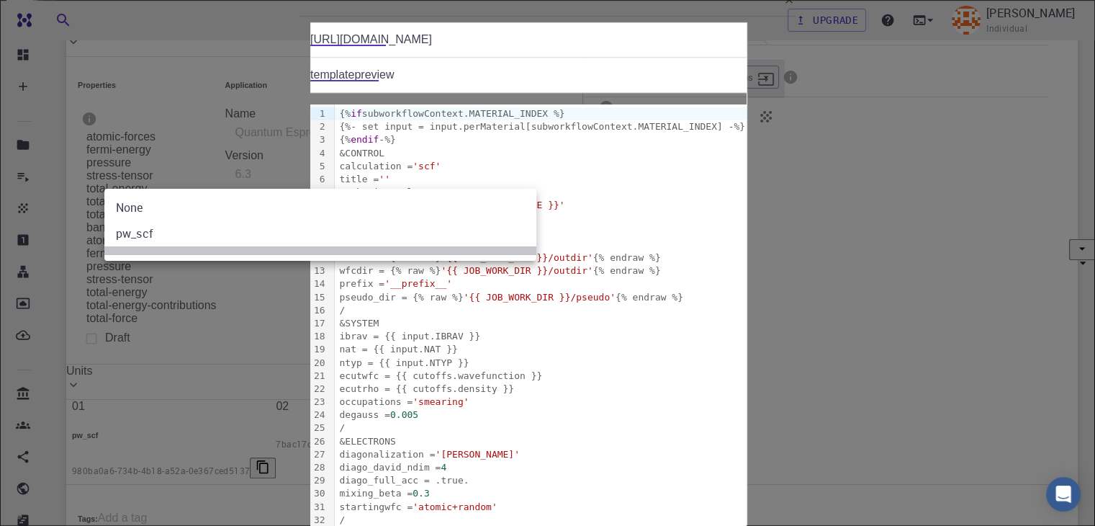
click at [155, 251] on li at bounding box center [320, 250] width 432 height 9
type input "7bac17de80c3901e18f34bb1"
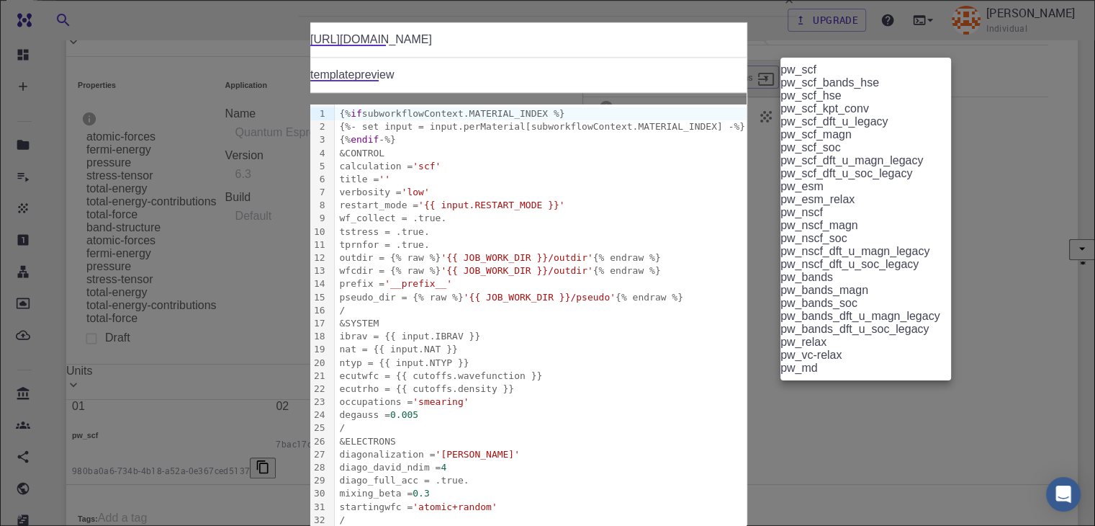
click at [837, 284] on body "Free Dashboard Create New Job New Material Create Material Upload File Import f…" at bounding box center [547, 249] width 1095 height 958
click at [696, 297] on div at bounding box center [547, 263] width 1095 height 526
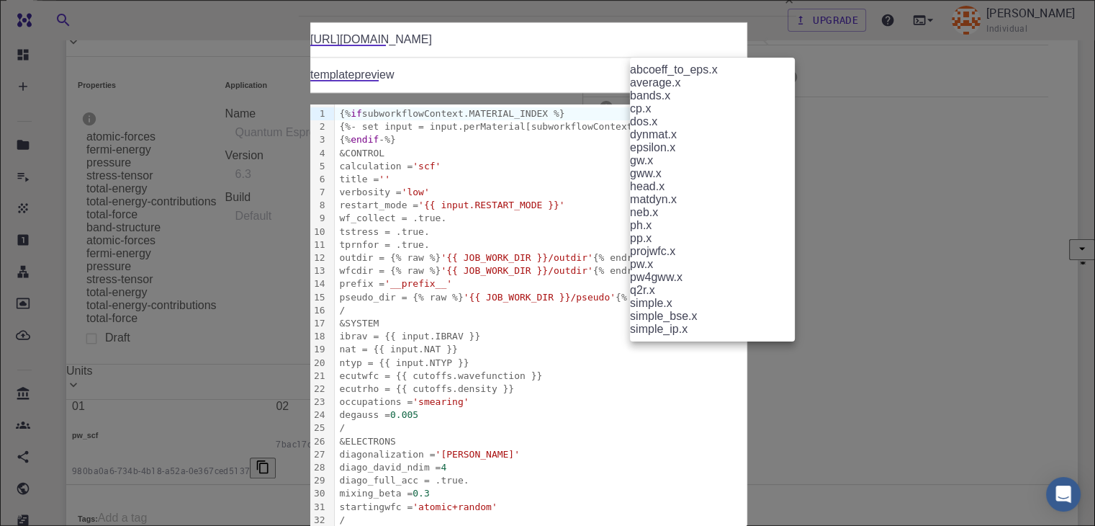
click at [701, 287] on body "Free Dashboard Create New Job New Material Create Material Upload File Import f…" at bounding box center [547, 249] width 1095 height 958
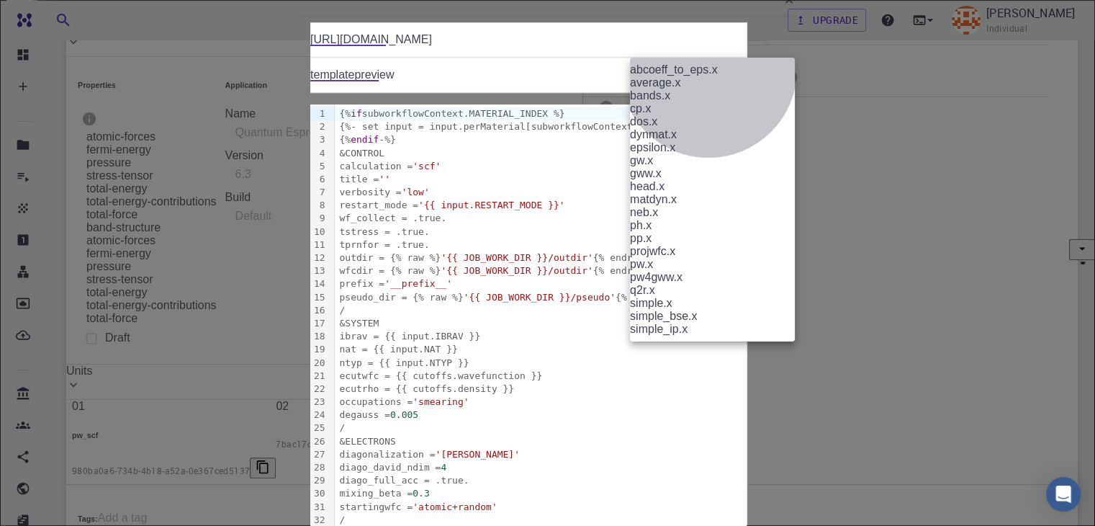
click at [709, 102] on li "bands.x" at bounding box center [718, 95] width 176 height 13
type input "7bac17de80c3901e18f34bb1"
type input "bands.x"
type input "bands"
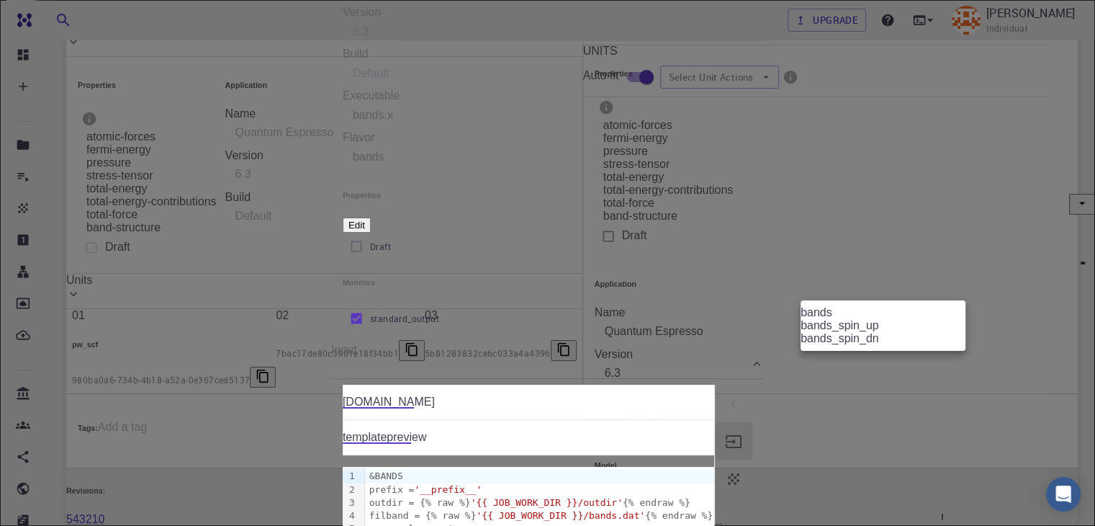
click at [864, 283] on body "Free Dashboard Create New Job New Material Create Material Upload File Import f…" at bounding box center [547, 204] width 1095 height 868
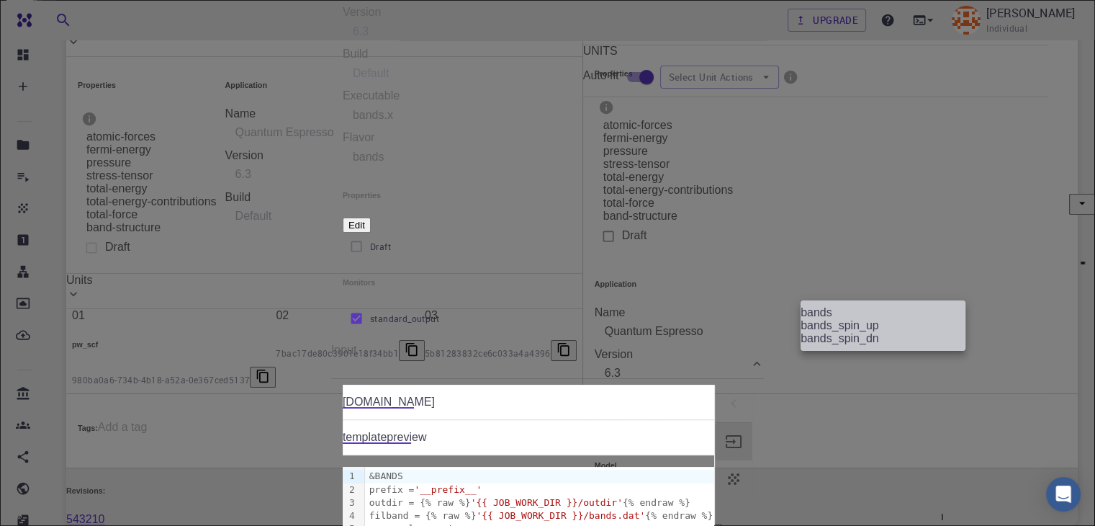
click at [864, 319] on li "bands" at bounding box center [883, 312] width 165 height 13
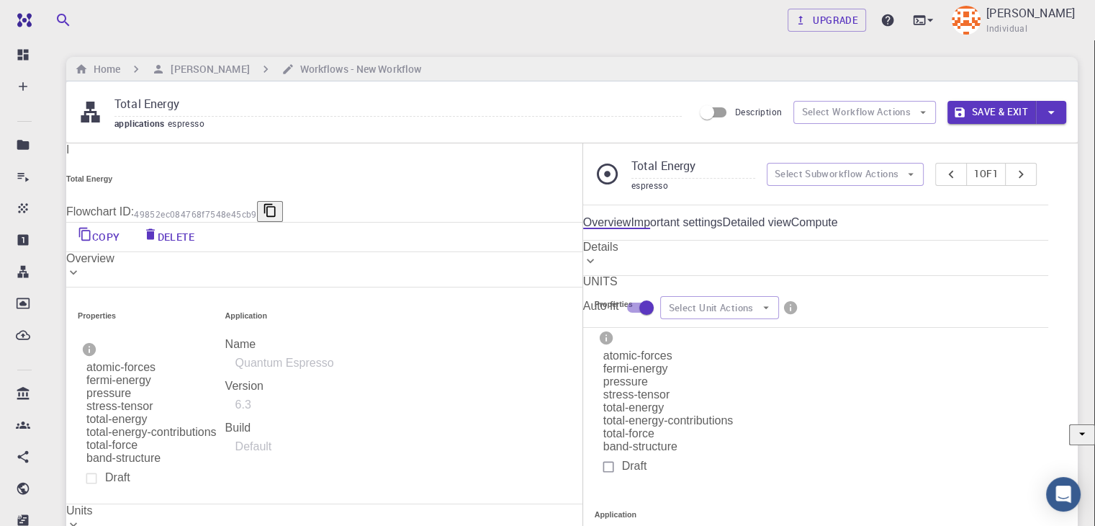
click at [163, 103] on input "Total Energy" at bounding box center [397, 105] width 567 height 24
drag, startPoint x: 186, startPoint y: 104, endPoint x: 99, endPoint y: 94, distance: 87.0
click at [99, 94] on div "Total Energy applications espresso" at bounding box center [386, 112] width 616 height 38
type input "Bands"
click at [1016, 111] on button "Save & Exit" at bounding box center [992, 112] width 89 height 23
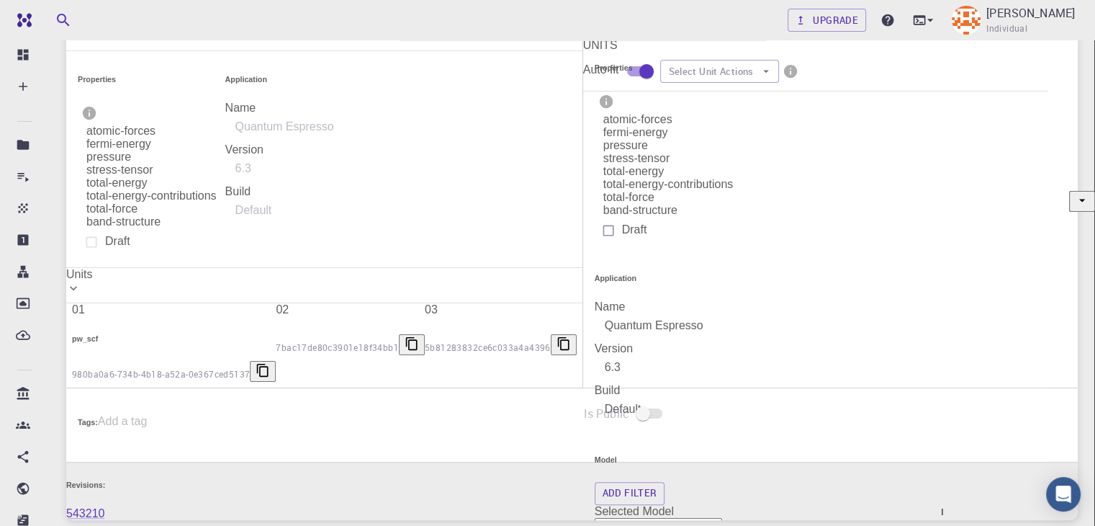
scroll to position [401, 0]
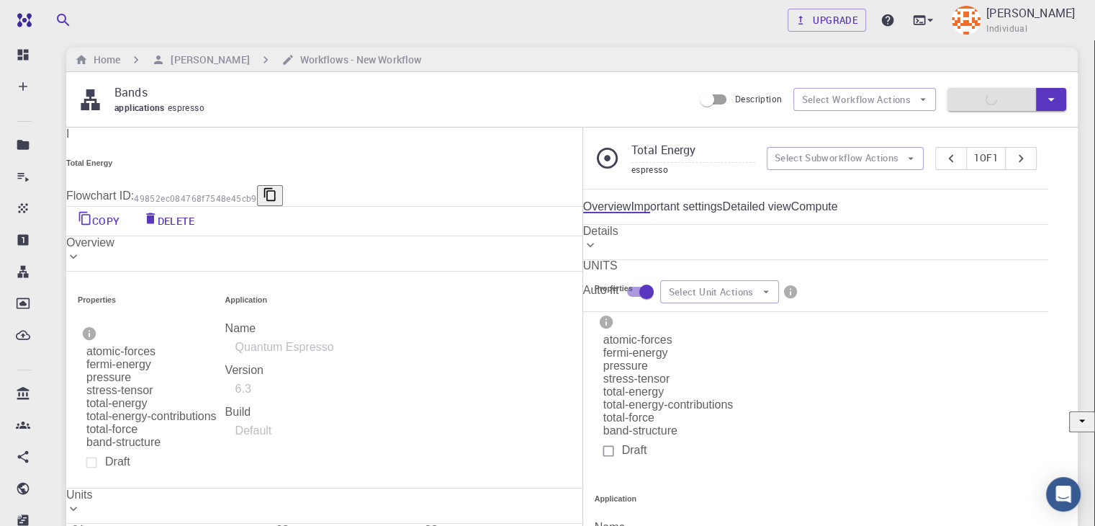
scroll to position [10, 0]
click at [875, 102] on button "Select Workflow Actions" at bounding box center [865, 98] width 143 height 23
click at [637, 83] on p "Bands" at bounding box center [397, 91] width 567 height 17
click at [923, 16] on icon at bounding box center [930, 20] width 14 height 14
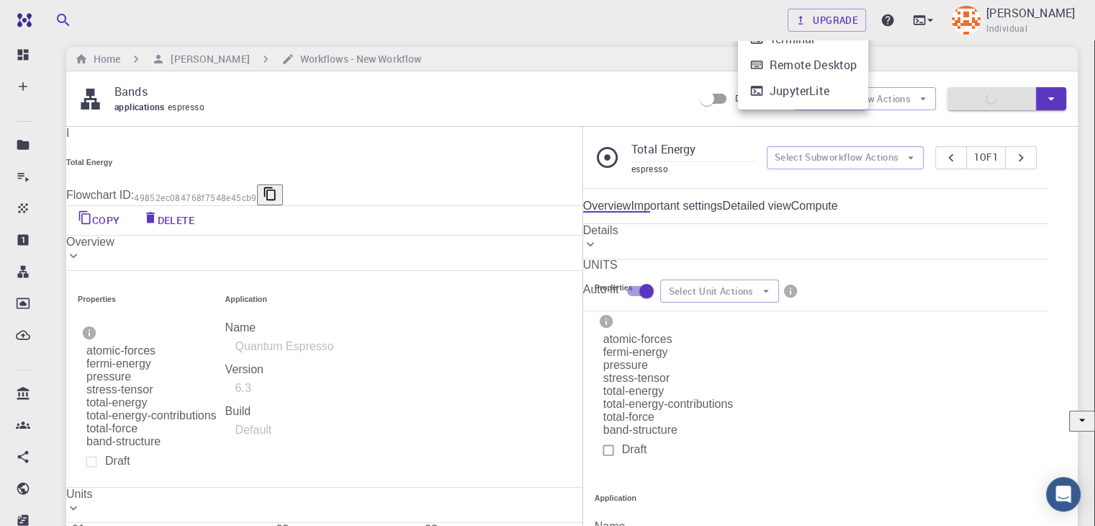
click at [658, 32] on div at bounding box center [547, 263] width 1095 height 526
